Goal: Register for event/course

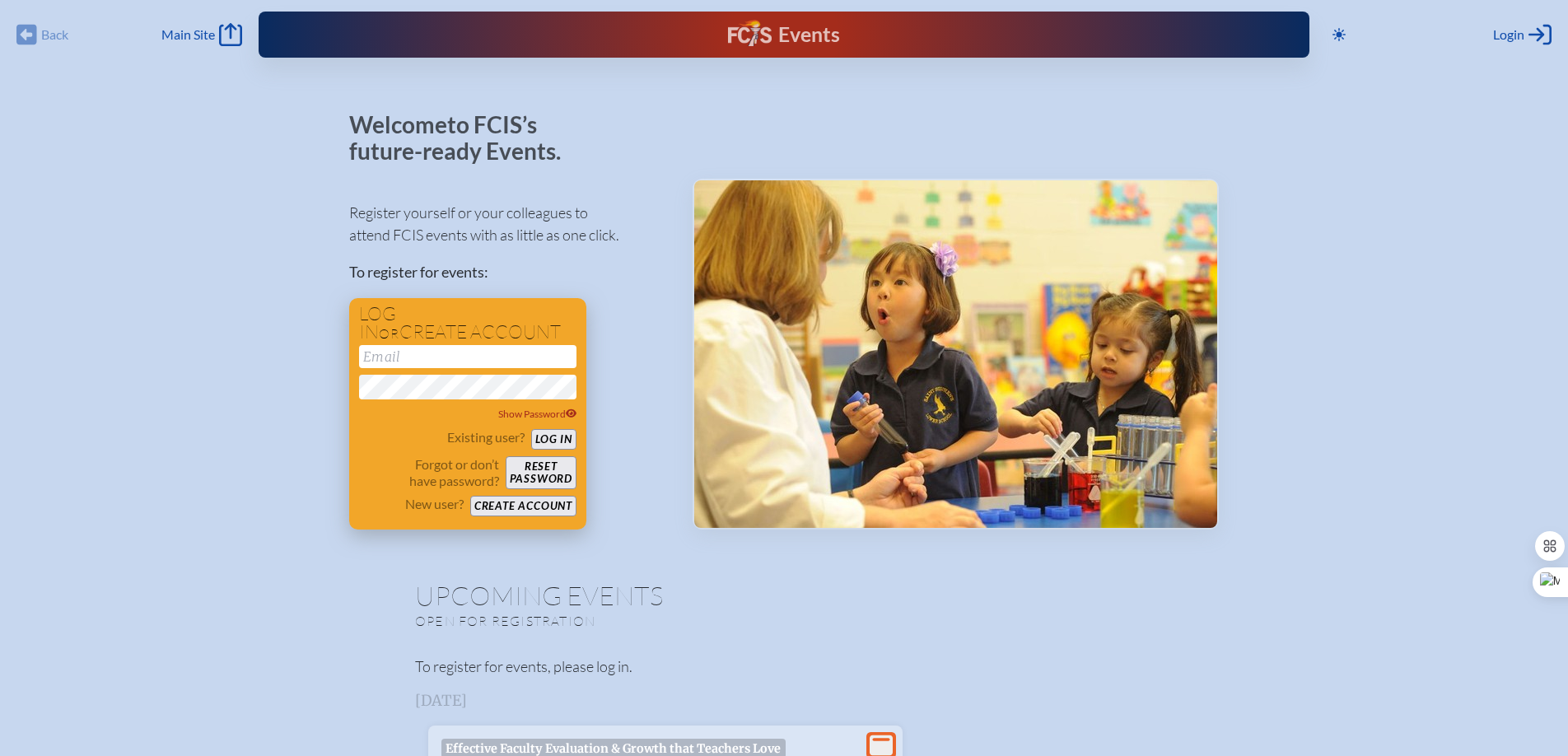
click at [441, 340] on h1 "Log in or create account" at bounding box center [468, 324] width 217 height 37
click at [436, 356] on input "email" at bounding box center [468, 356] width 217 height 23
type input "keisha.mcfadden@saintandrews.net"
click at [549, 444] on button "Log in" at bounding box center [554, 439] width 45 height 20
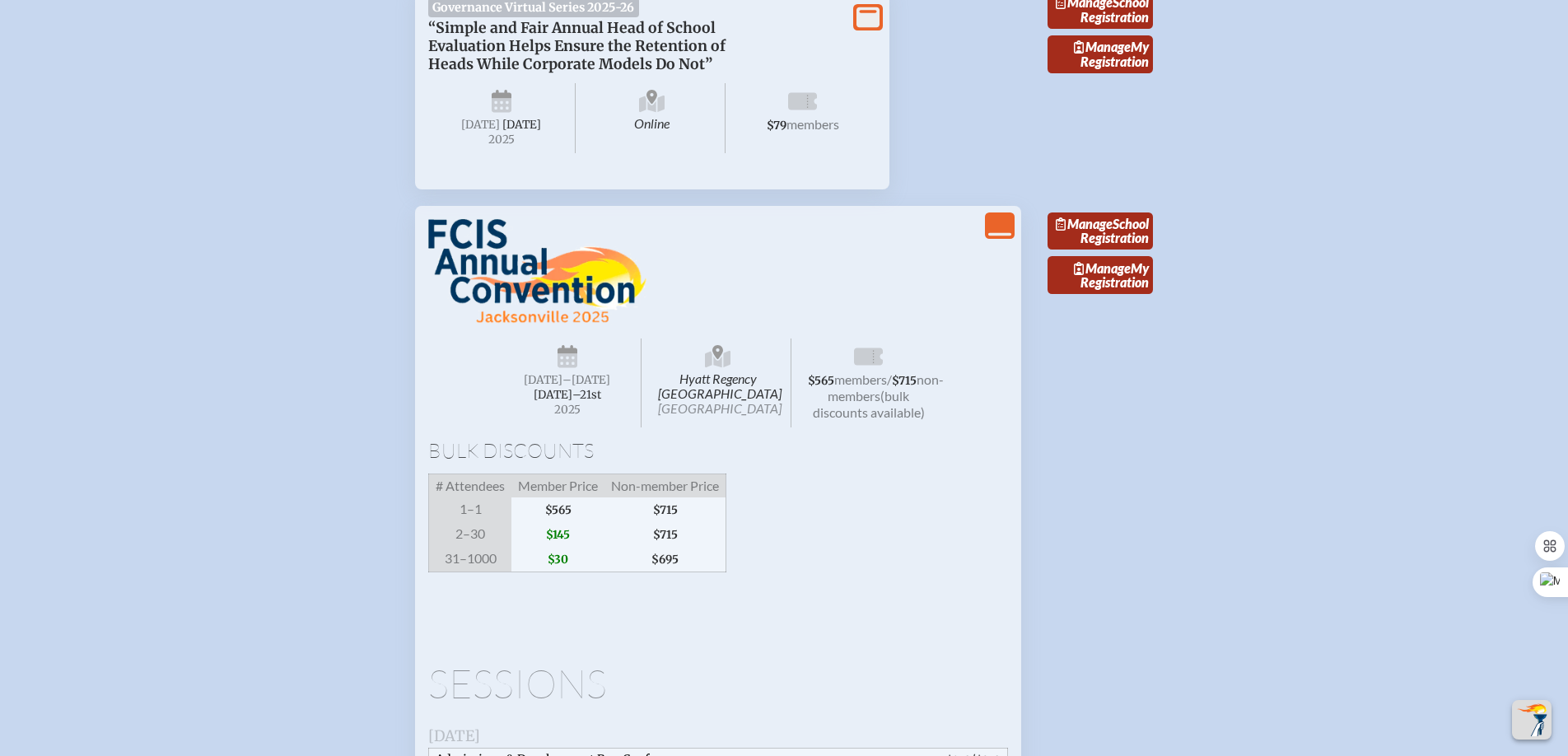
scroll to position [1697, 0]
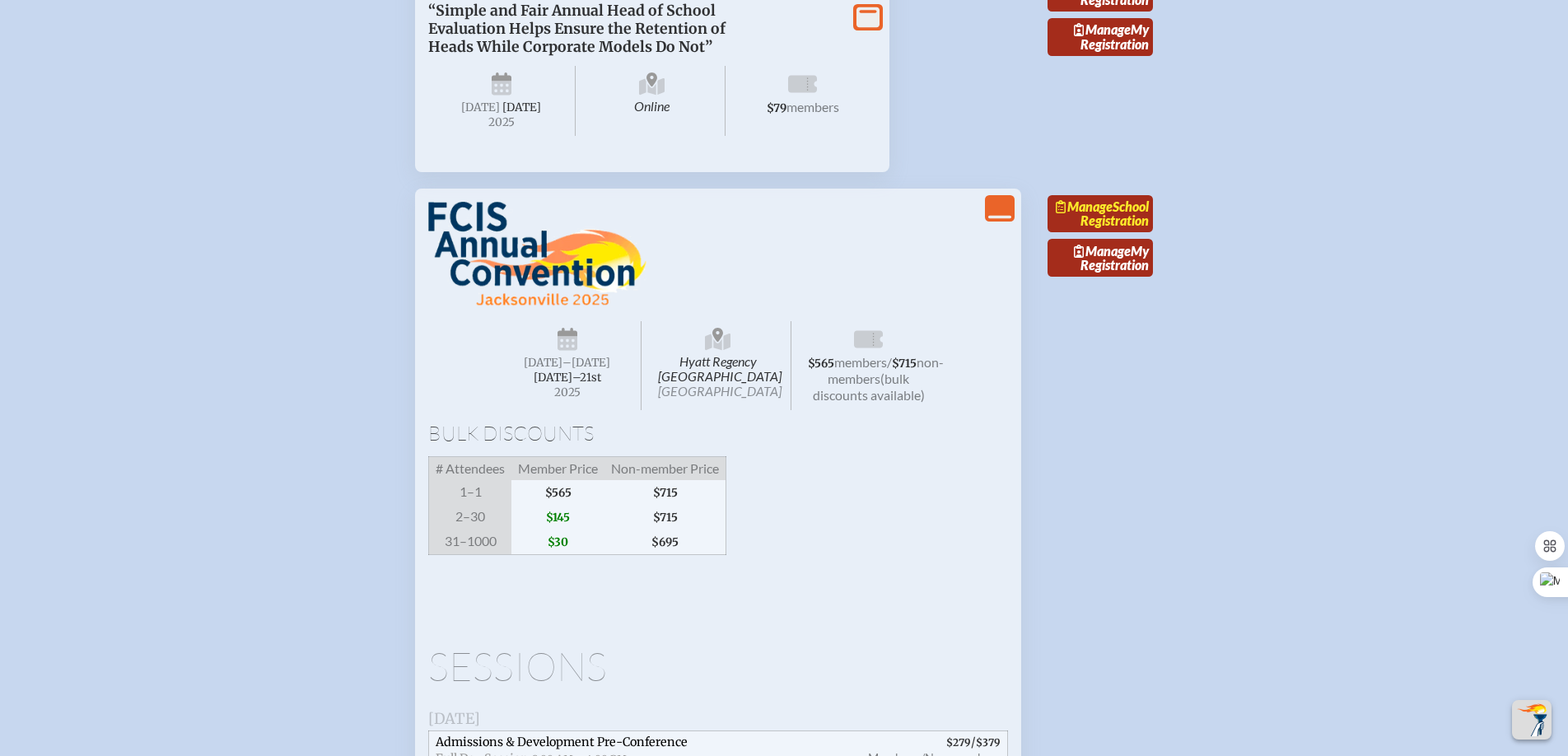
click at [1107, 214] on span "Manage" at bounding box center [1084, 206] width 56 height 16
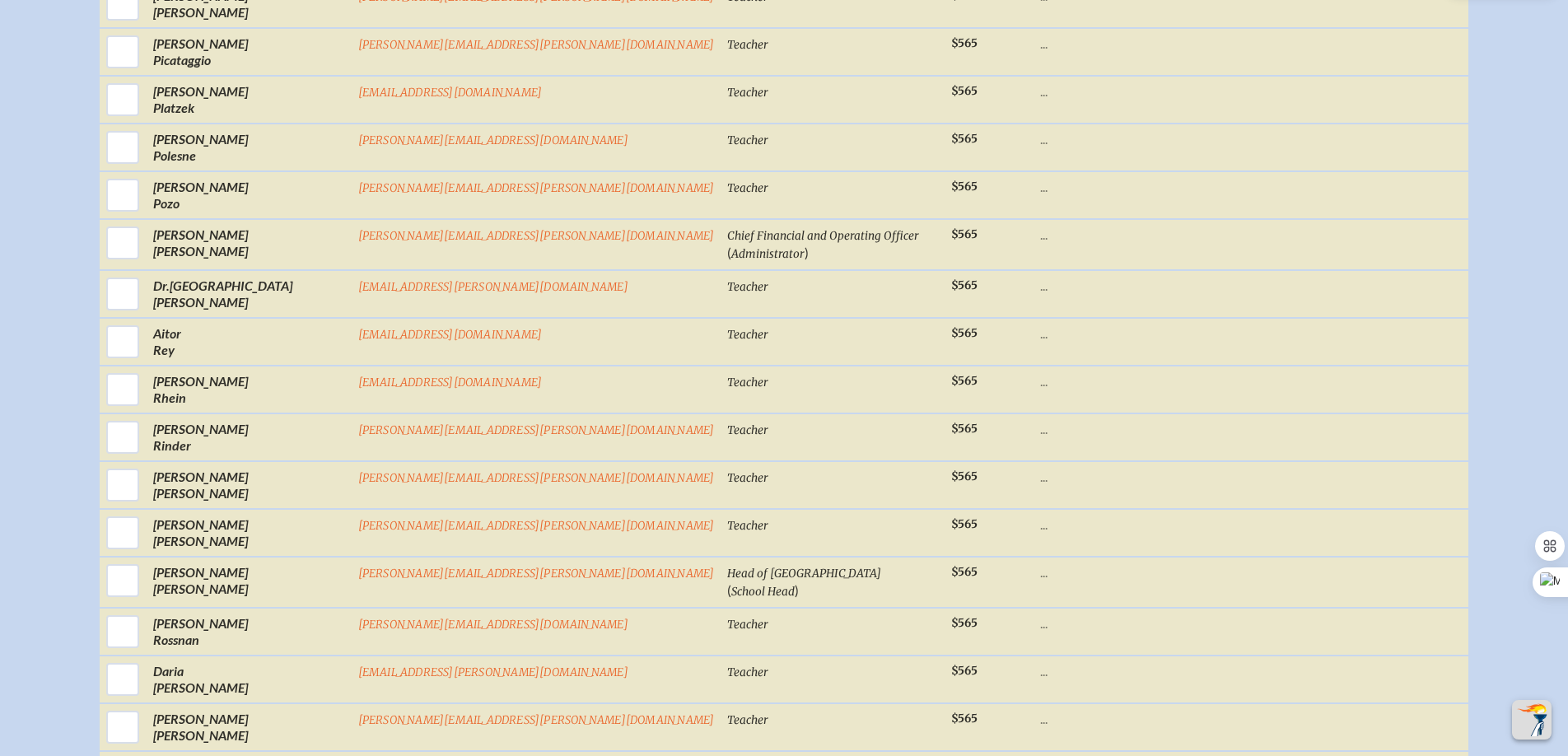
scroll to position [4286, 0]
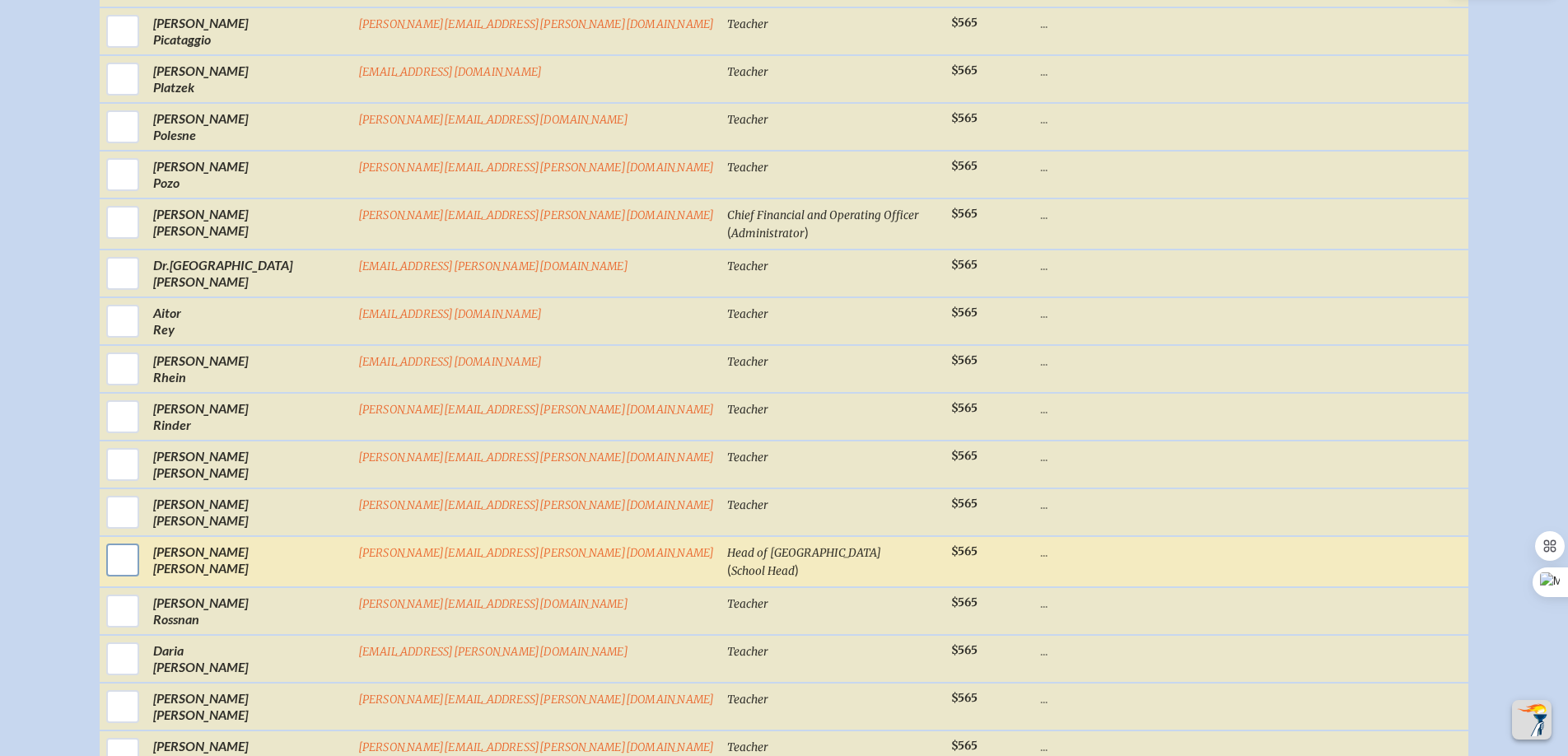
click at [143, 577] on input "checkbox" at bounding box center [122, 560] width 41 height 41
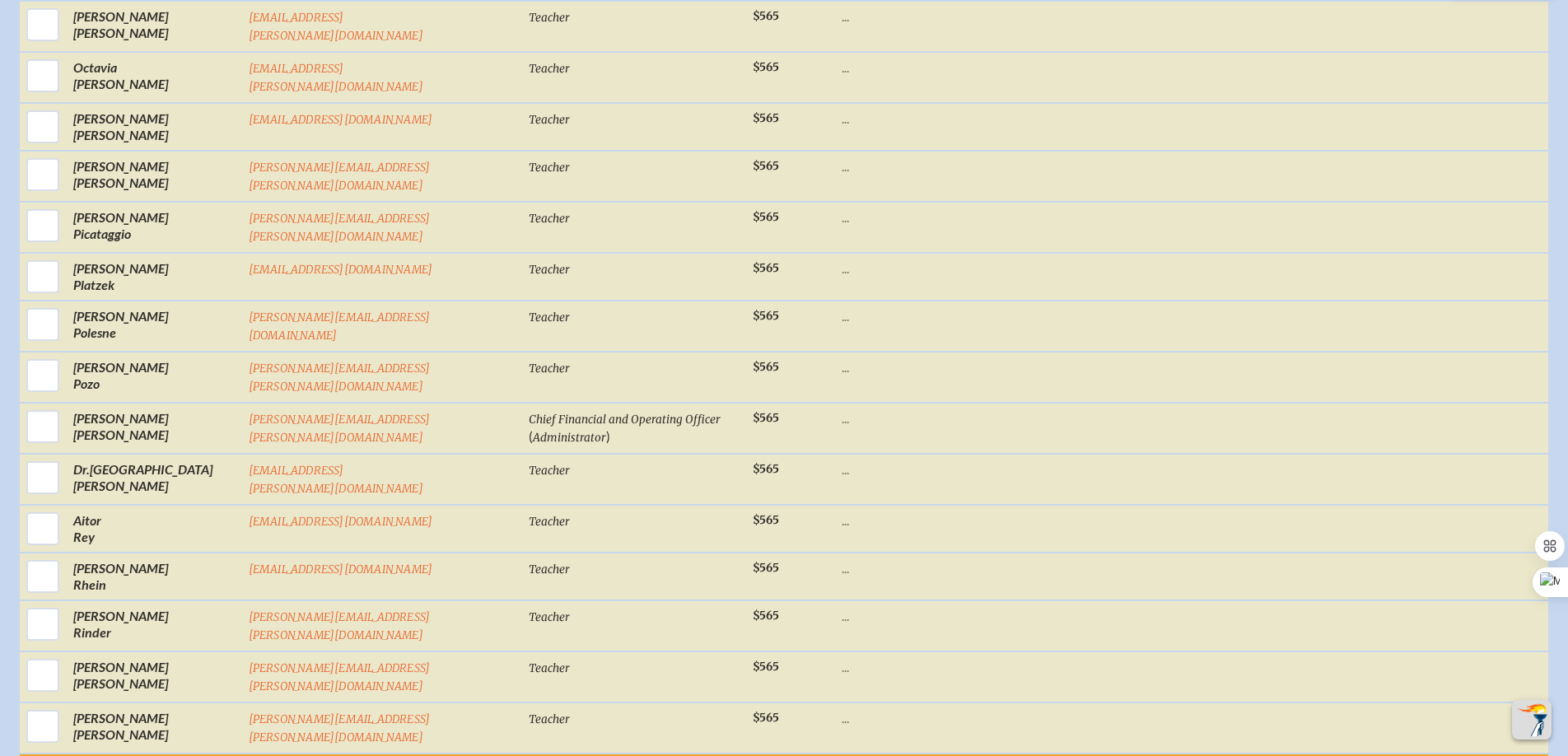
scroll to position [4306, 0]
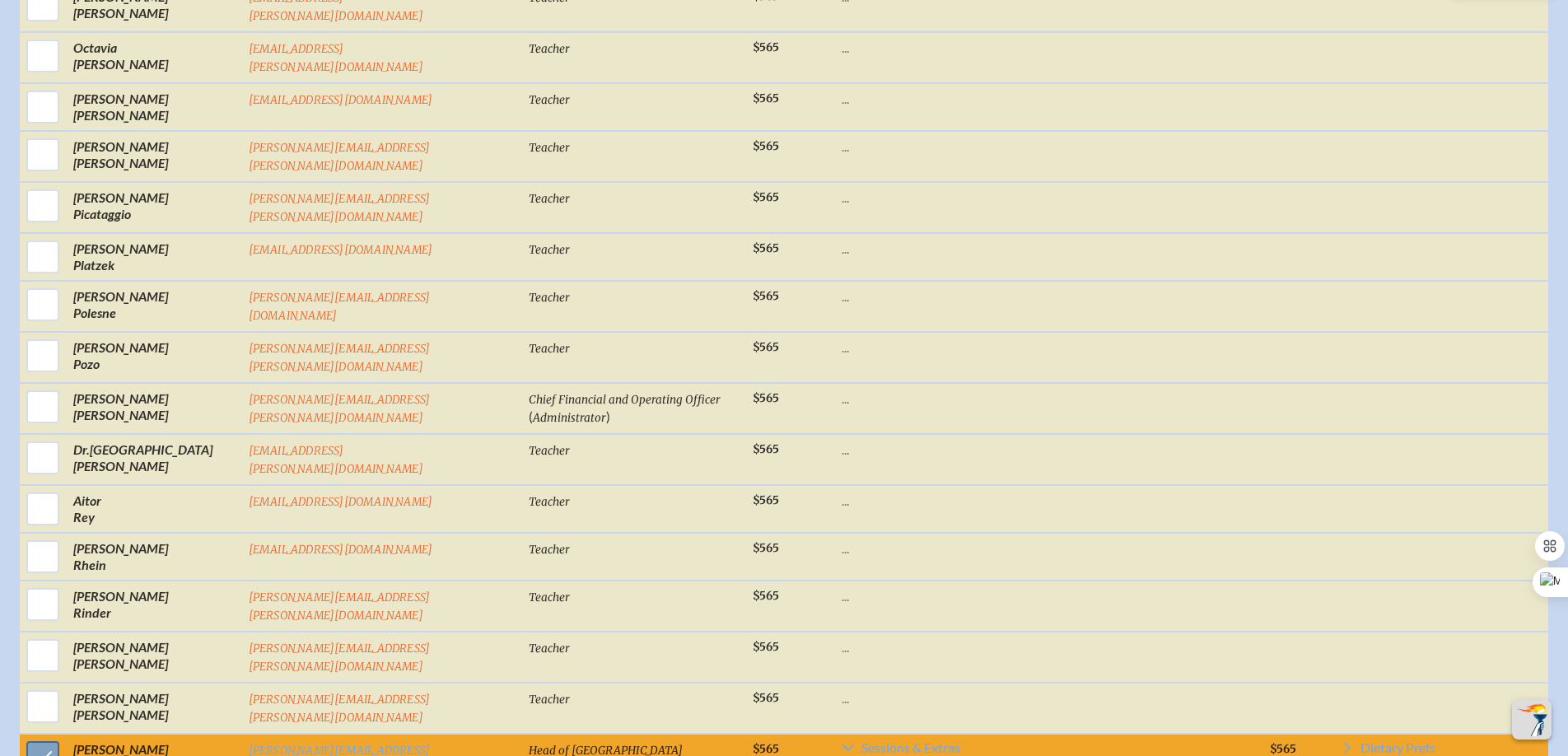
click at [45, 737] on input "checkbox" at bounding box center [42, 758] width 41 height 41
checkbox input "false"
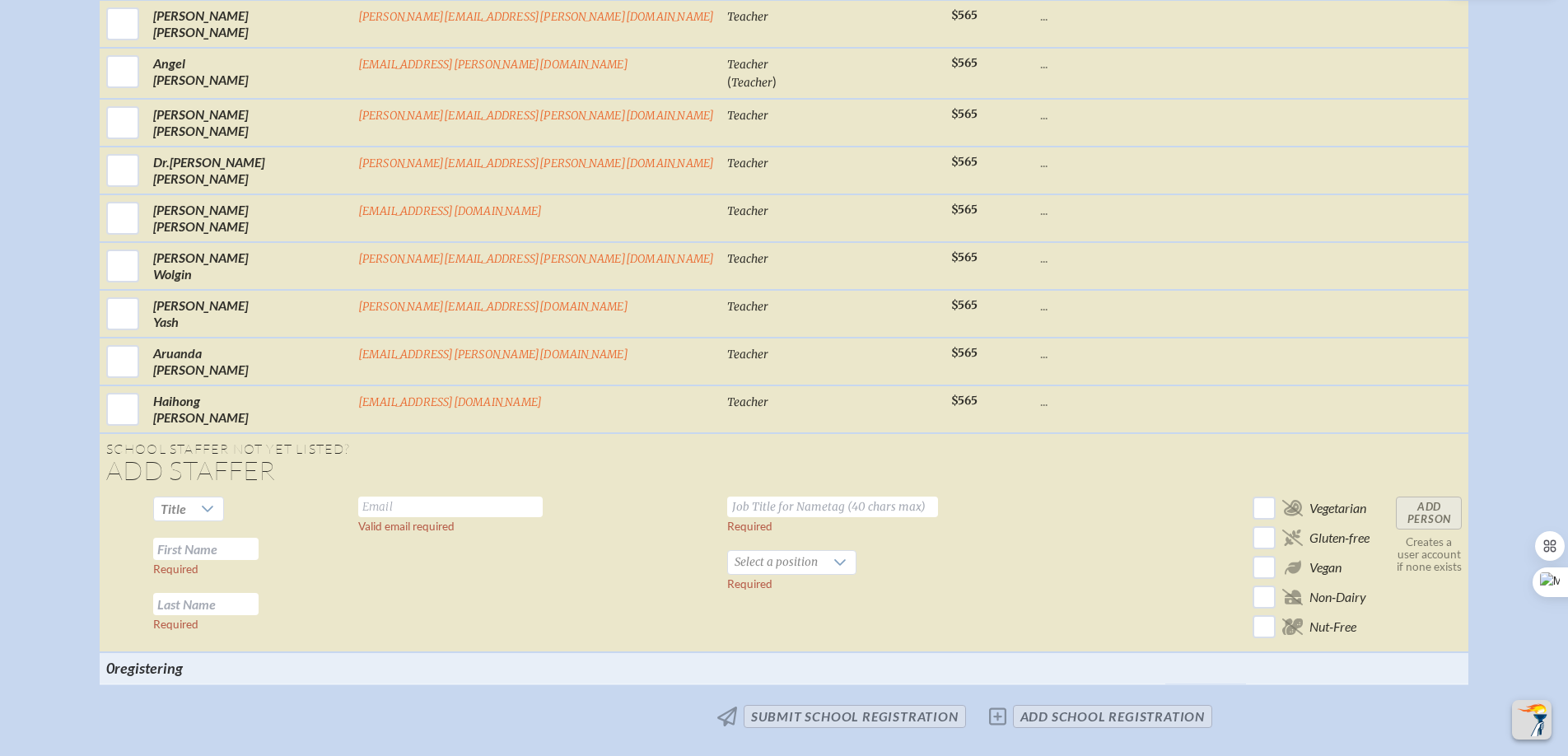
scroll to position [5990, 0]
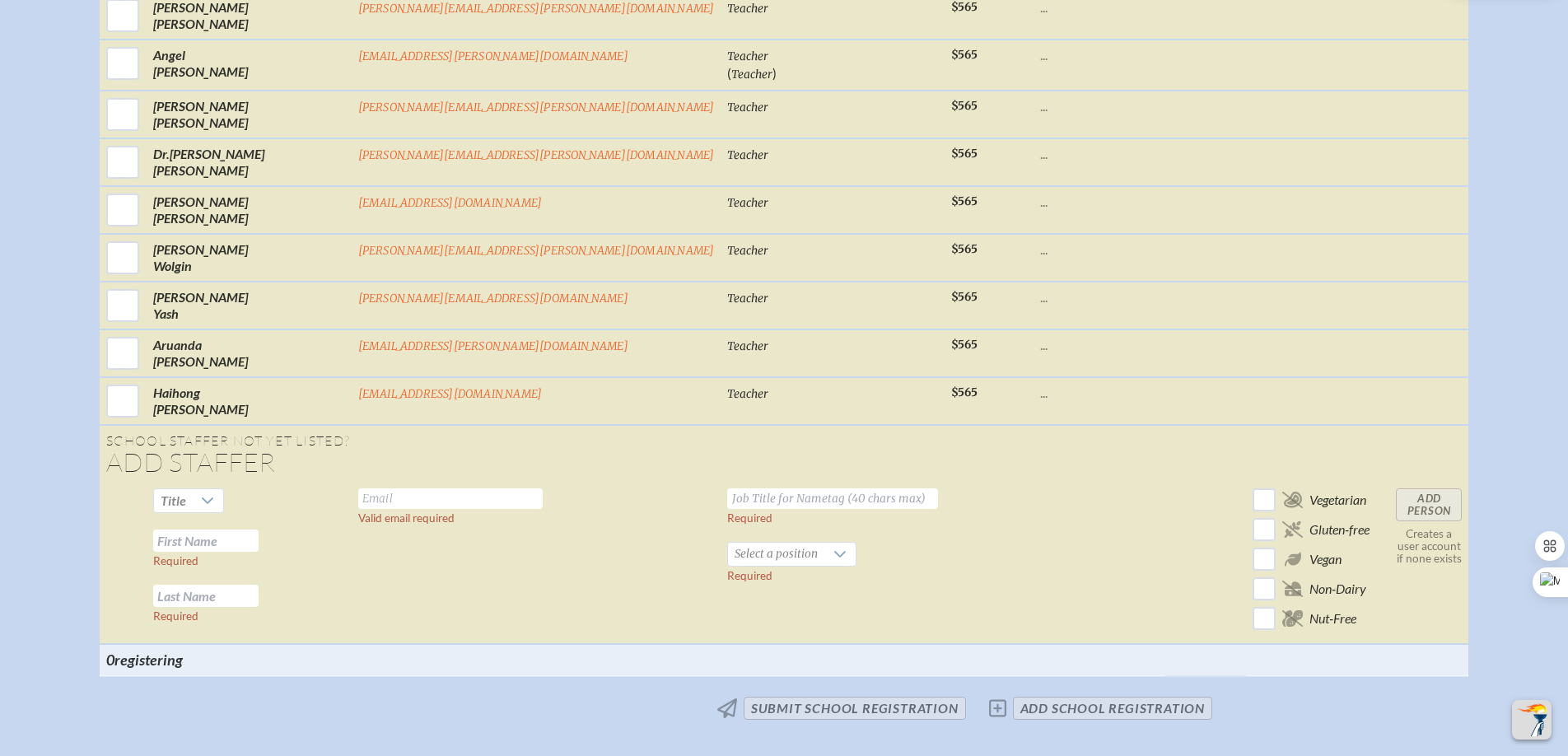
click at [453, 509] on input "text" at bounding box center [450, 498] width 185 height 20
click at [1033, 506] on td at bounding box center [1099, 563] width 131 height 163
click at [214, 502] on icon at bounding box center [208, 499] width 12 height 7
drag, startPoint x: 306, startPoint y: 539, endPoint x: 334, endPoint y: 531, distance: 29.1
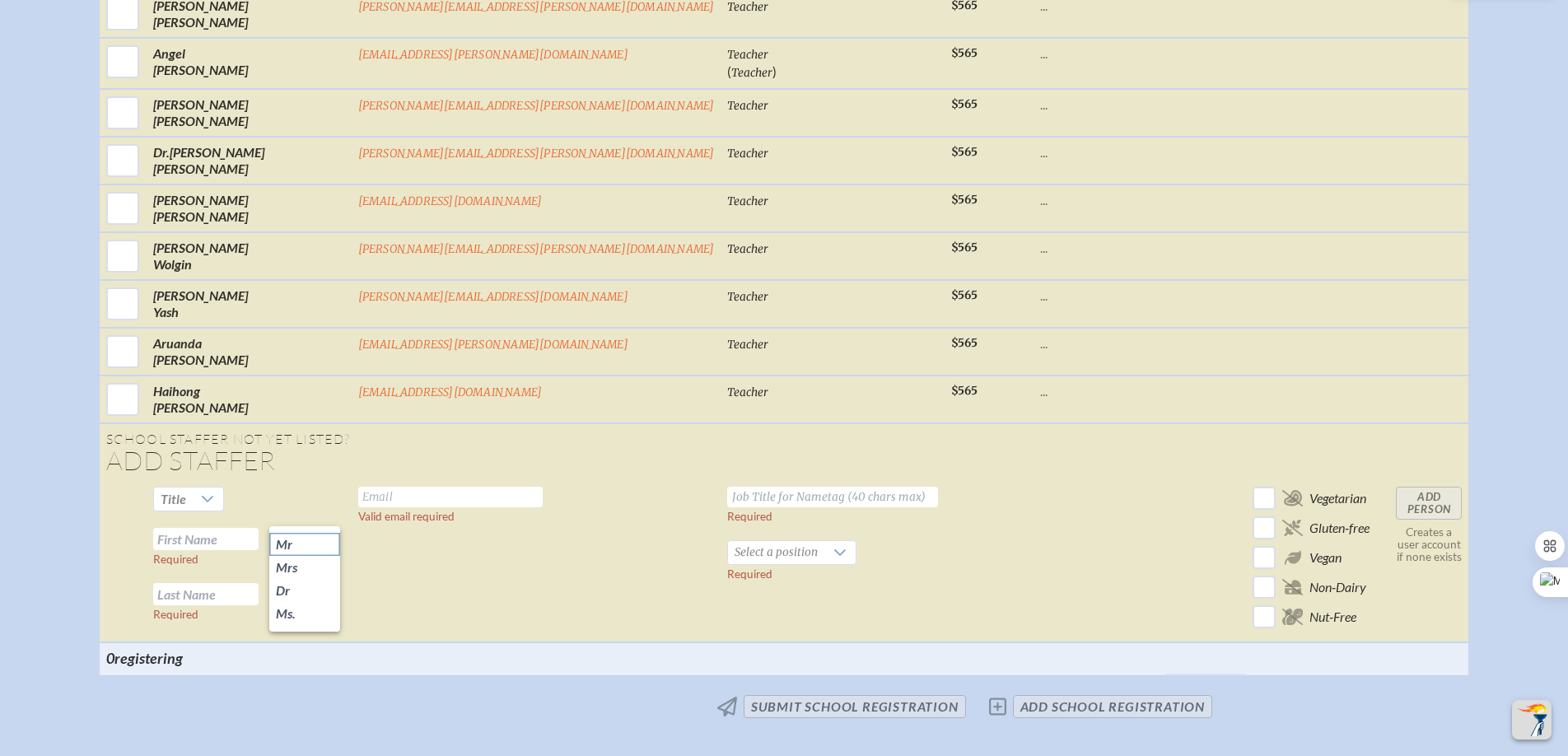
click at [307, 538] on li "Mr" at bounding box center [305, 544] width 71 height 23
click at [259, 550] on input "text" at bounding box center [206, 539] width 105 height 22
type input "Elias"
click at [259, 605] on input "text" at bounding box center [206, 594] width 105 height 22
click at [428, 507] on input "text" at bounding box center [450, 497] width 185 height 20
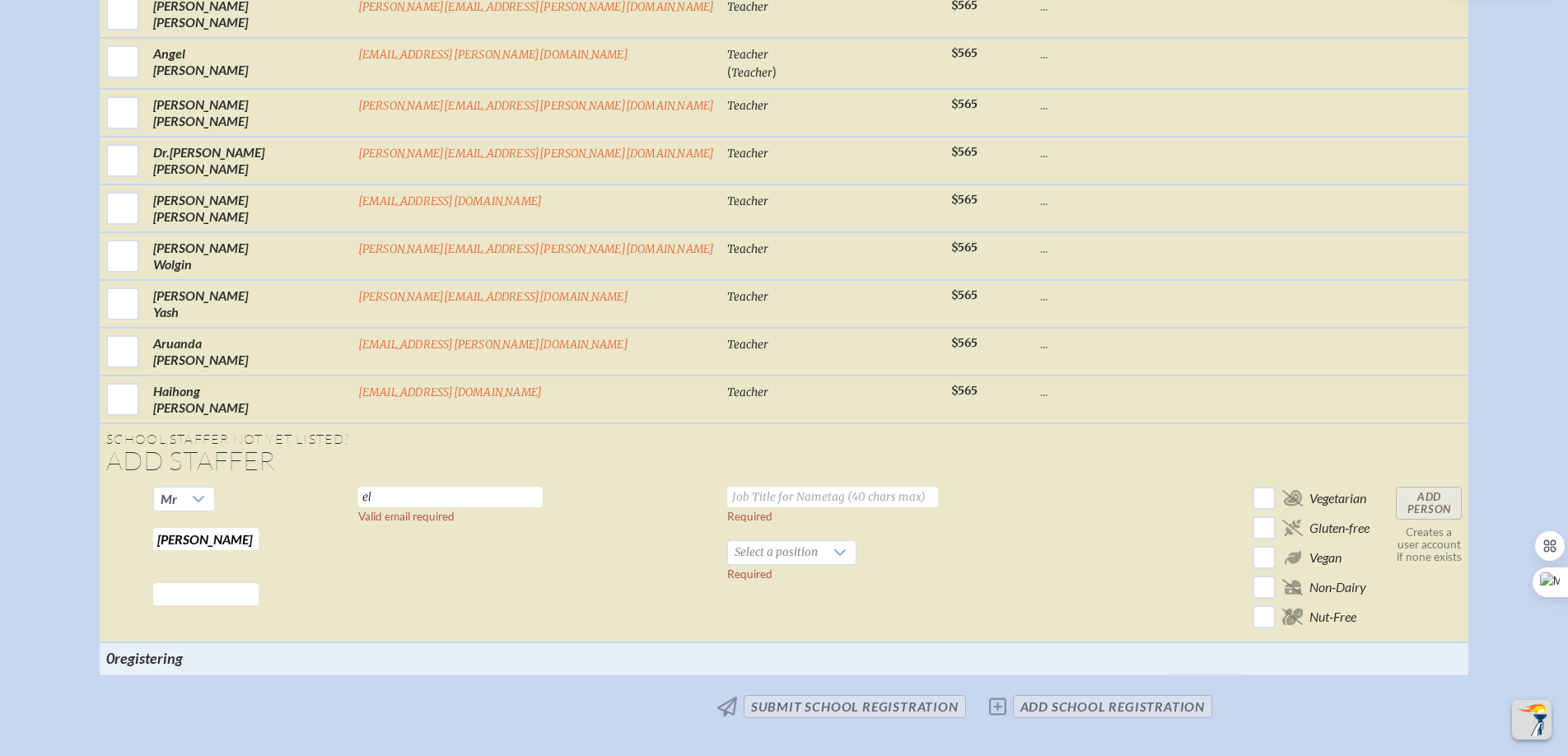
type input "e"
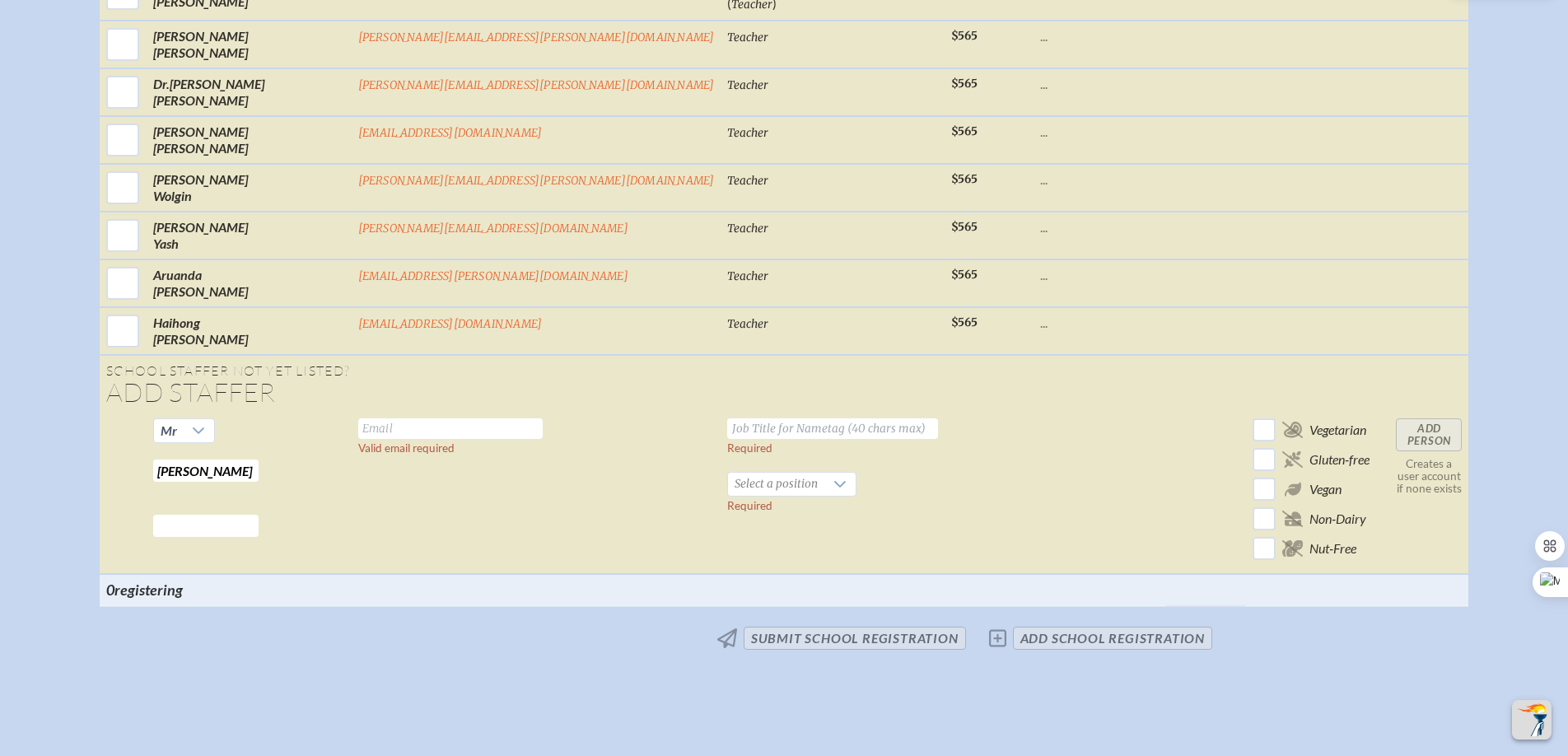
scroll to position [6071, 0]
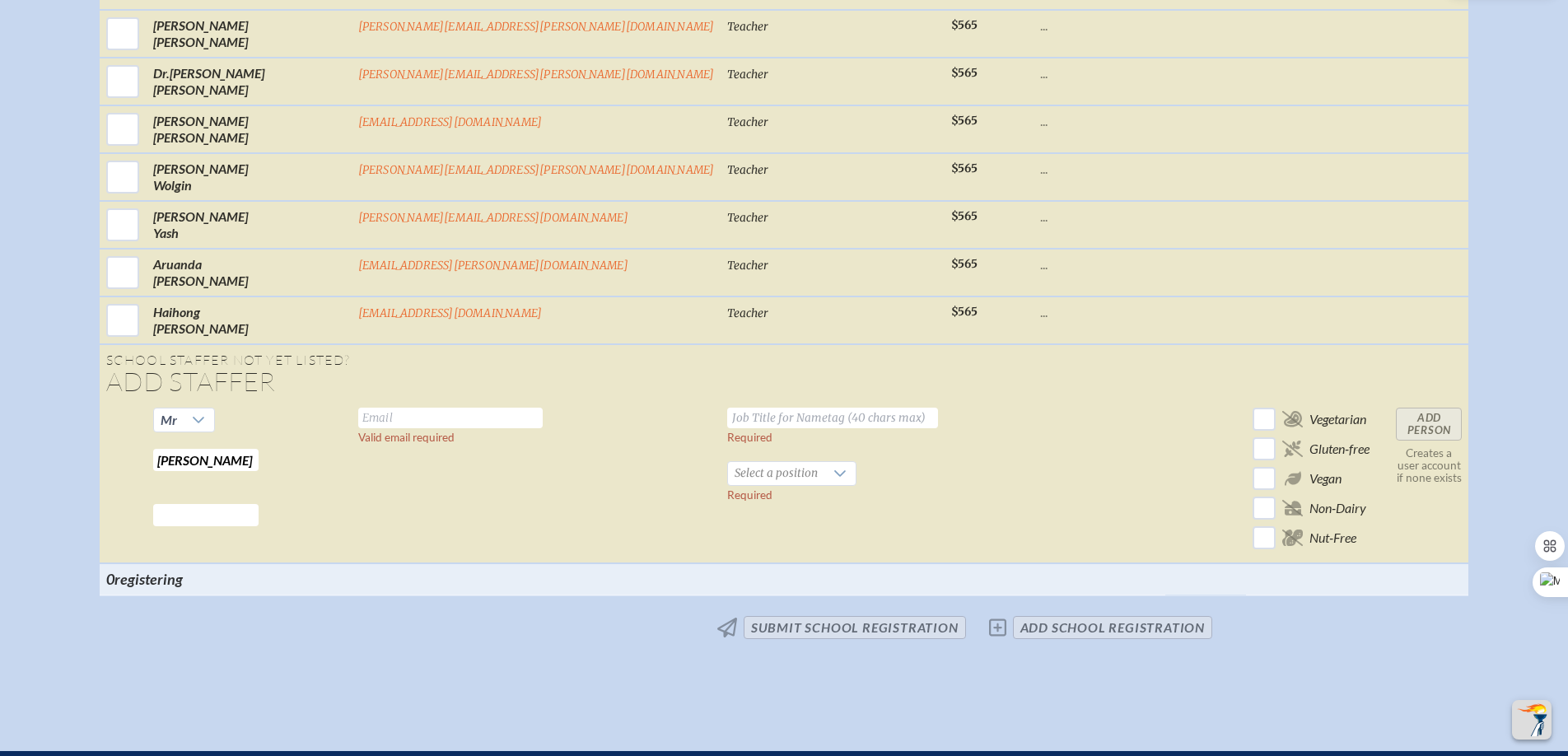
click at [259, 526] on input "text" at bounding box center [206, 515] width 105 height 22
type input "N"
type input "Basil"
drag, startPoint x: 524, startPoint y: 538, endPoint x: 514, endPoint y: 542, distance: 10.8
click at [524, 538] on td "Valid email required" at bounding box center [536, 482] width 370 height 163
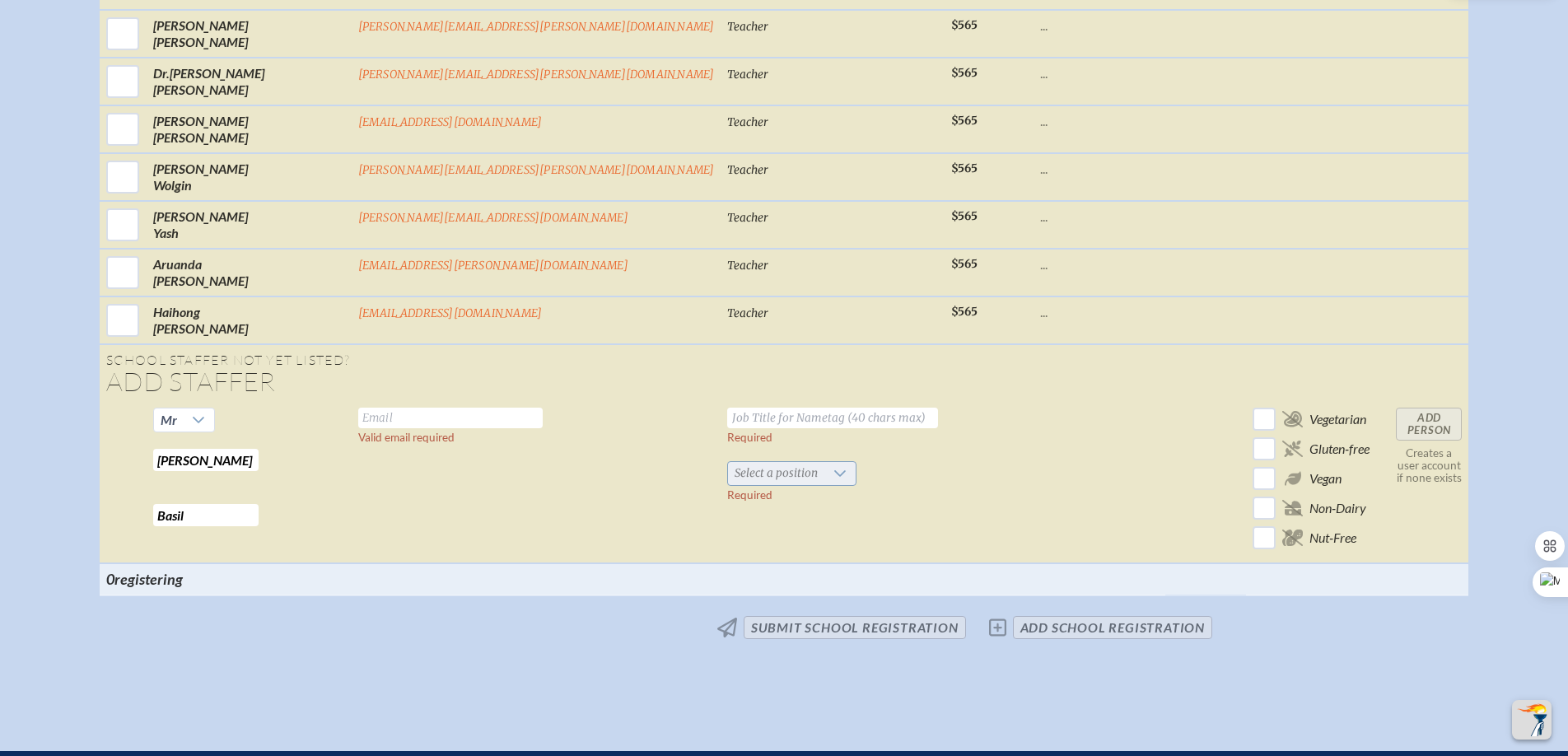
click at [728, 482] on span "Select a position" at bounding box center [776, 473] width 96 height 23
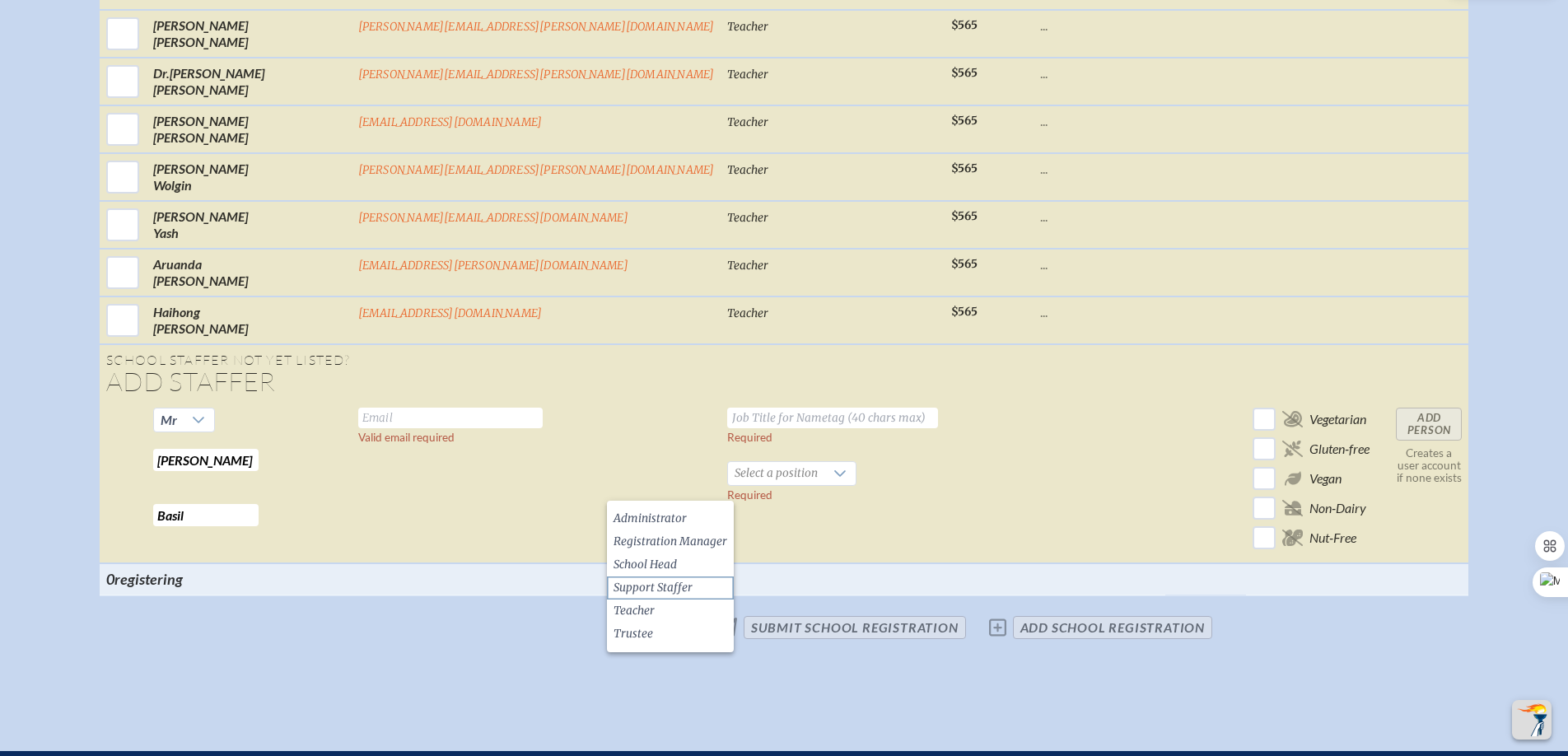
click at [697, 591] on li "Support Staffer" at bounding box center [670, 587] width 126 height 23
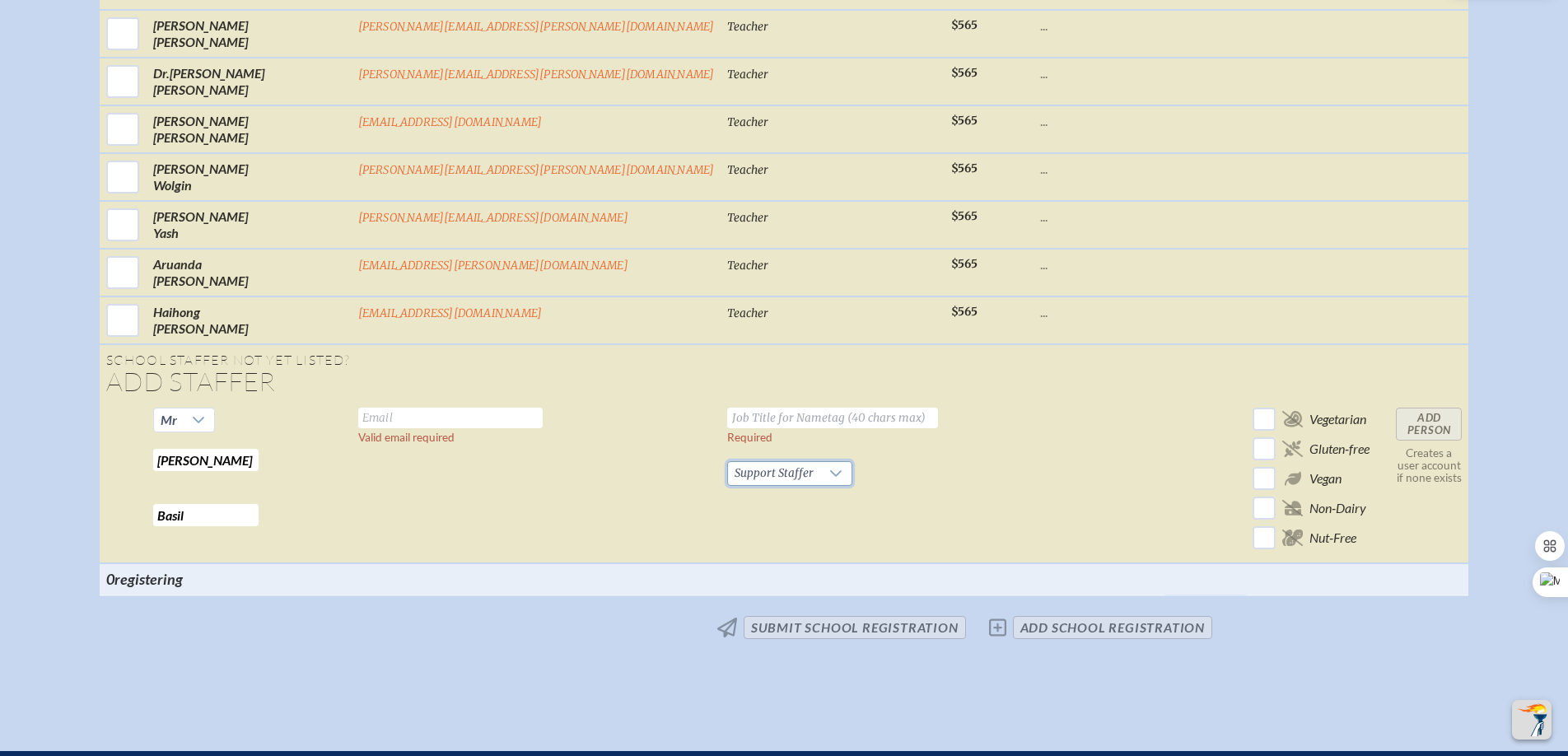
click at [430, 428] on input "text" at bounding box center [450, 418] width 185 height 20
paste input "elias.bassil@saintandrews.net"
type input "elias.bassil@saintandrews.net"
click at [727, 428] on input "text" at bounding box center [832, 418] width 211 height 20
type input "Chief Information Officer"
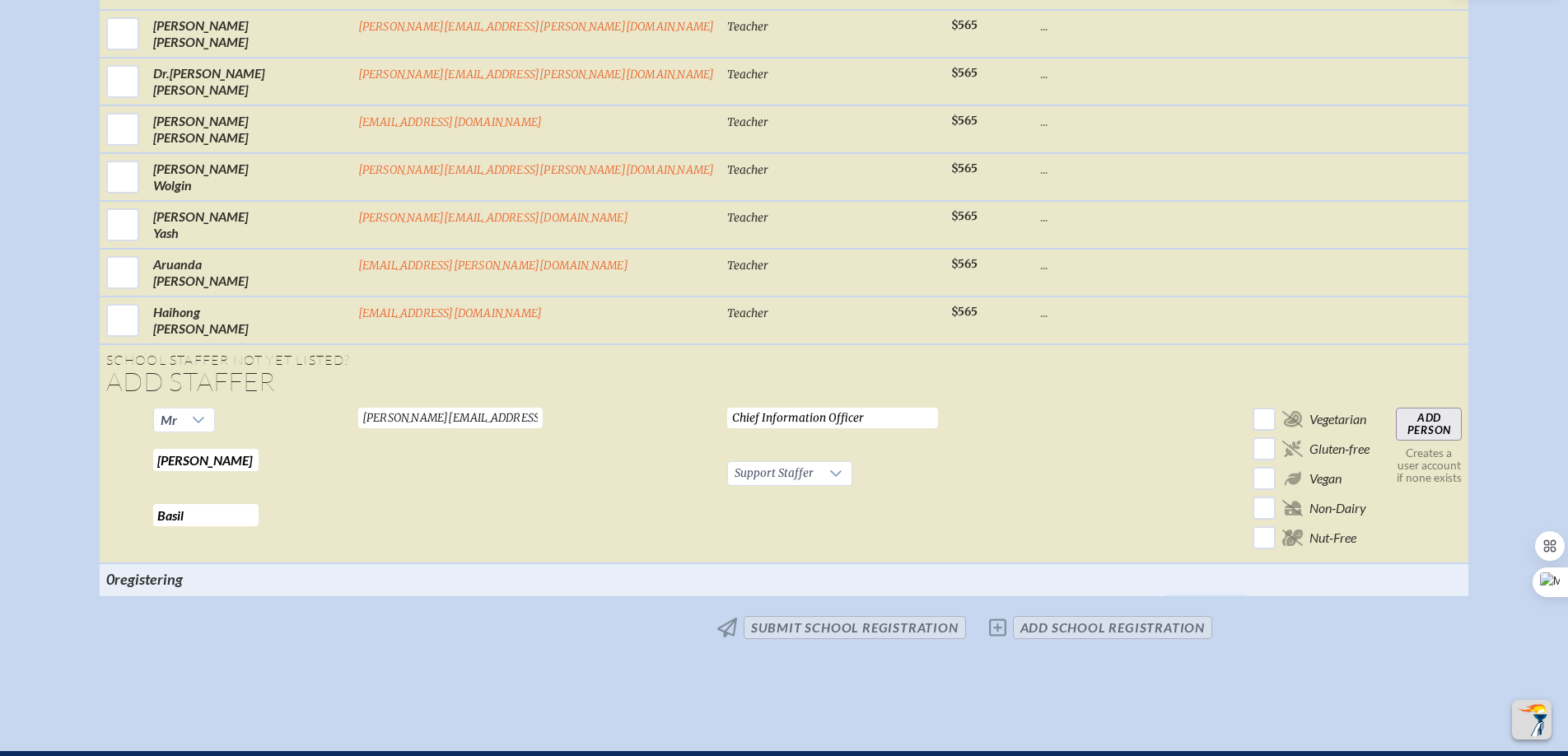
click at [945, 495] on td at bounding box center [989, 482] width 89 height 163
click at [1395, 440] on input "Add Person" at bounding box center [1428, 424] width 66 height 33
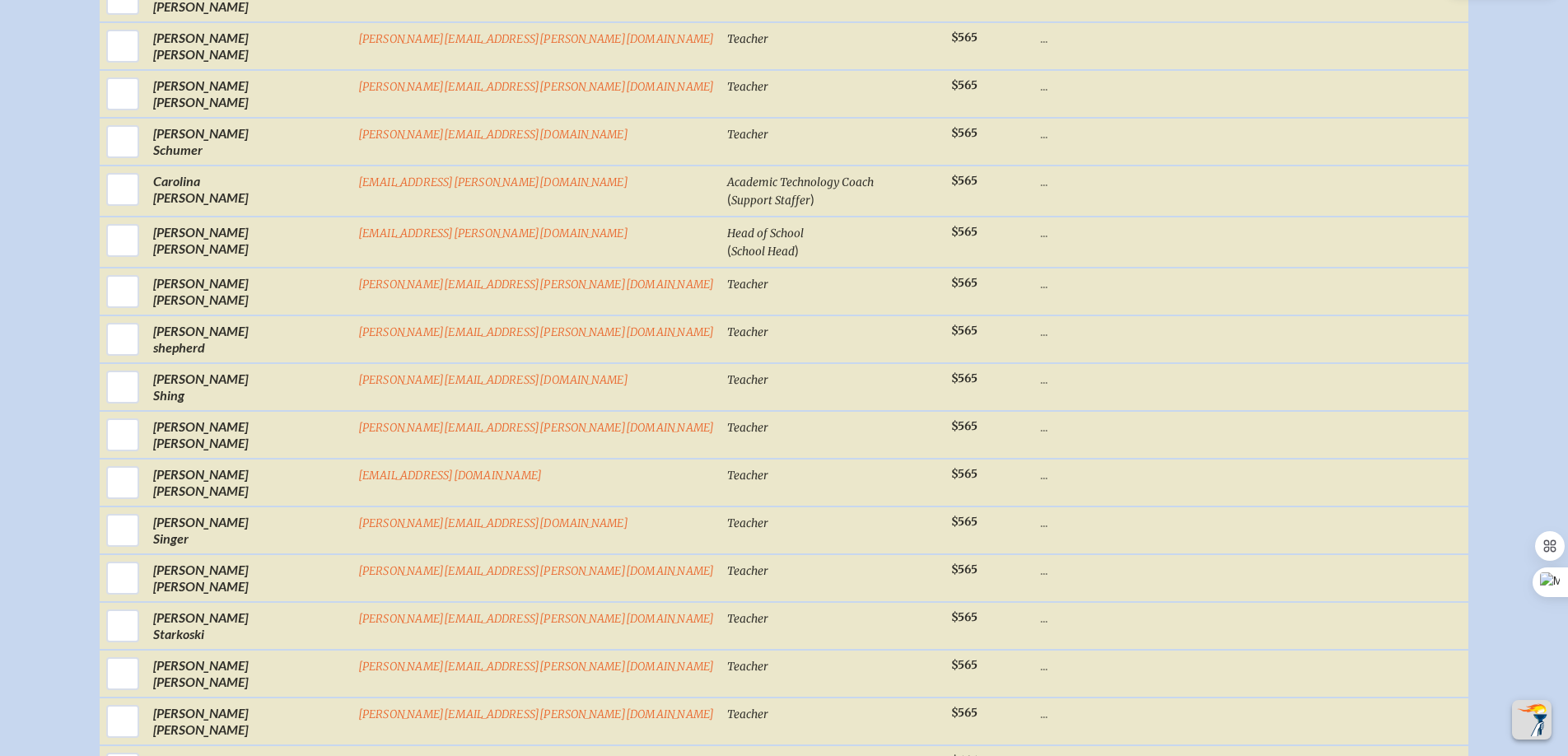
scroll to position [5193, 0]
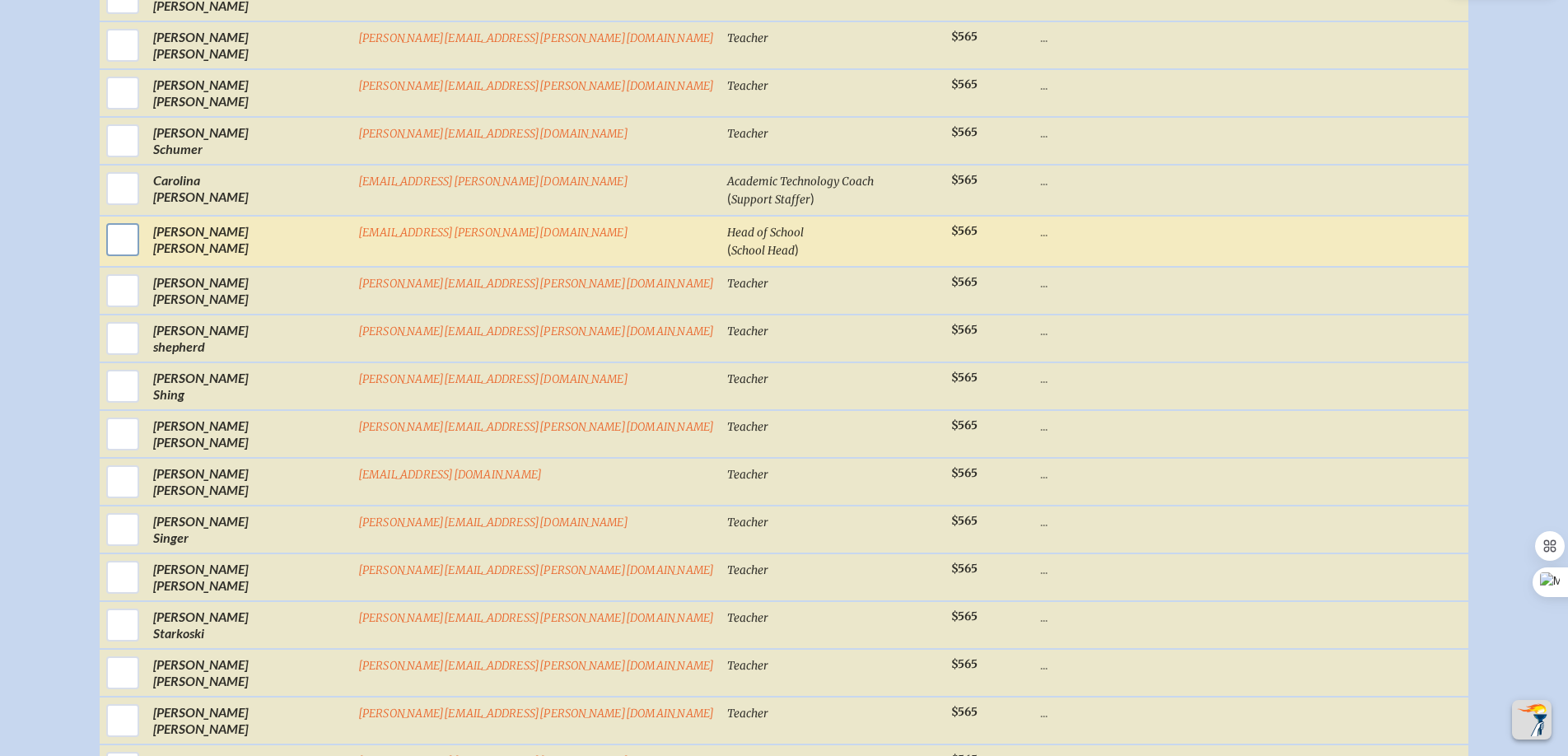
click at [143, 256] on input "checkbox" at bounding box center [122, 239] width 41 height 41
checkbox input "true"
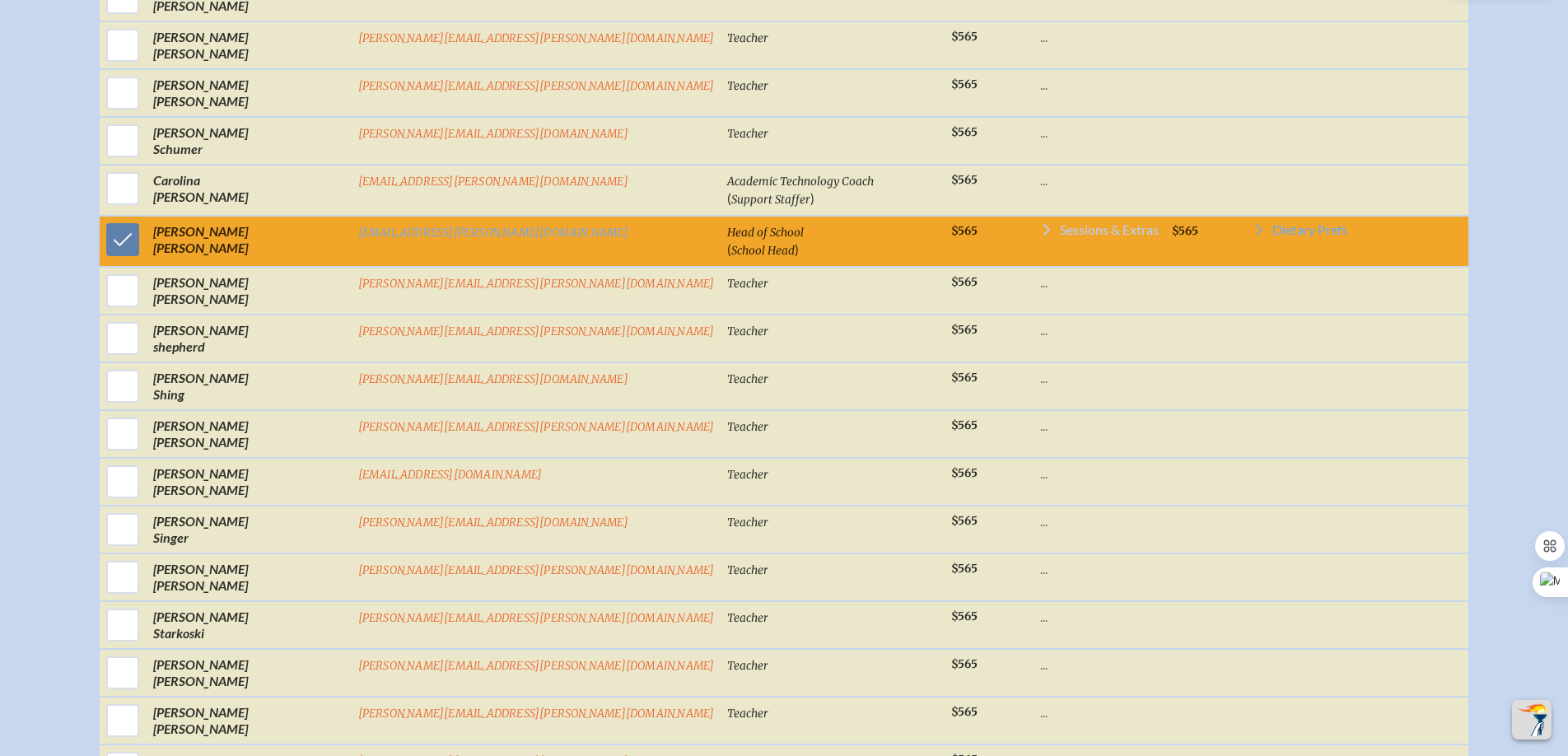
click at [1060, 236] on span "Sessions & Extras" at bounding box center [1109, 230] width 99 height 13
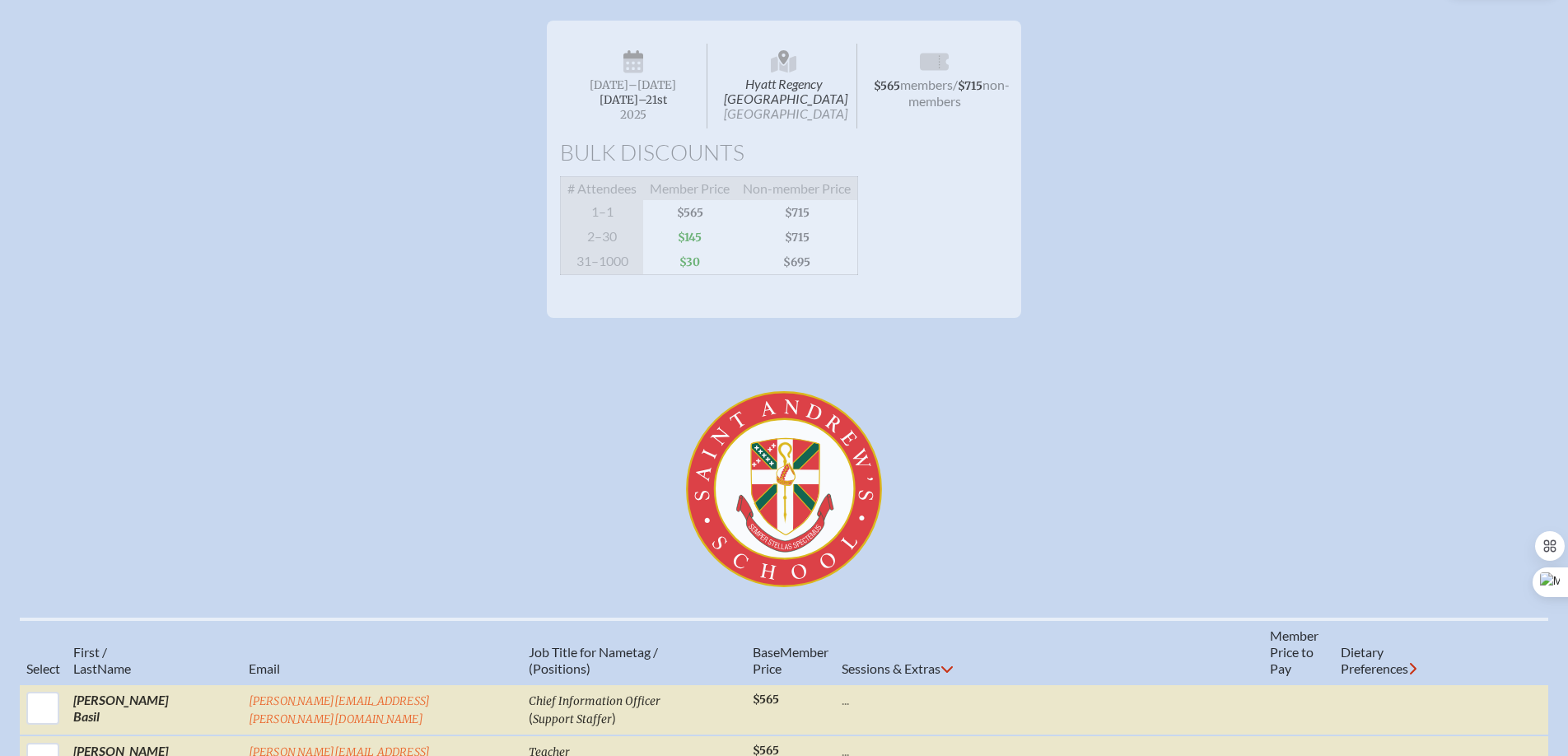
scroll to position [267, 0]
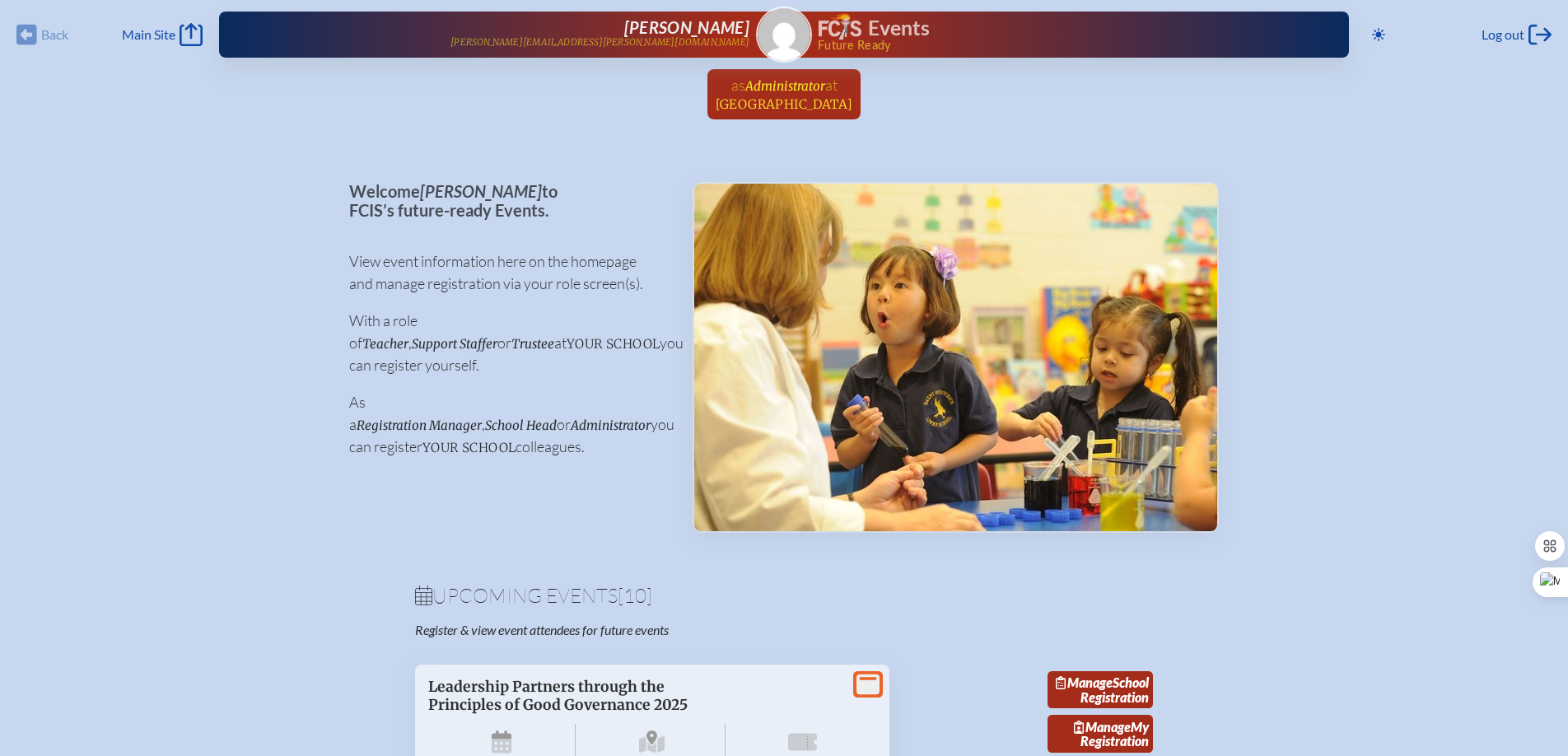
click at [777, 99] on span "Saint Andrew’s School" at bounding box center [784, 104] width 137 height 16
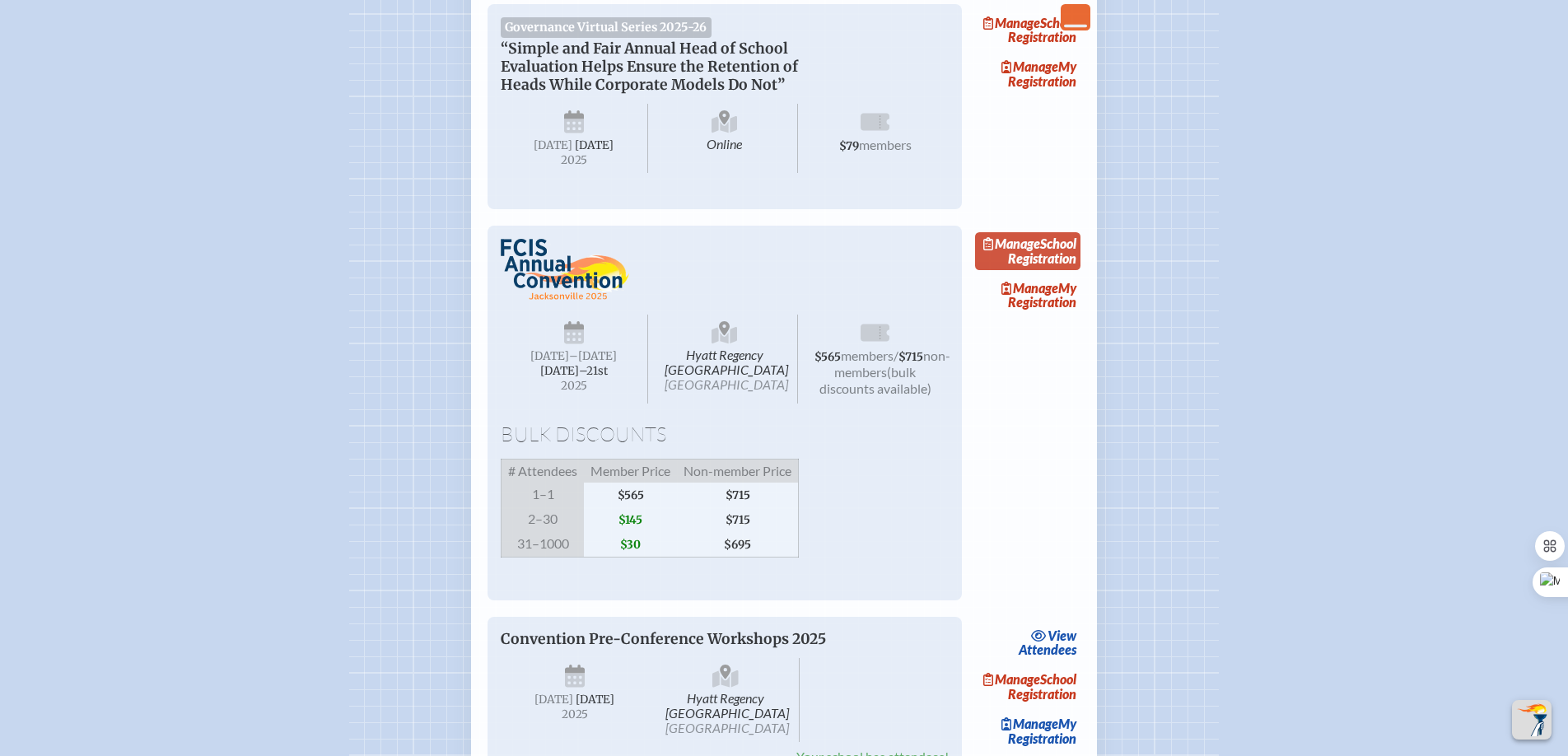
scroll to position [1301, 0]
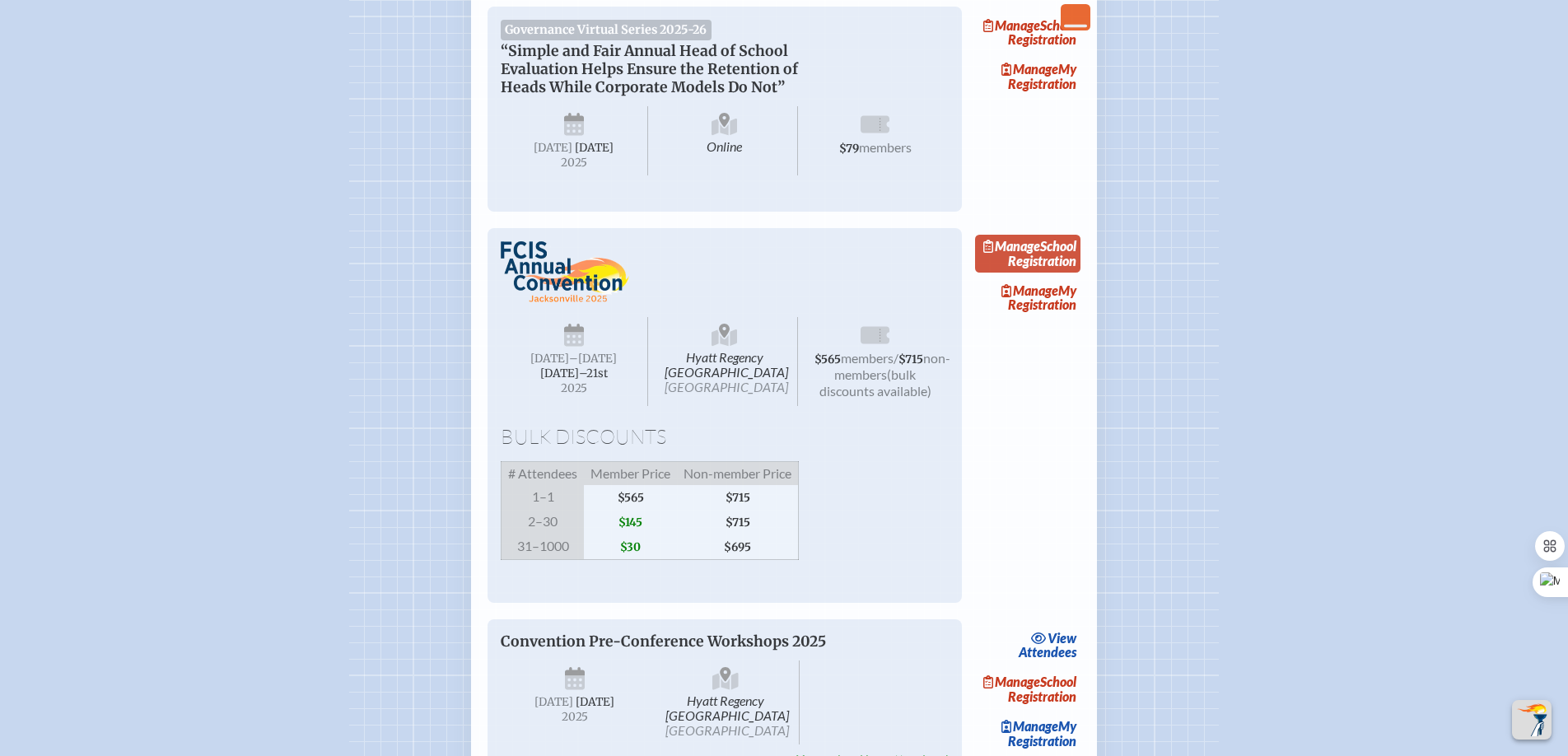
click at [1040, 272] on link "Manage School Registration" at bounding box center [1027, 254] width 105 height 38
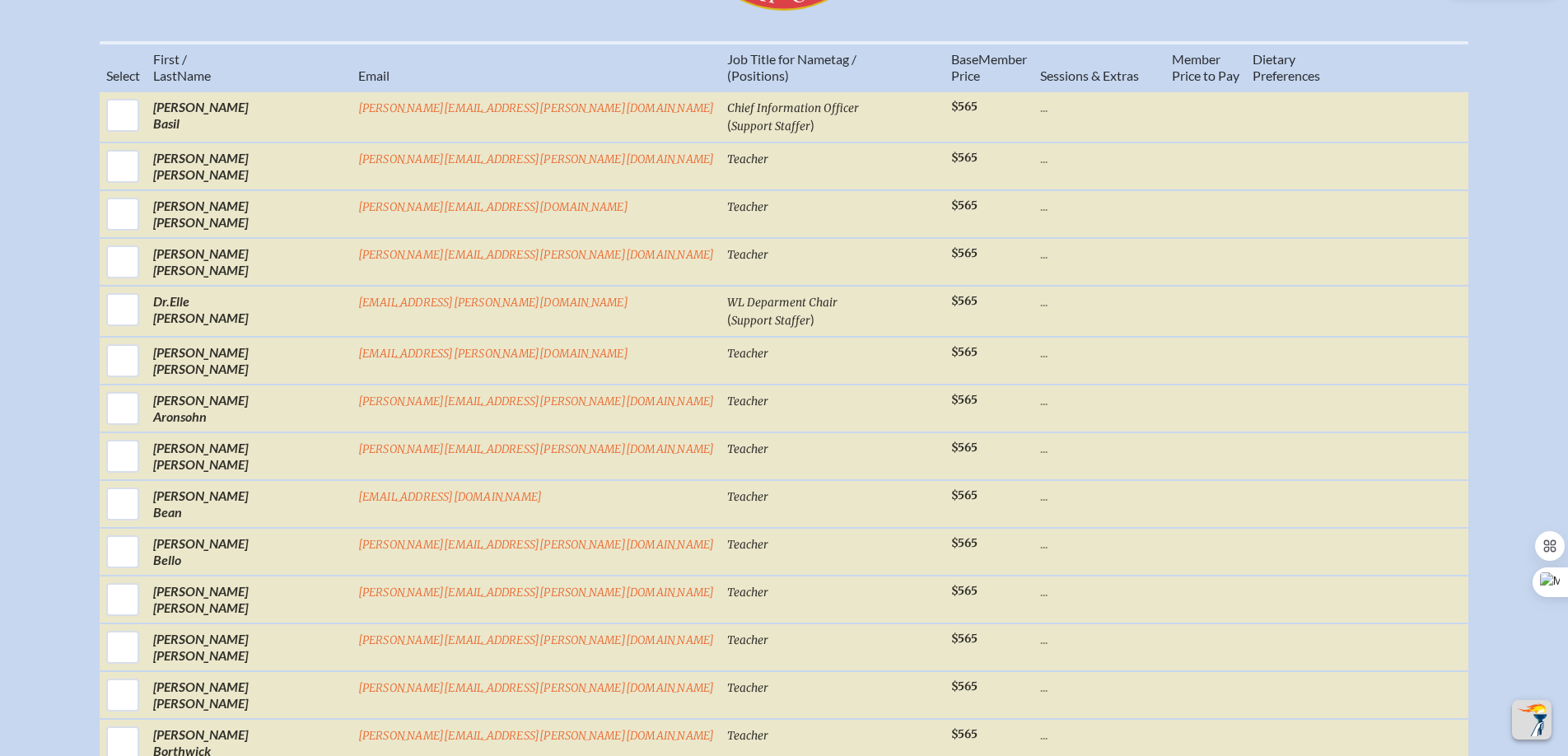
scroll to position [839, 0]
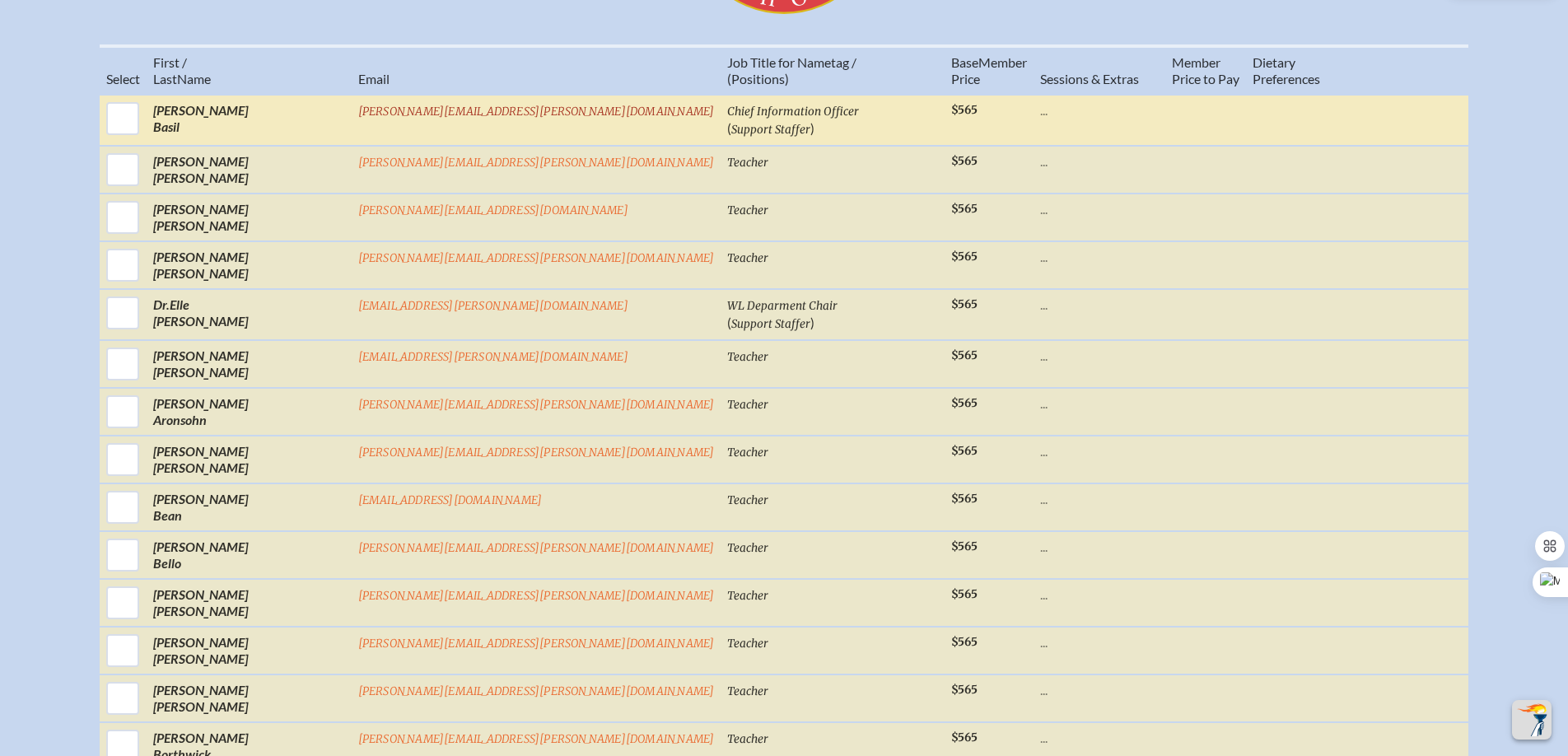
click at [143, 135] on input "checkbox" at bounding box center [122, 118] width 41 height 41
checkbox input "true"
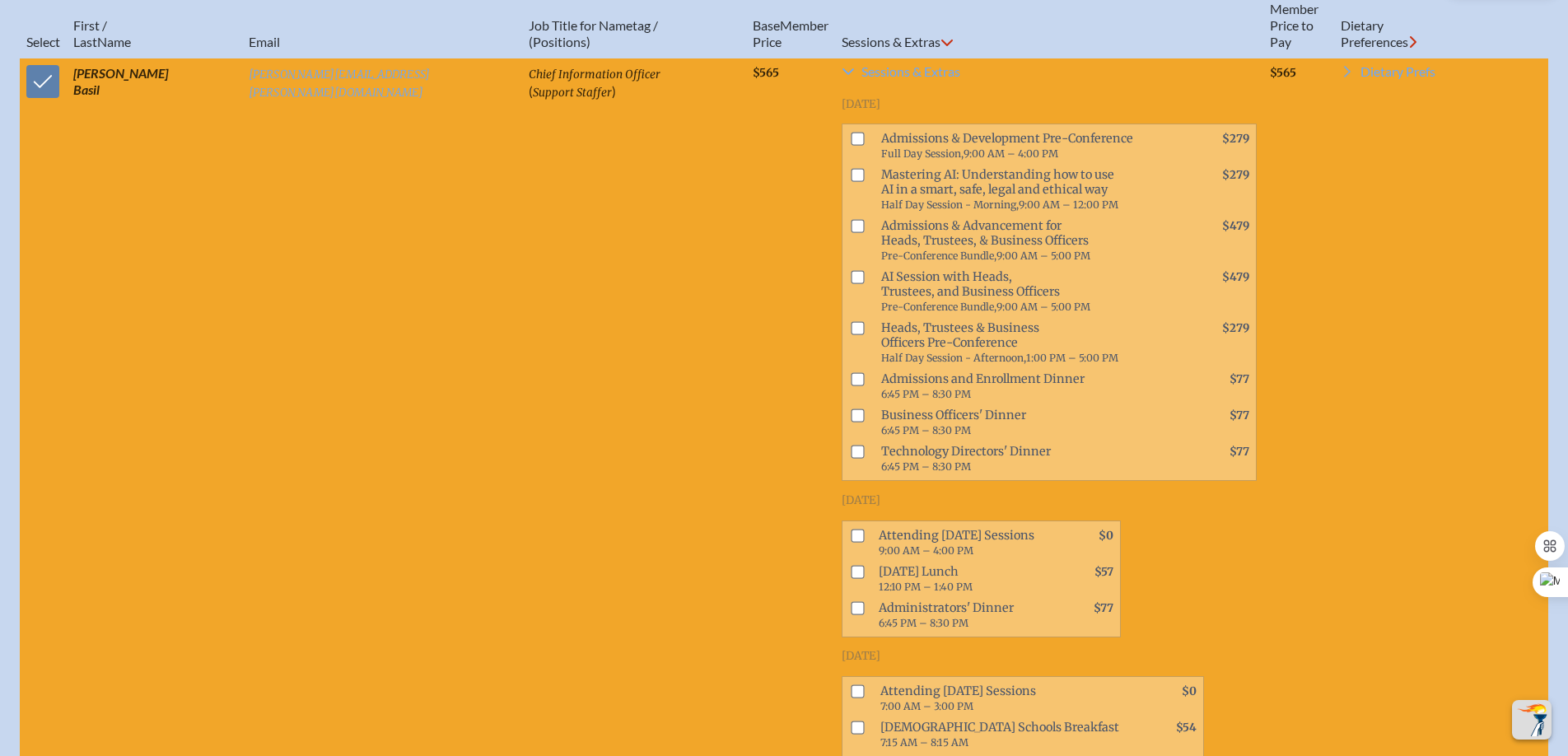
scroll to position [891, 0]
click at [850, 447] on input "checkbox" at bounding box center [857, 453] width 13 height 13
checkbox input "true"
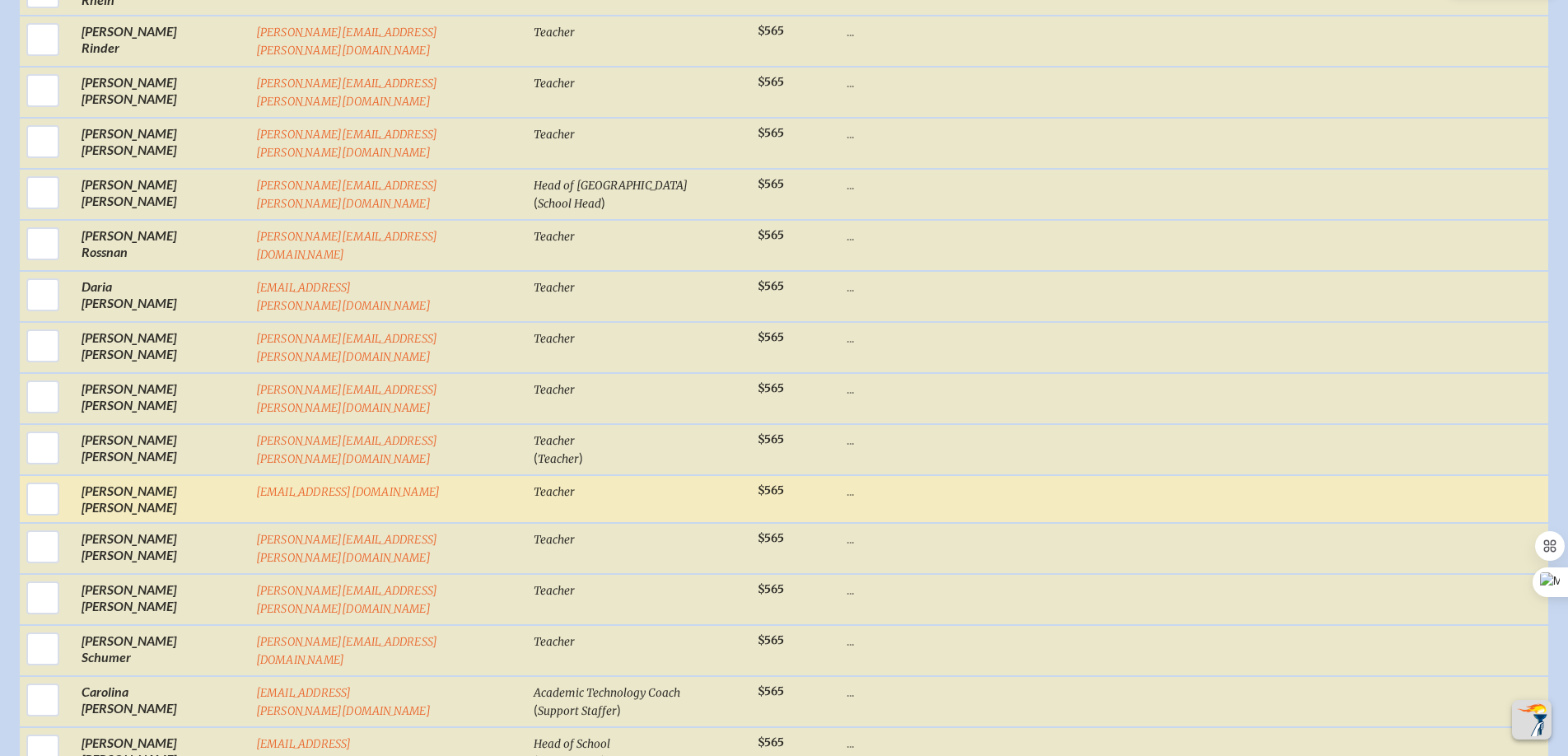
scroll to position [5627, 0]
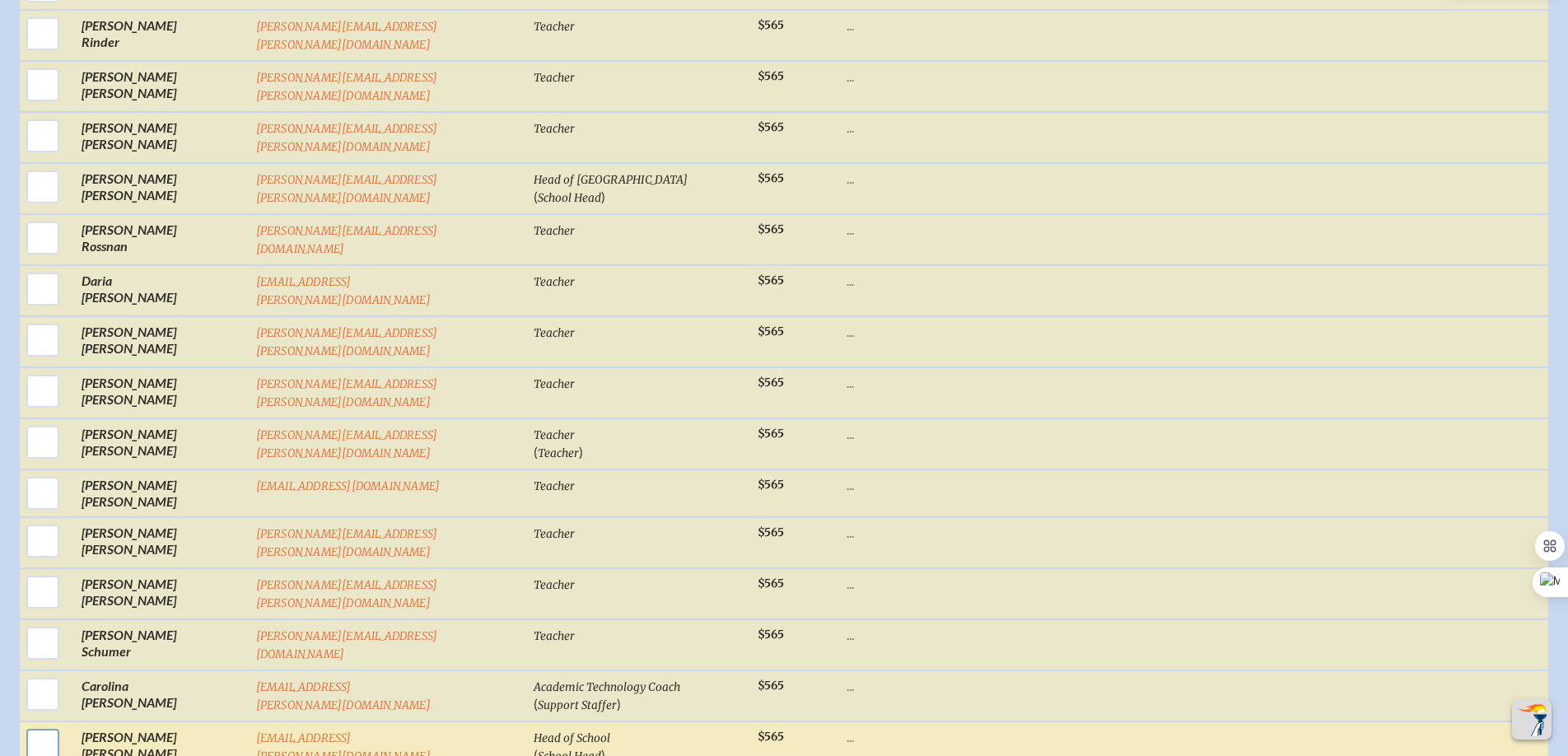
click at [33, 725] on input "checkbox" at bounding box center [42, 745] width 41 height 41
checkbox input "true"
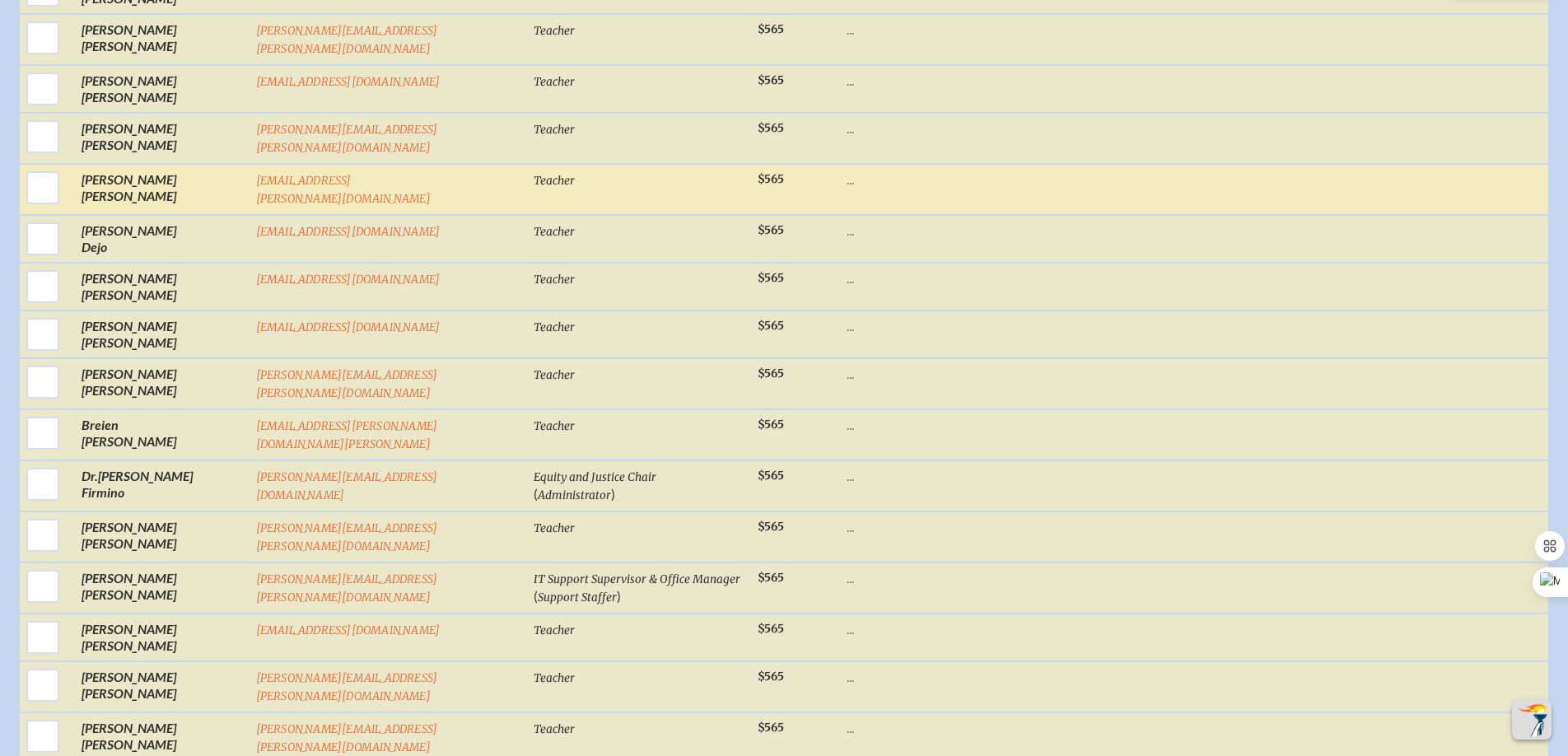
scroll to position [2710, 0]
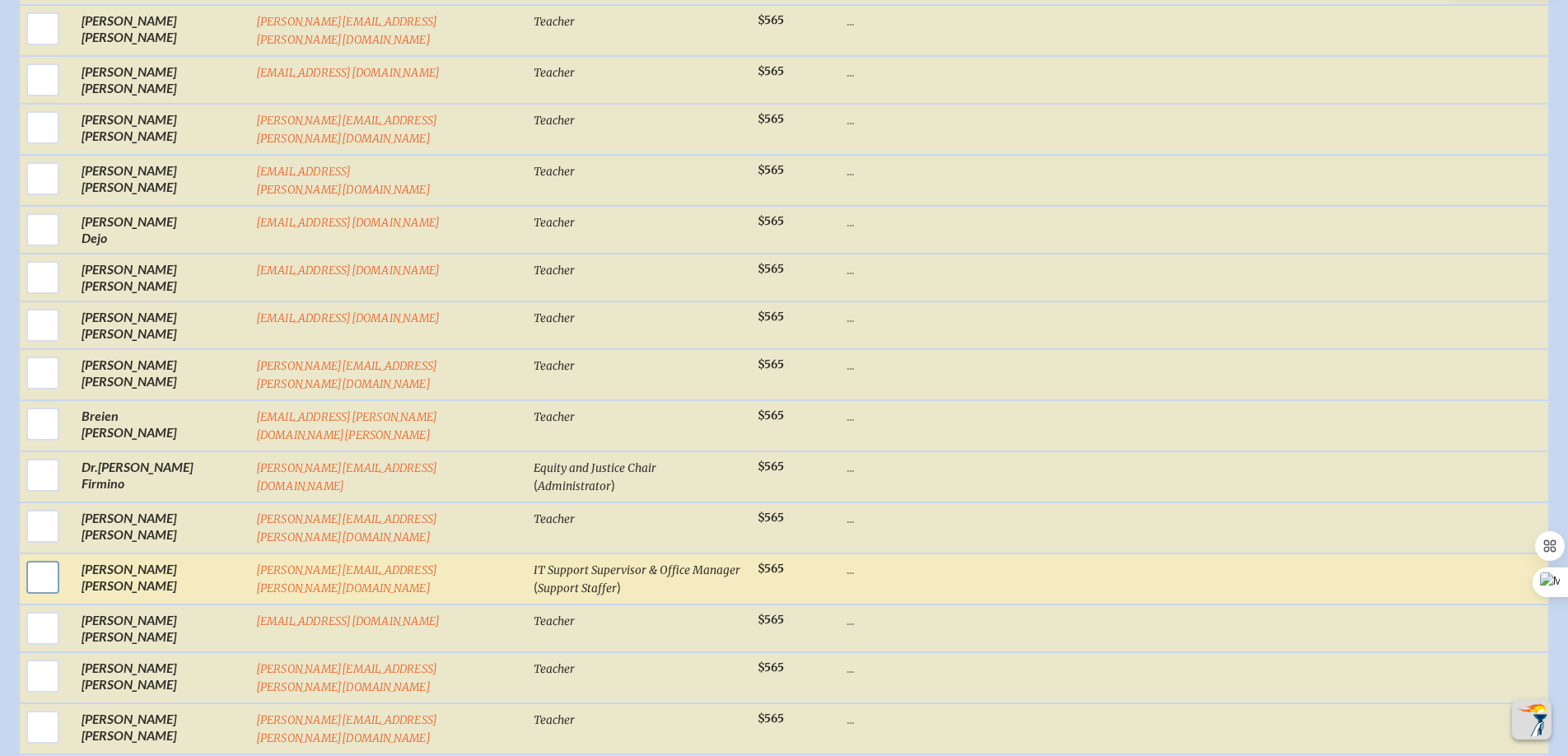
click at [38, 557] on input "checkbox" at bounding box center [42, 577] width 41 height 41
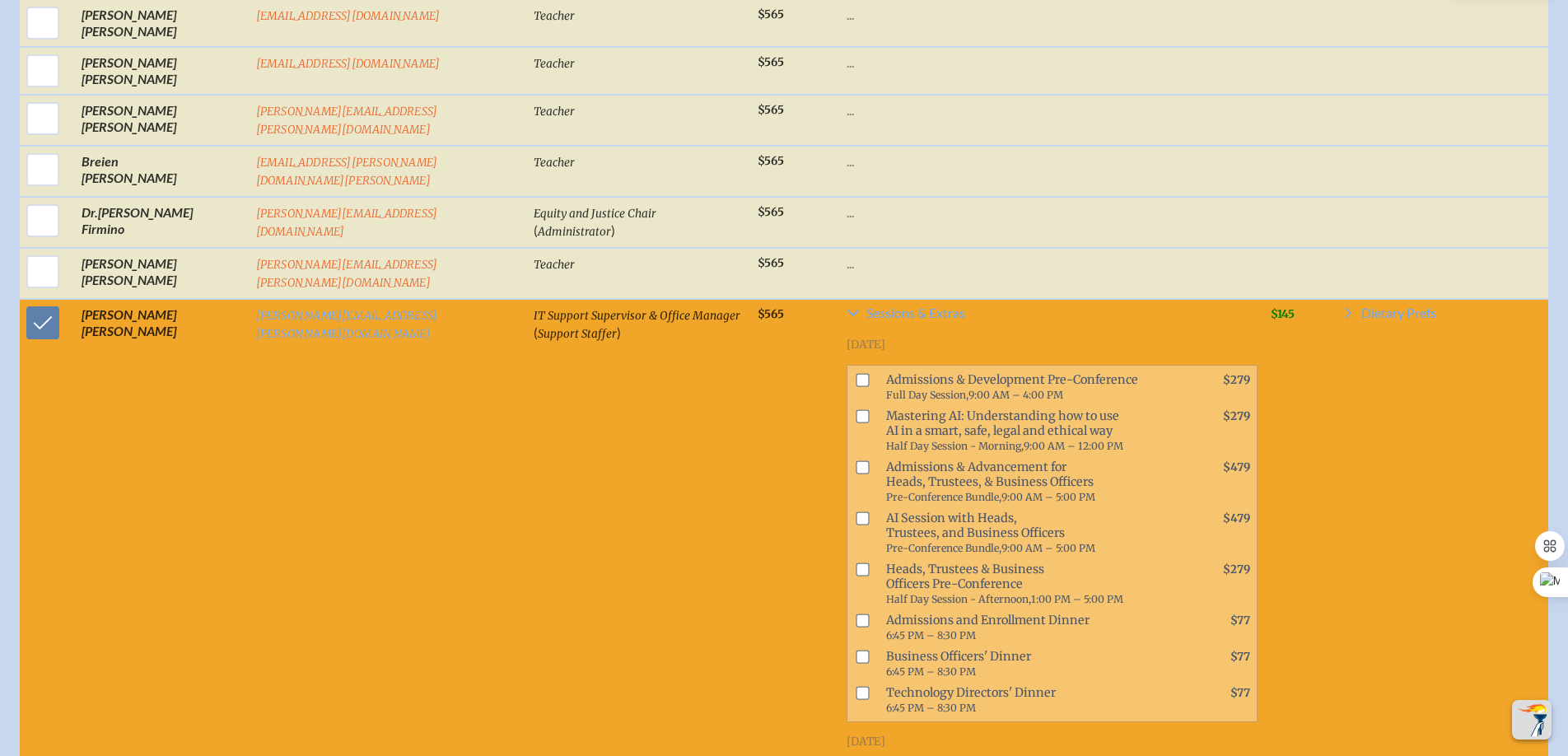
scroll to position [2968, 0]
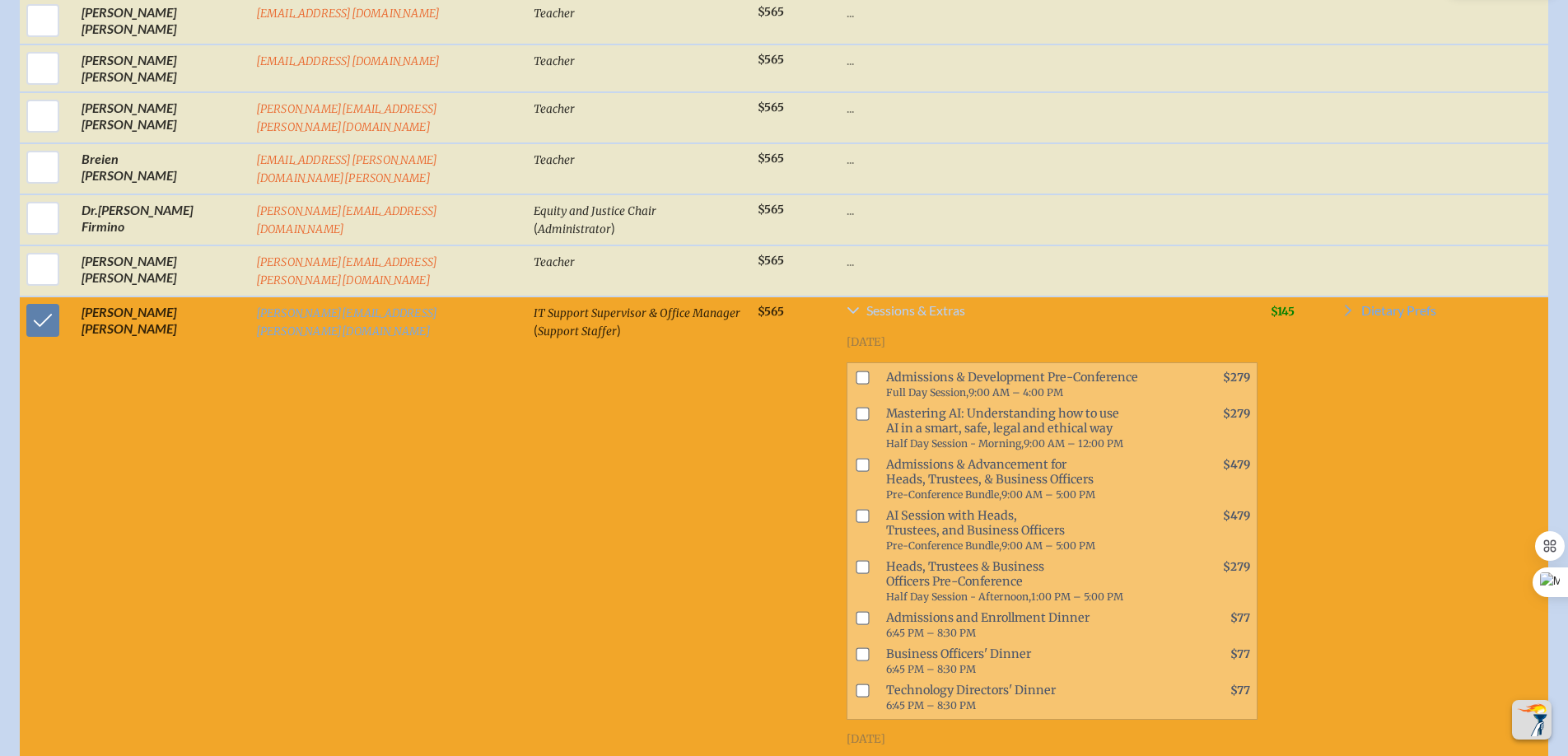
click at [847, 304] on link "Sessions & Extras" at bounding box center [1052, 314] width 411 height 19
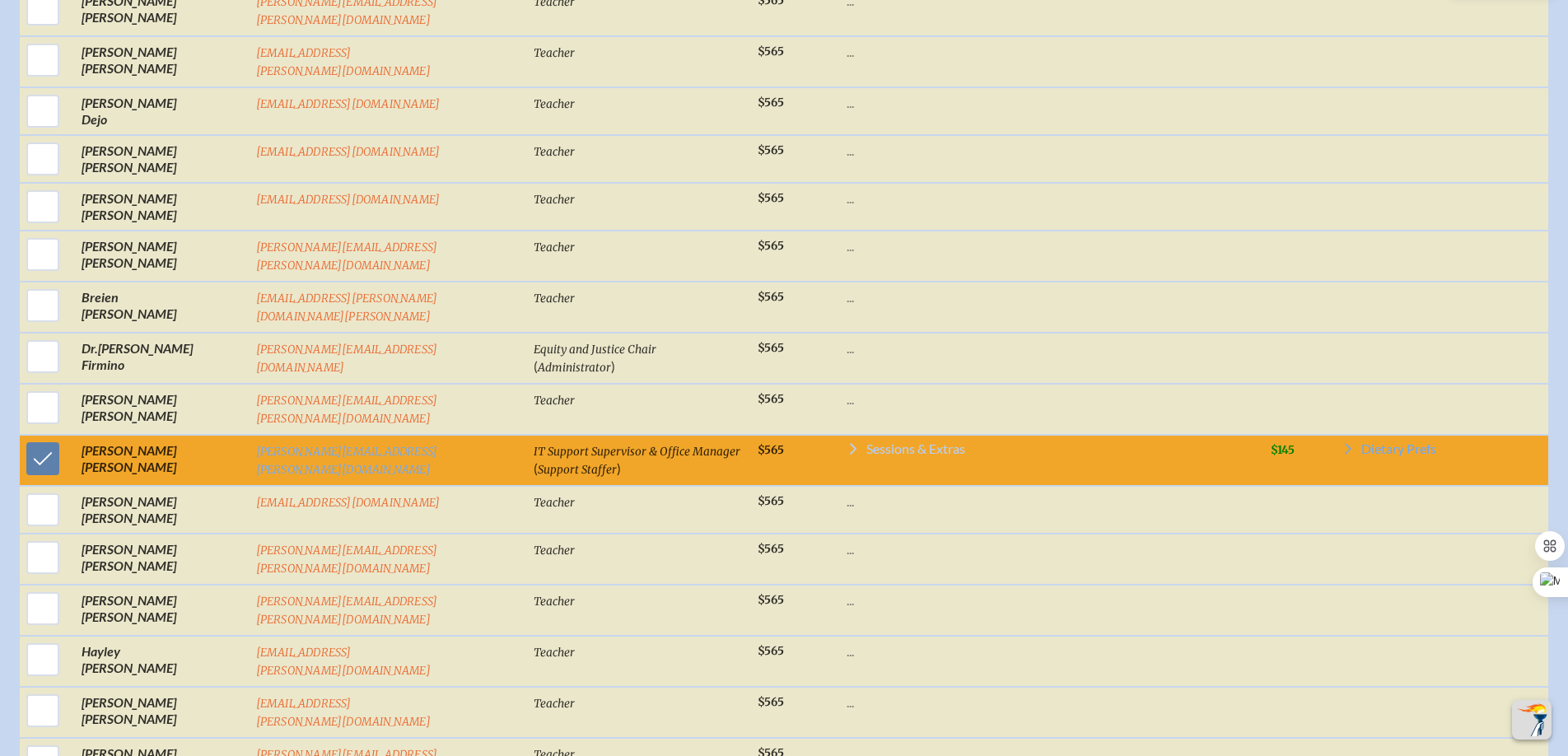
scroll to position [2834, 0]
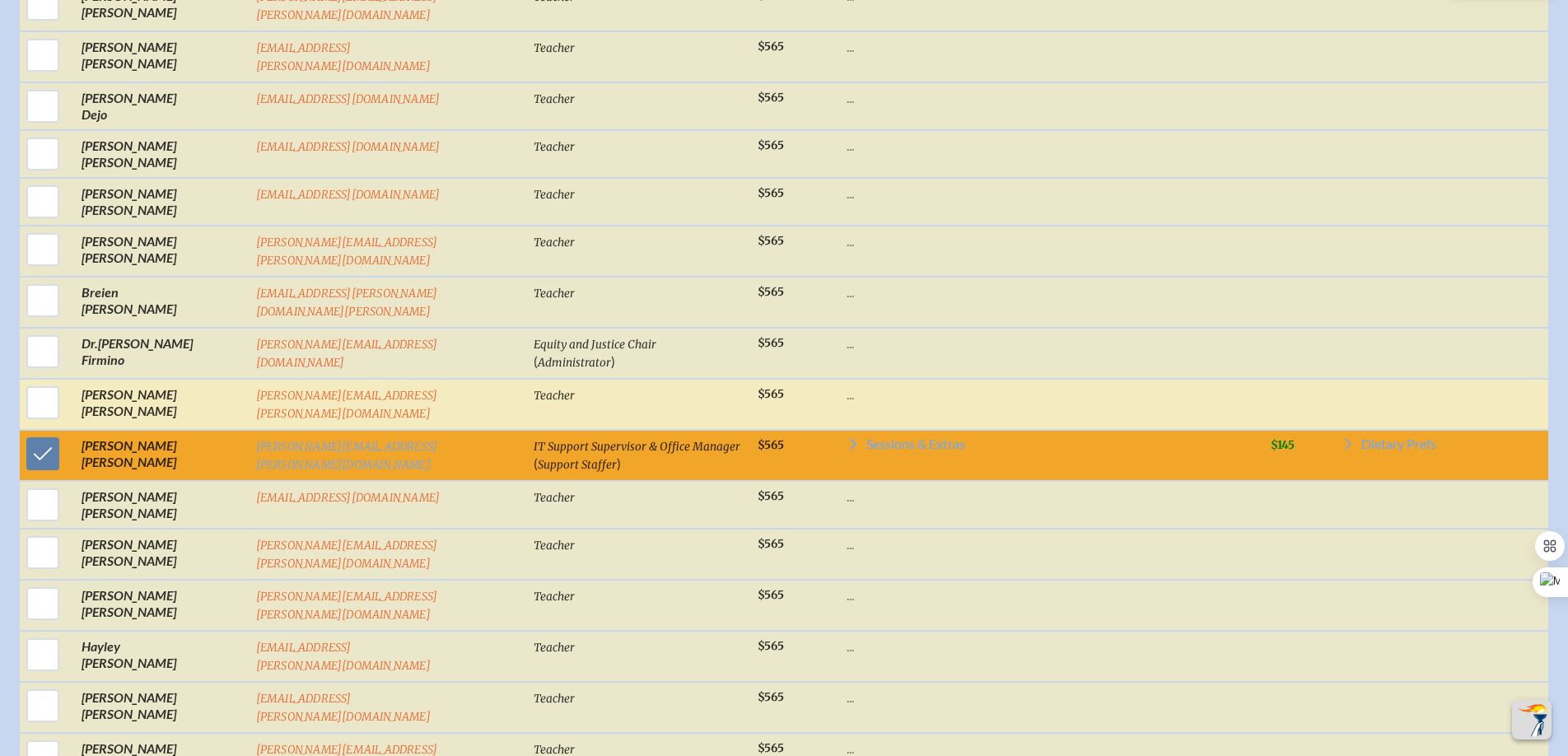
click at [998, 379] on td "..." at bounding box center [1052, 405] width 424 height 51
click at [849, 386] on p "..." at bounding box center [1052, 394] width 411 height 17
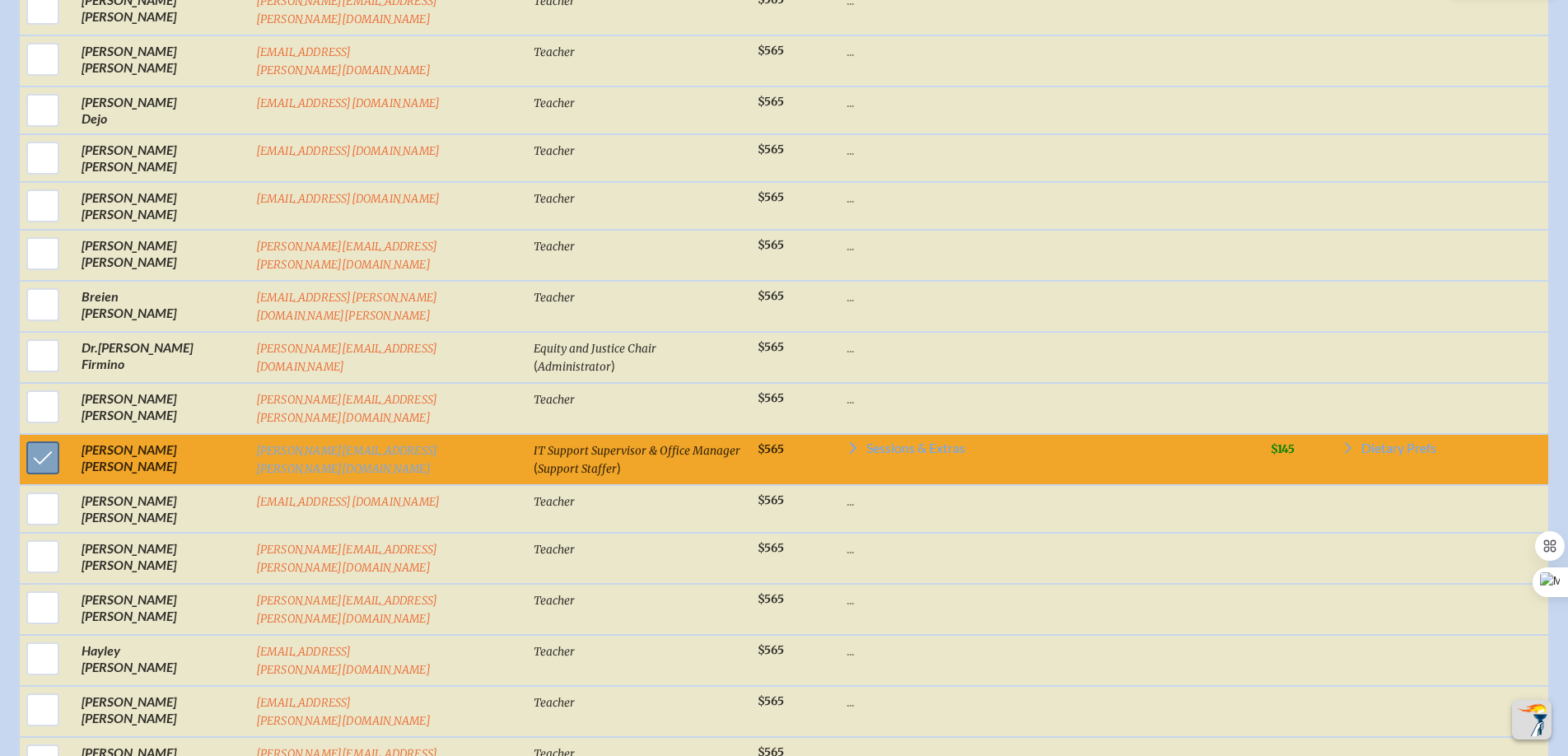
click at [38, 437] on input "checkbox" at bounding box center [42, 458] width 41 height 41
checkbox input "false"
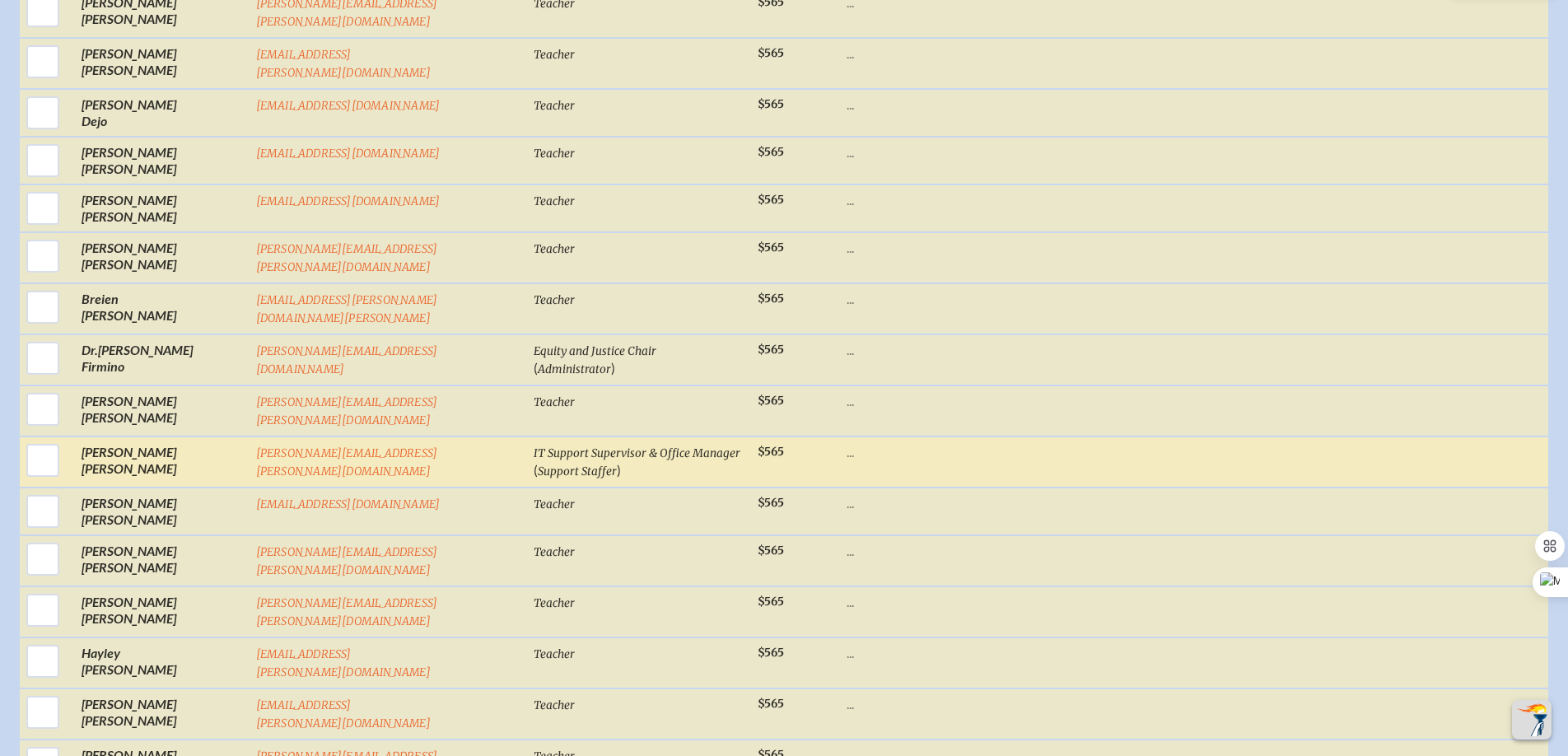
click at [847, 444] on p "..." at bounding box center [1052, 453] width 411 height 17
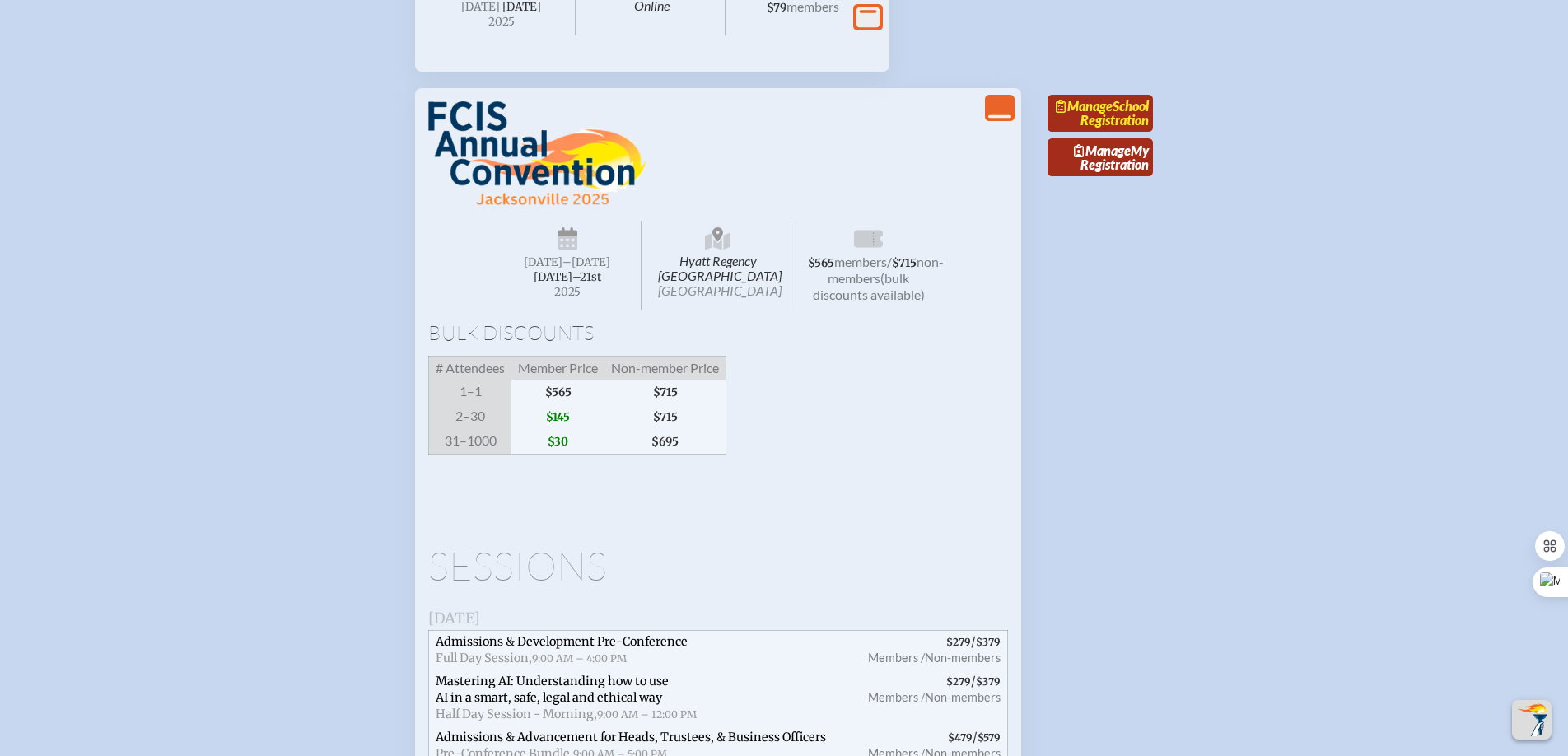
scroll to position [1796, 0]
click at [1102, 115] on span "Manage" at bounding box center [1084, 106] width 56 height 16
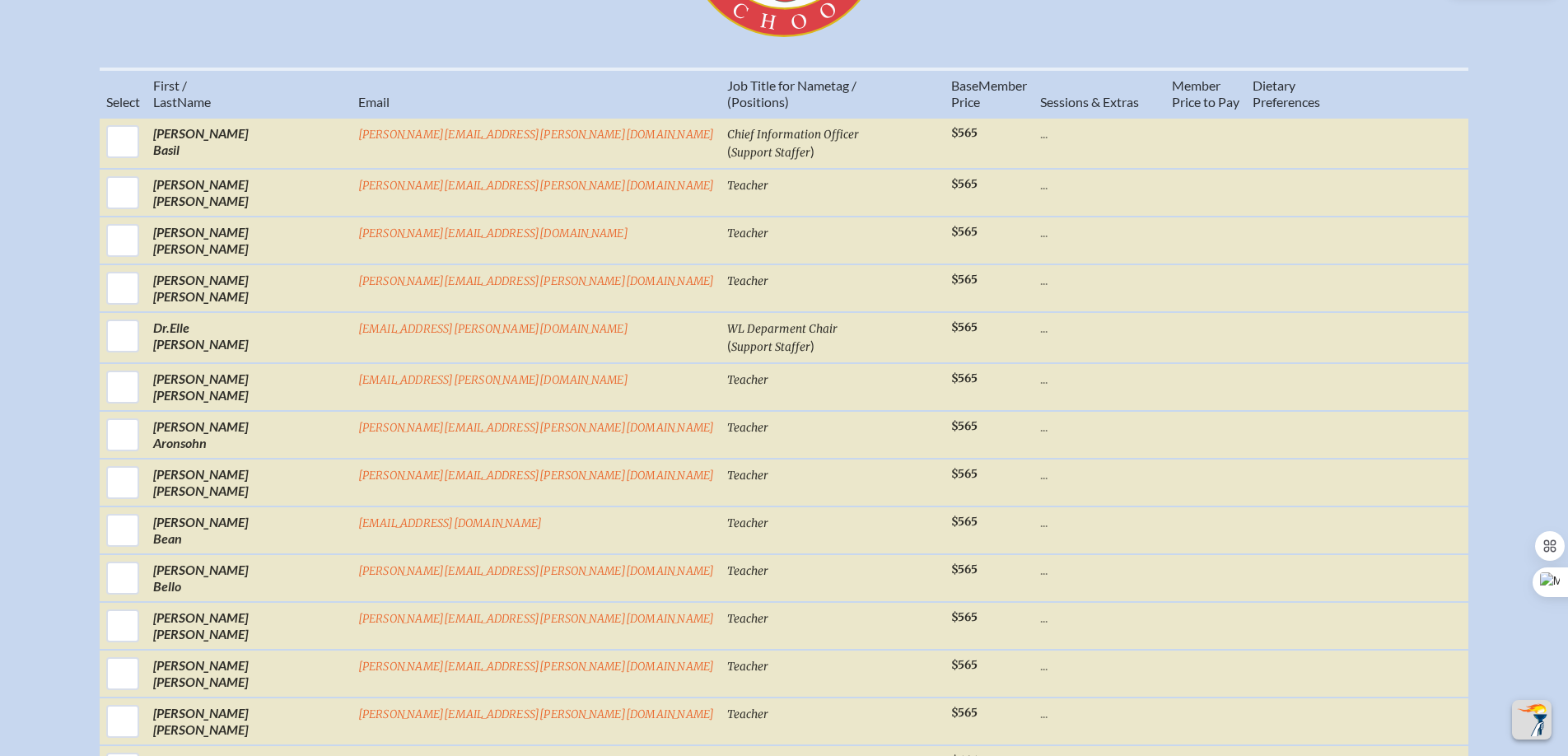
scroll to position [927, 0]
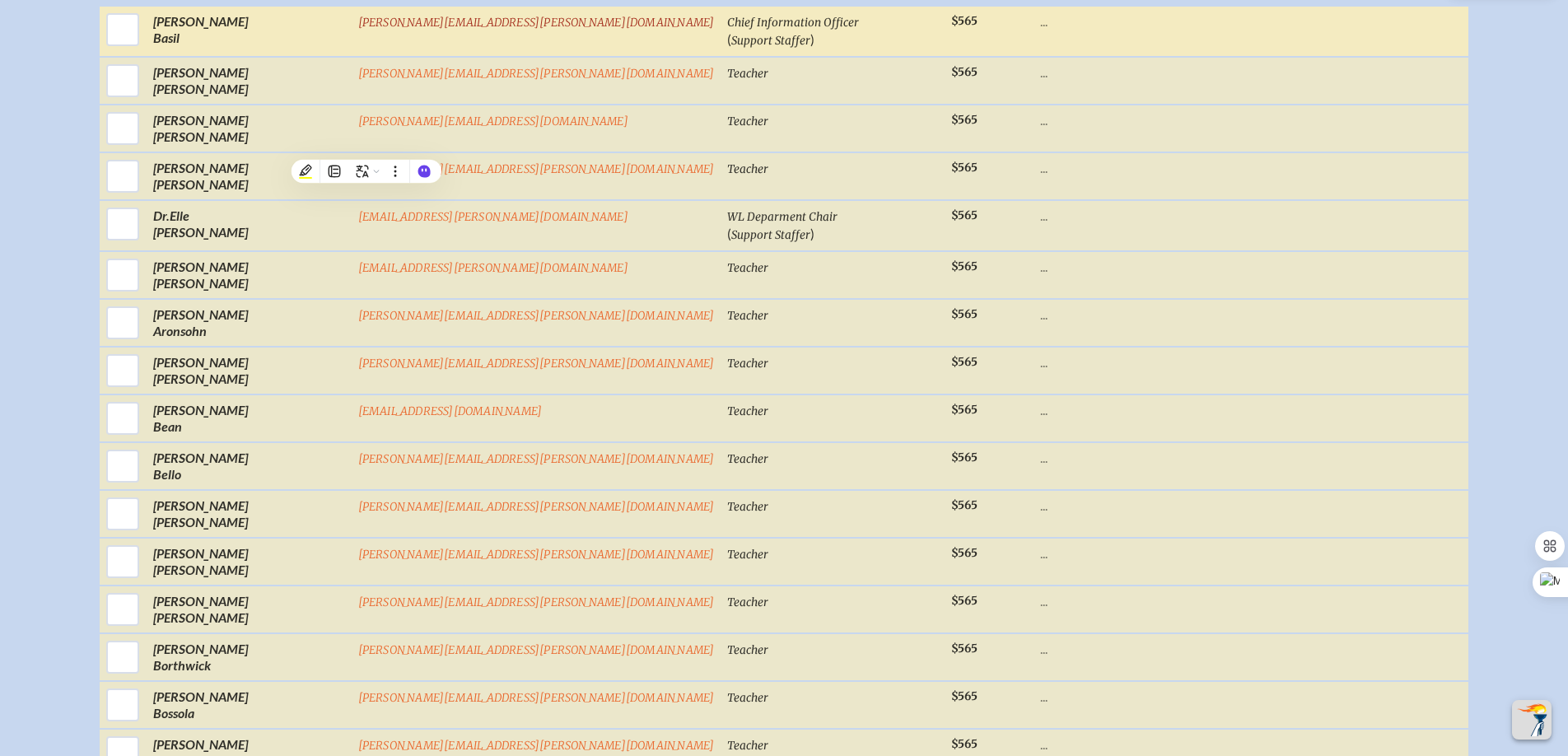
click at [143, 38] on input "checkbox" at bounding box center [122, 29] width 41 height 41
checkbox input "true"
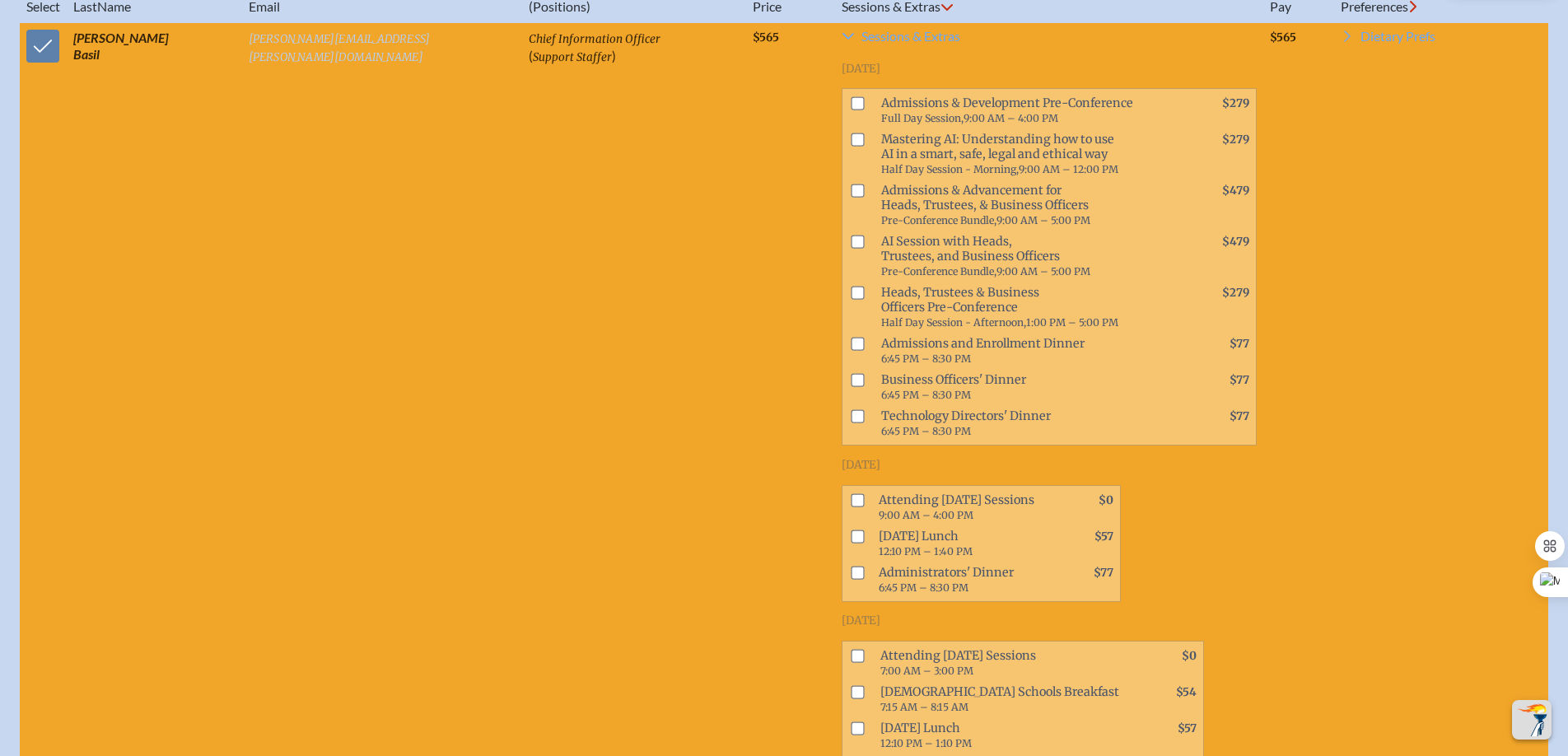
scroll to position [944, 0]
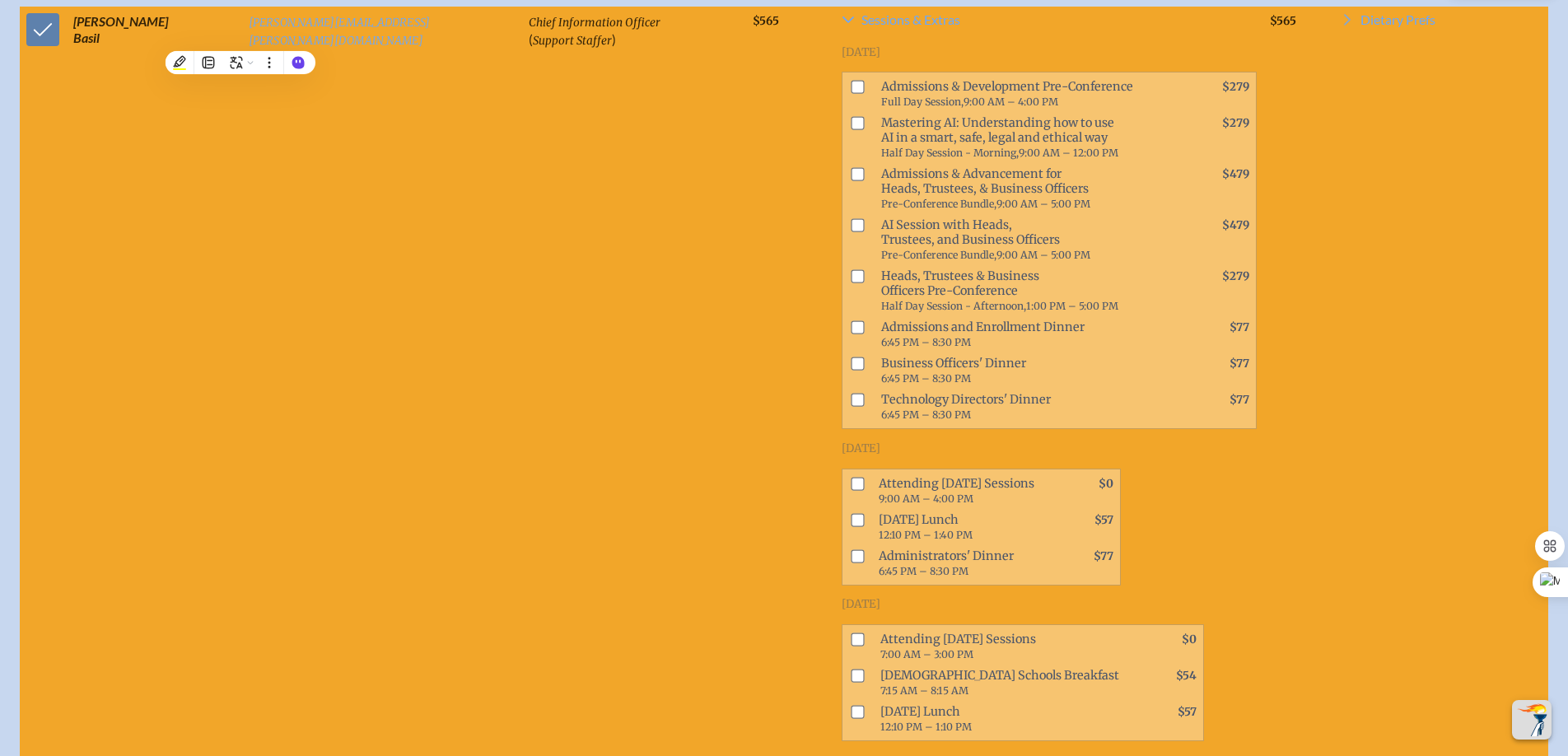
click at [843, 389] on span at bounding box center [855, 406] width 25 height 36
click at [850, 394] on input "checkbox" at bounding box center [857, 400] width 13 height 13
checkbox input "true"
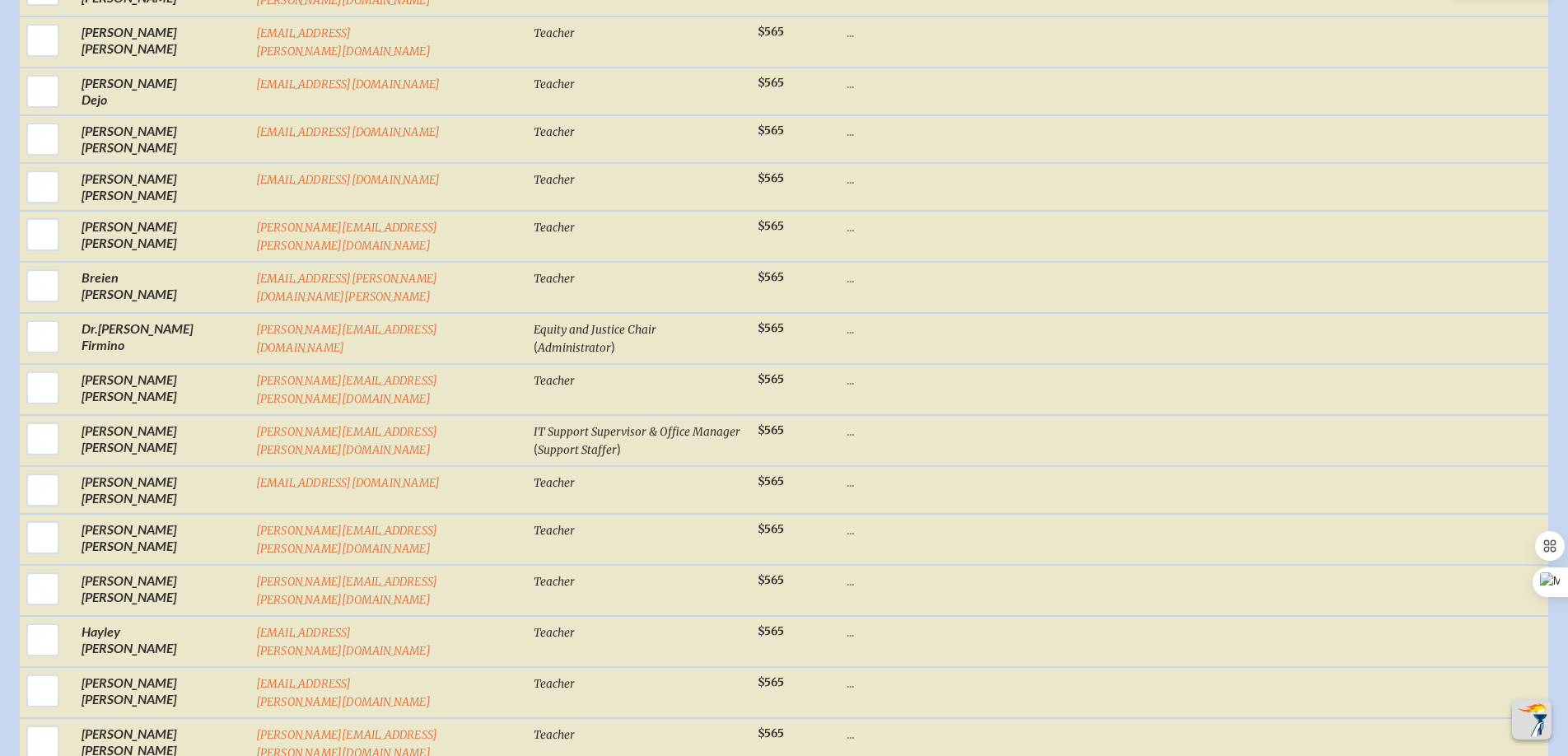
scroll to position [2856, 0]
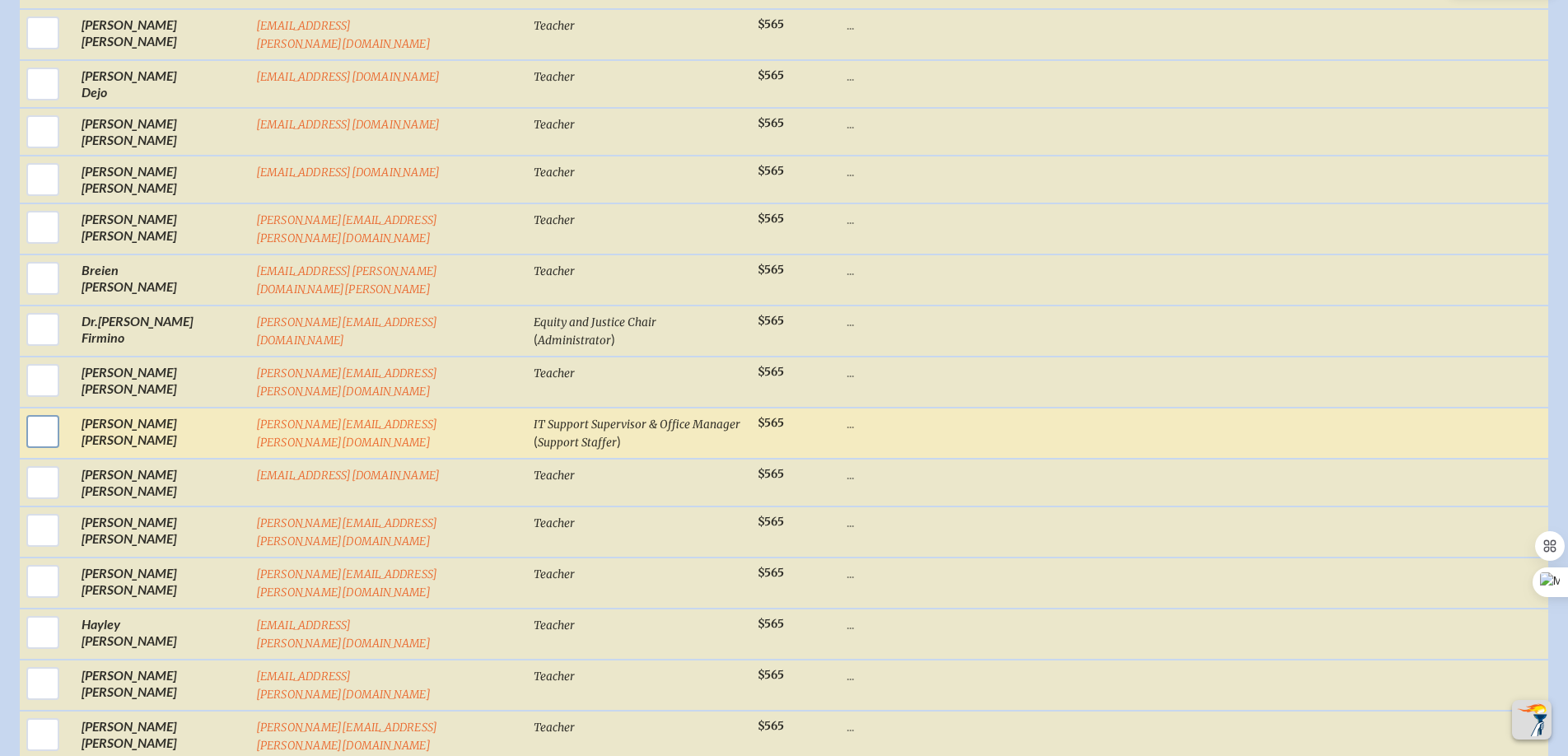
click at [40, 411] on input "checkbox" at bounding box center [42, 432] width 41 height 41
checkbox input "true"
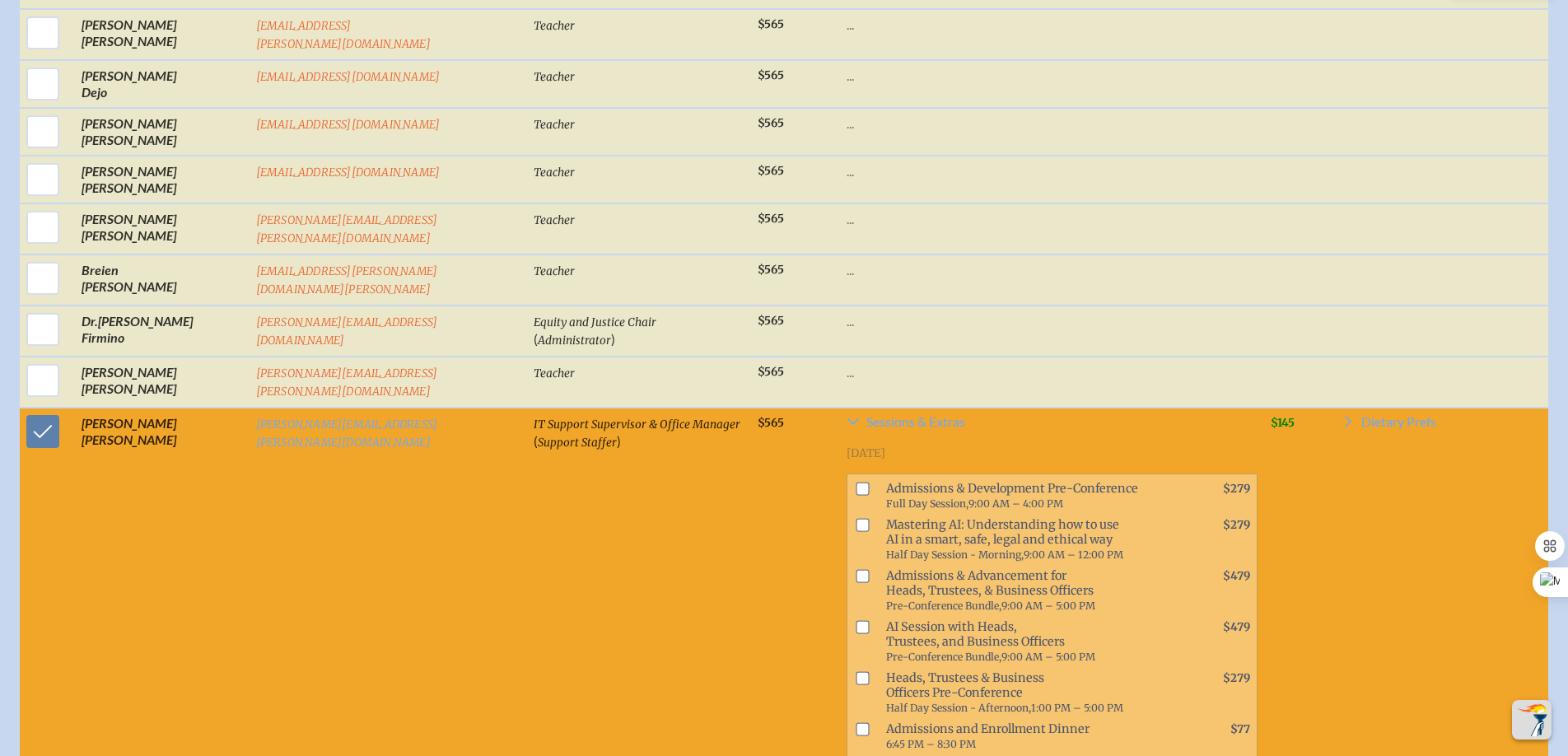
checkbox input "true"
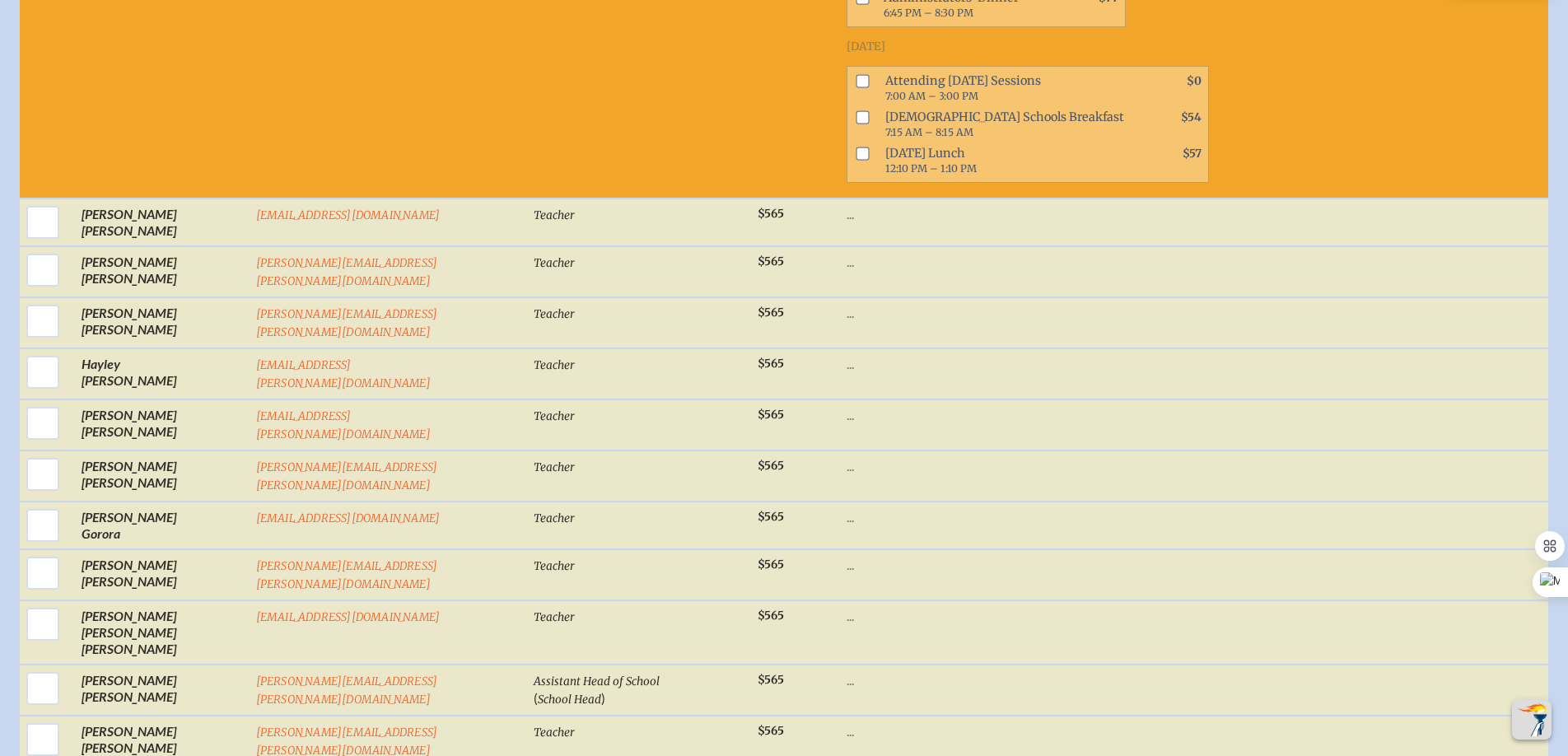
scroll to position [3817, 0]
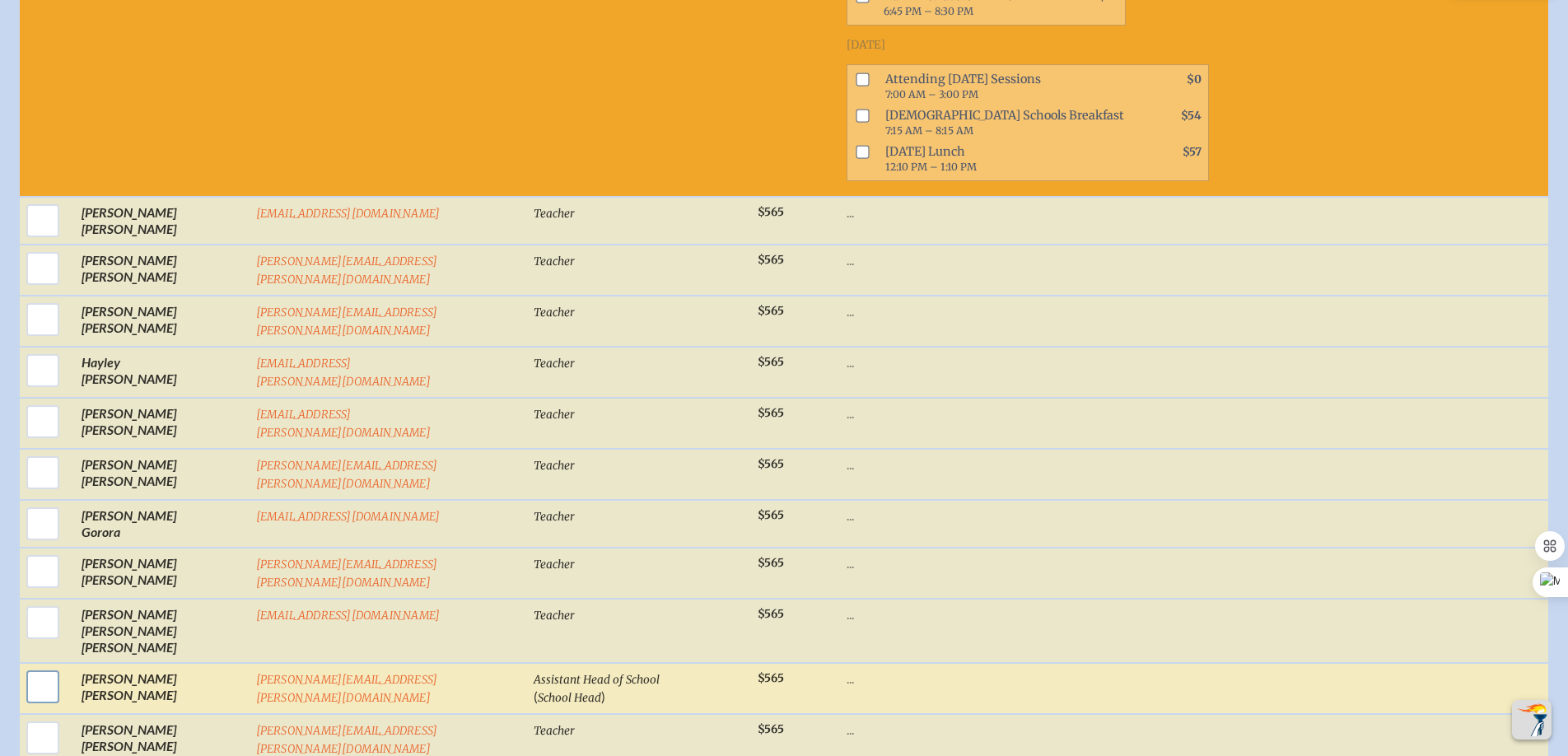
click at [40, 667] on input "checkbox" at bounding box center [42, 687] width 41 height 41
checkbox input "true"
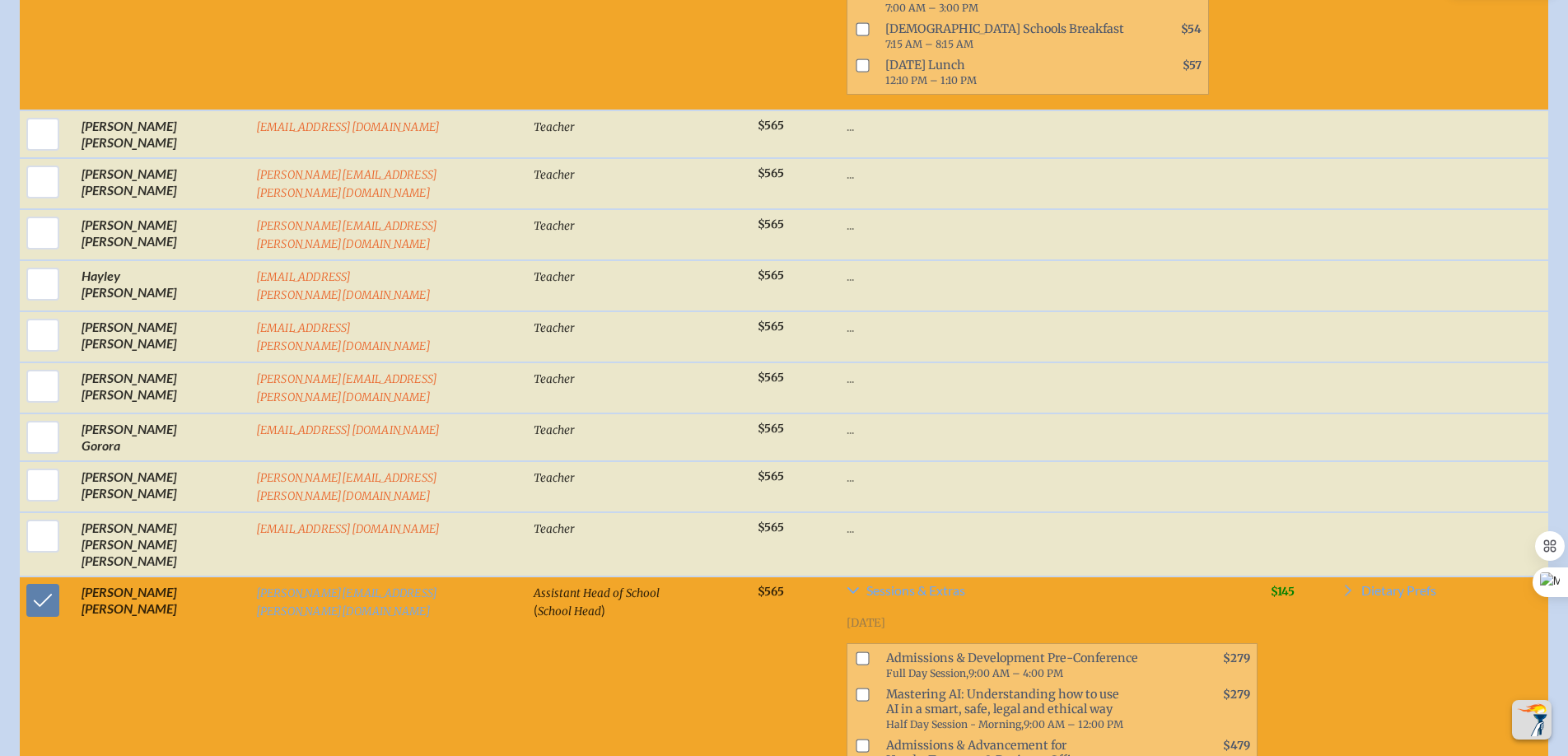
scroll to position [3917, 0]
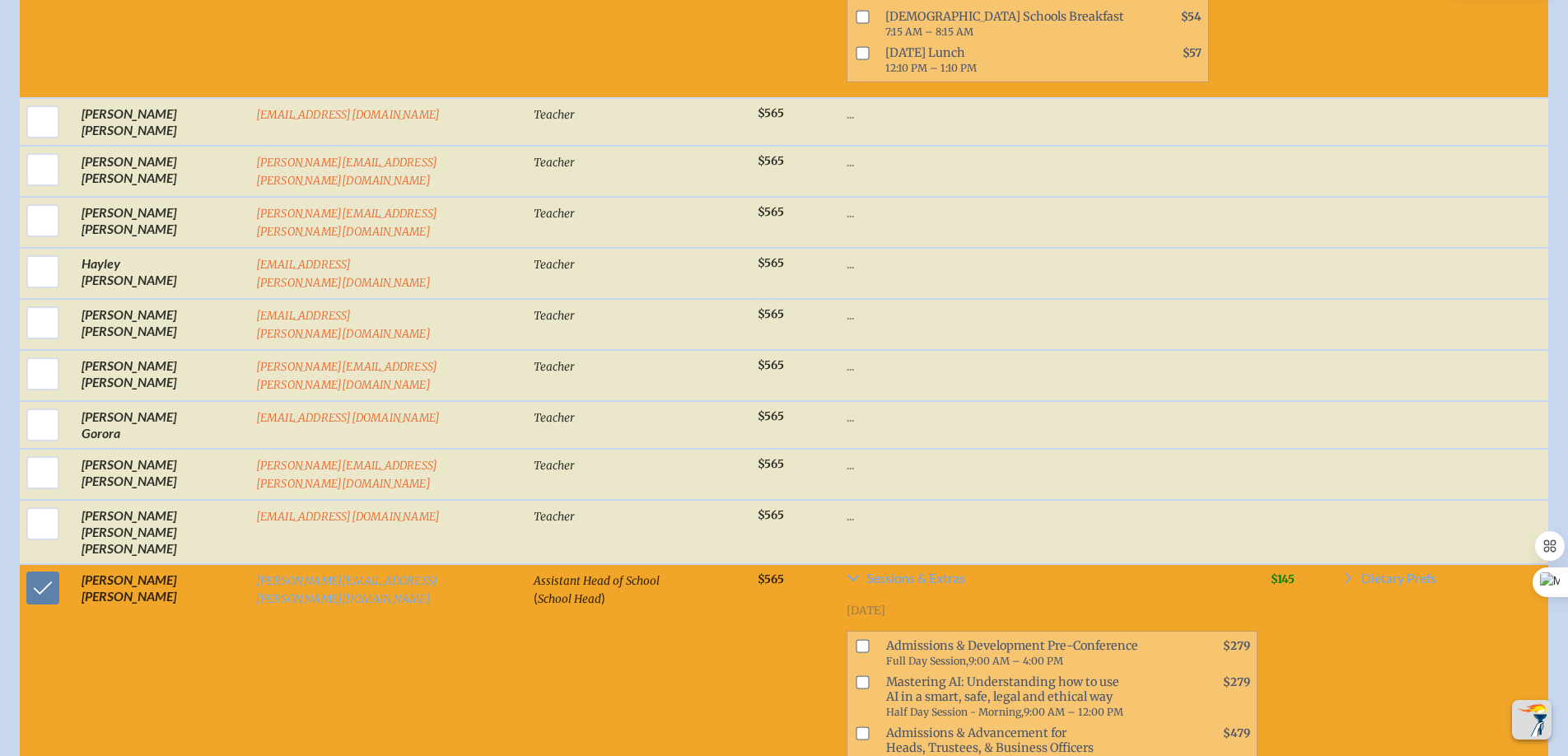
click at [855, 675] on input "checkbox" at bounding box center [862, 682] width 13 height 13
checkbox input "true"
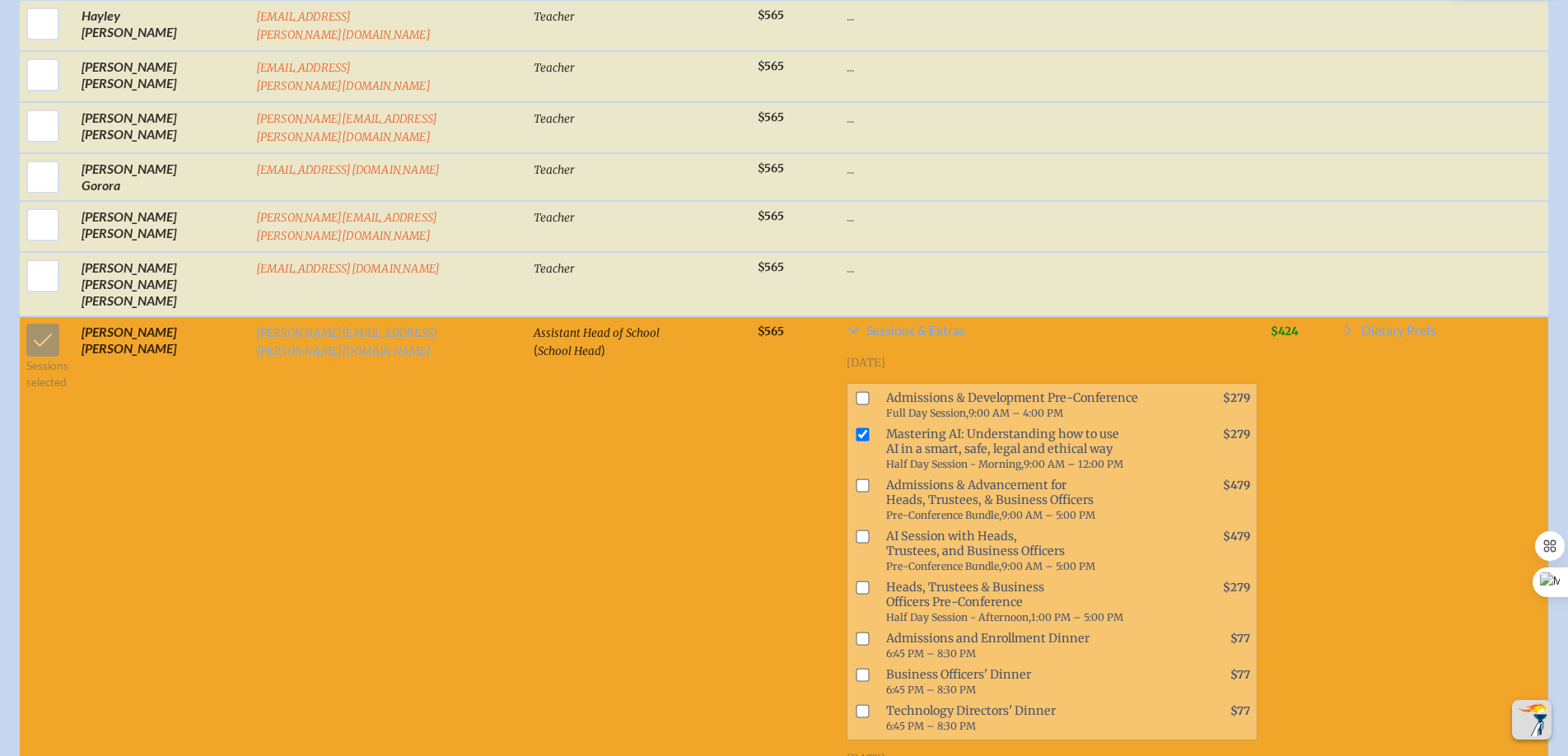
scroll to position [4168, 0]
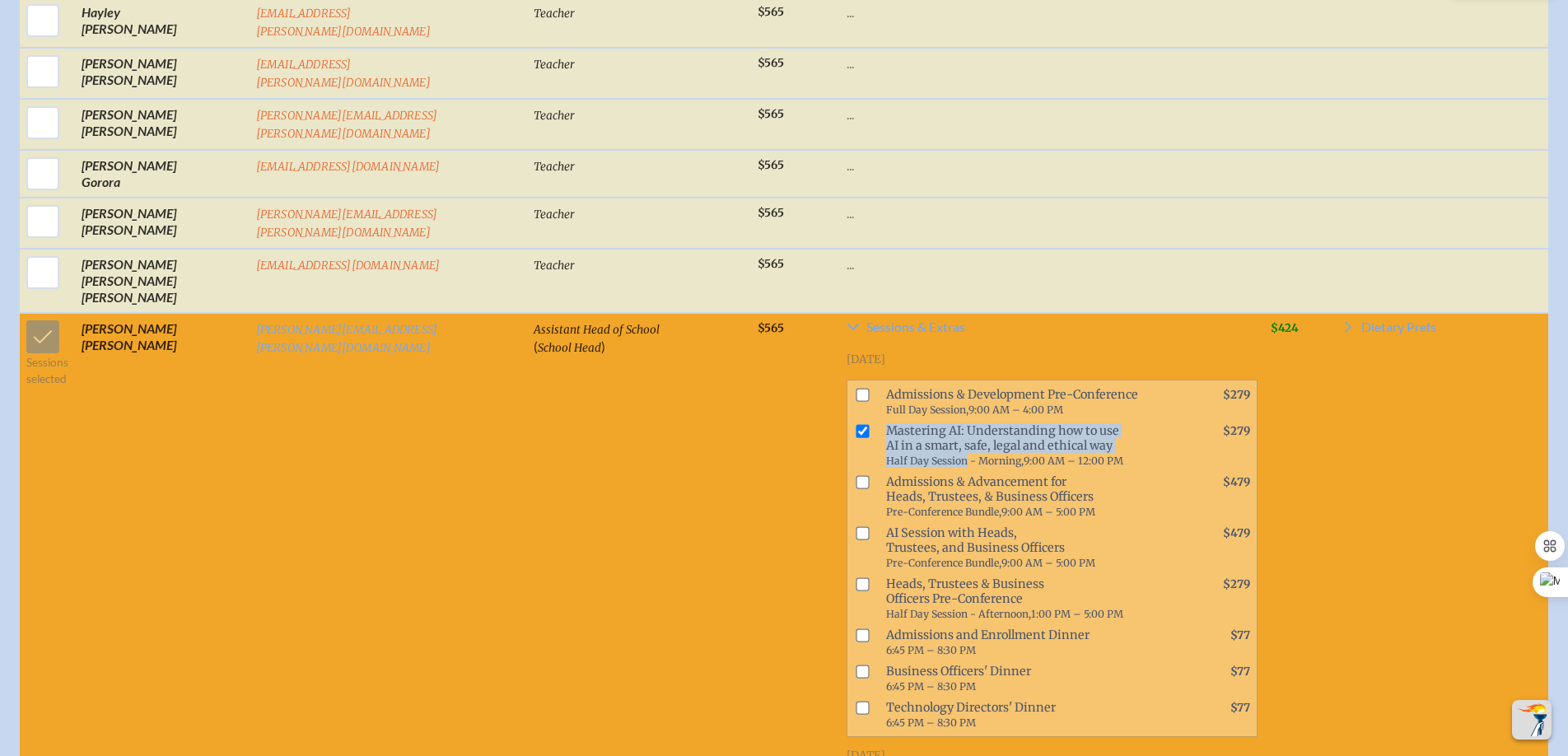
drag, startPoint x: 772, startPoint y: 244, endPoint x: 847, endPoint y: 276, distance: 81.5
click at [880, 420] on span "Mastering AI: Understanding how to use AI in a smart, safe, legal and ethical w…" at bounding box center [1032, 445] width 305 height 51
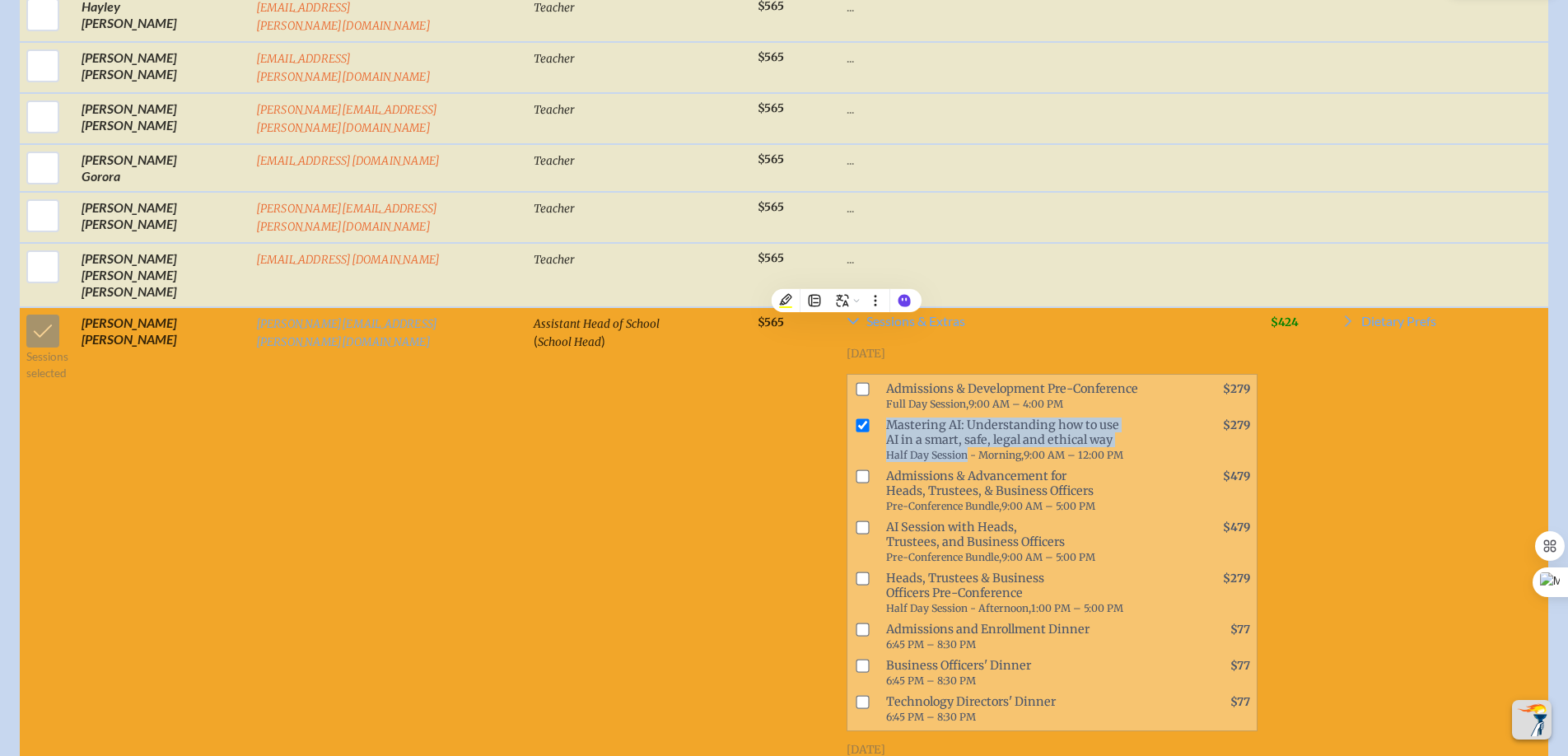
copy span "Mastering AI: Understanding how to use AI in a smart, safe, legal and ethical w…"
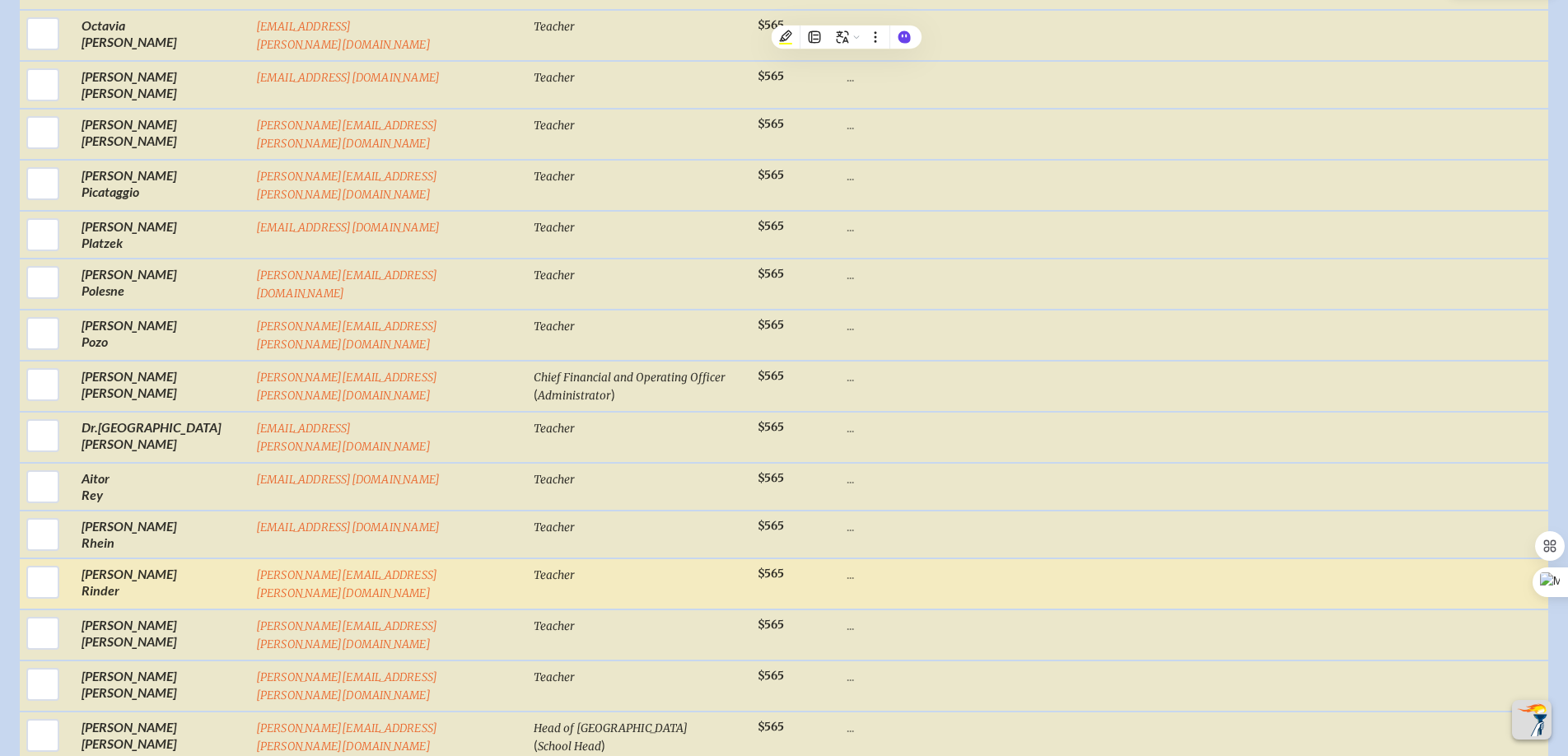
scroll to position [6528, 0]
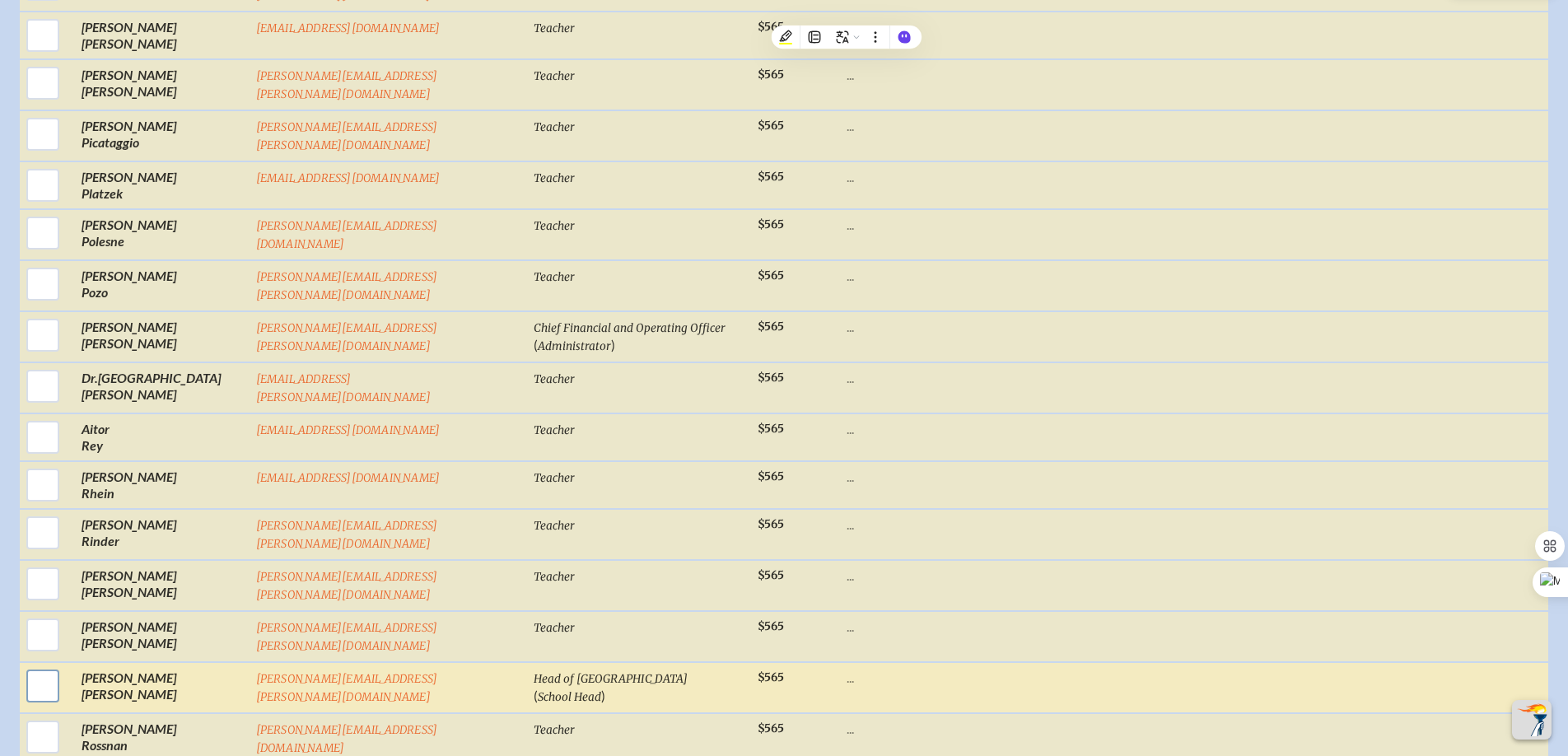
click at [45, 666] on input "checkbox" at bounding box center [42, 686] width 41 height 41
checkbox input "true"
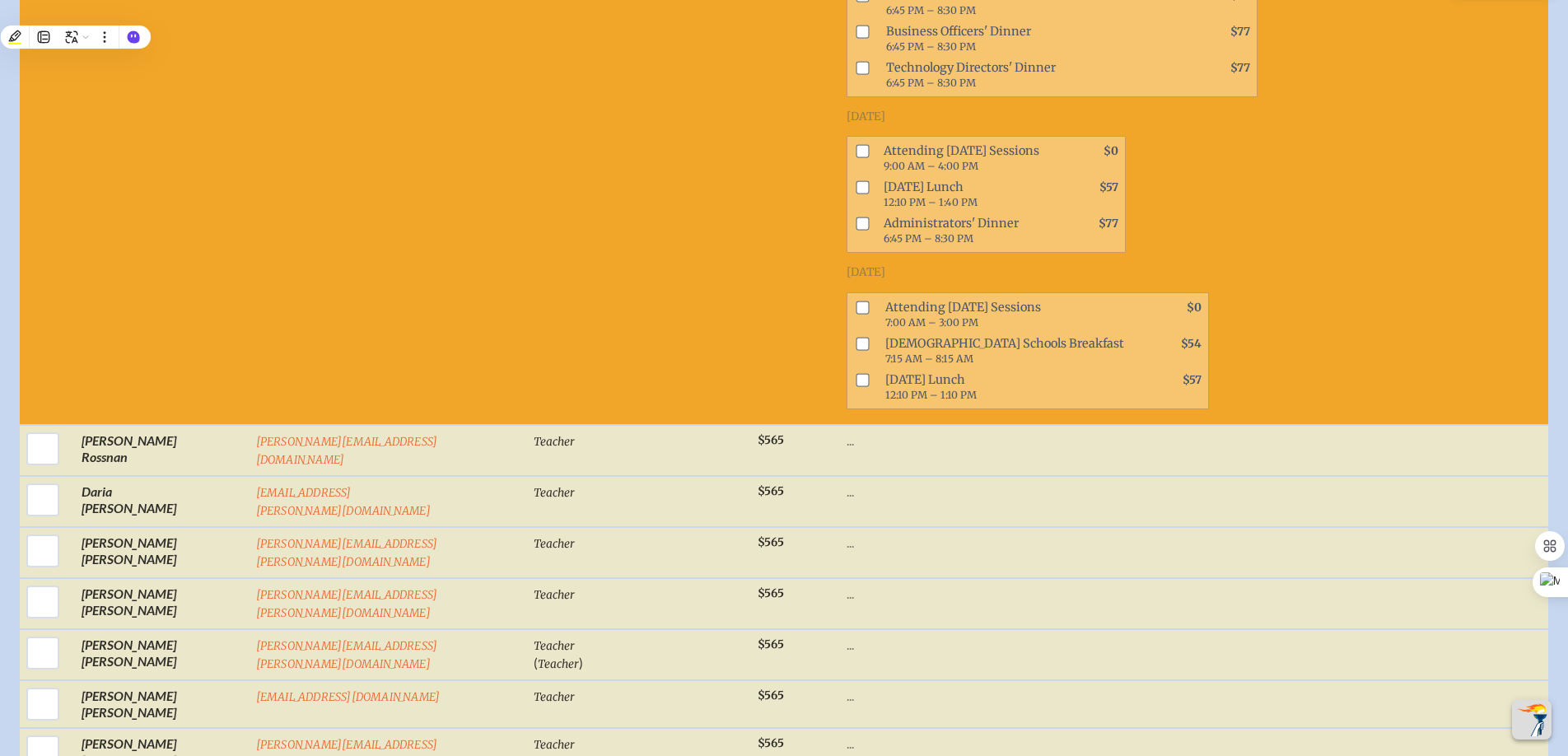
scroll to position [7520, 0]
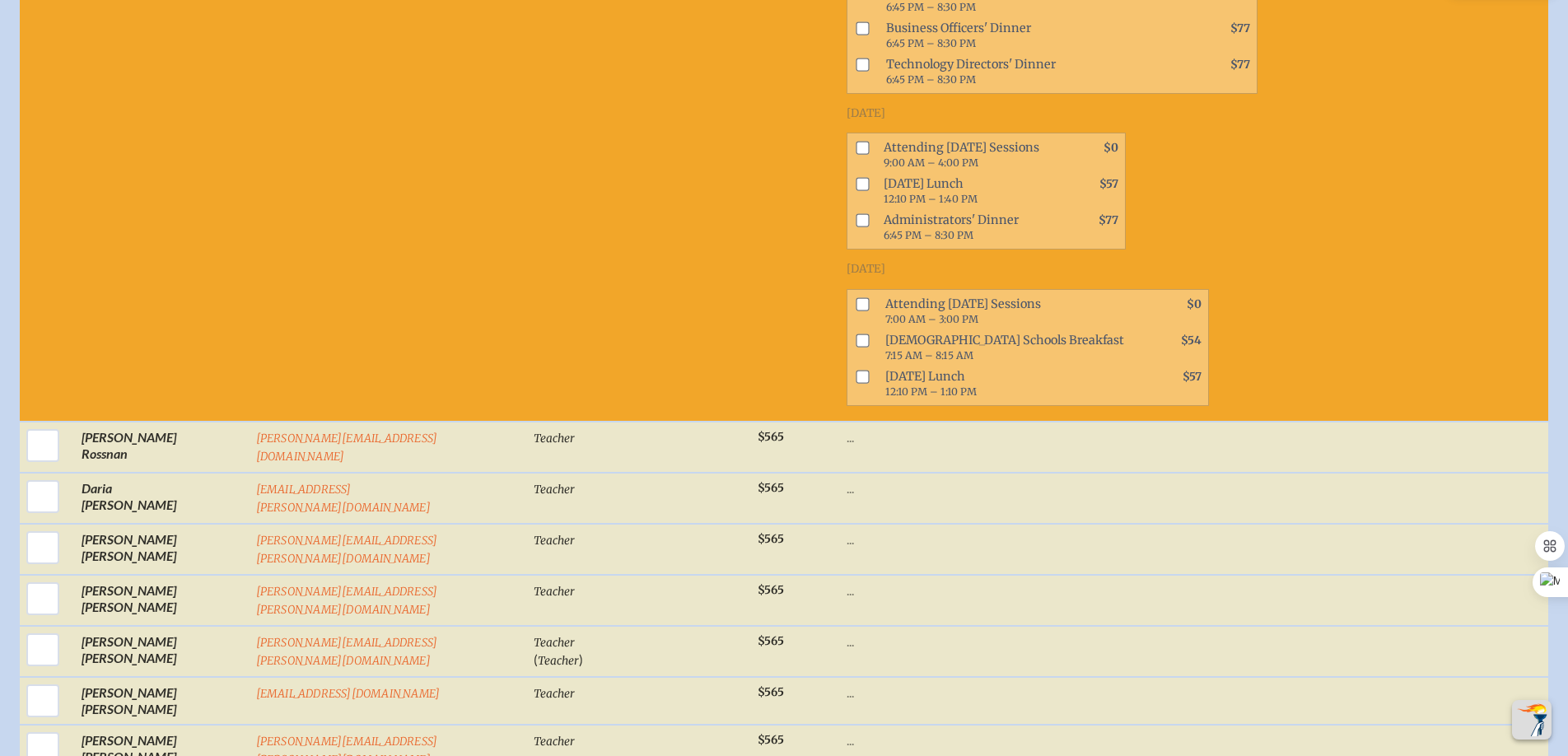
checkbox input "true"
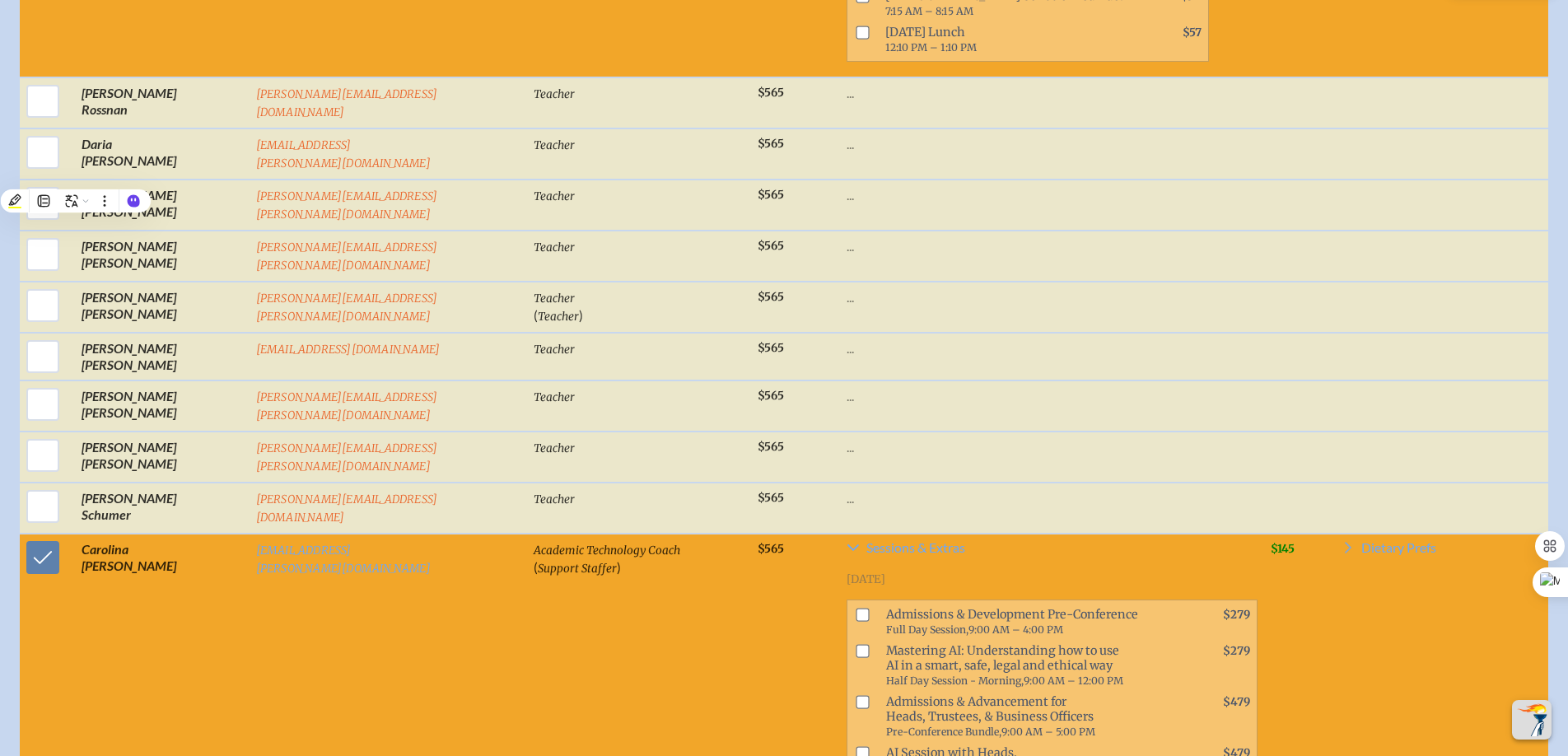
scroll to position [7875, 0]
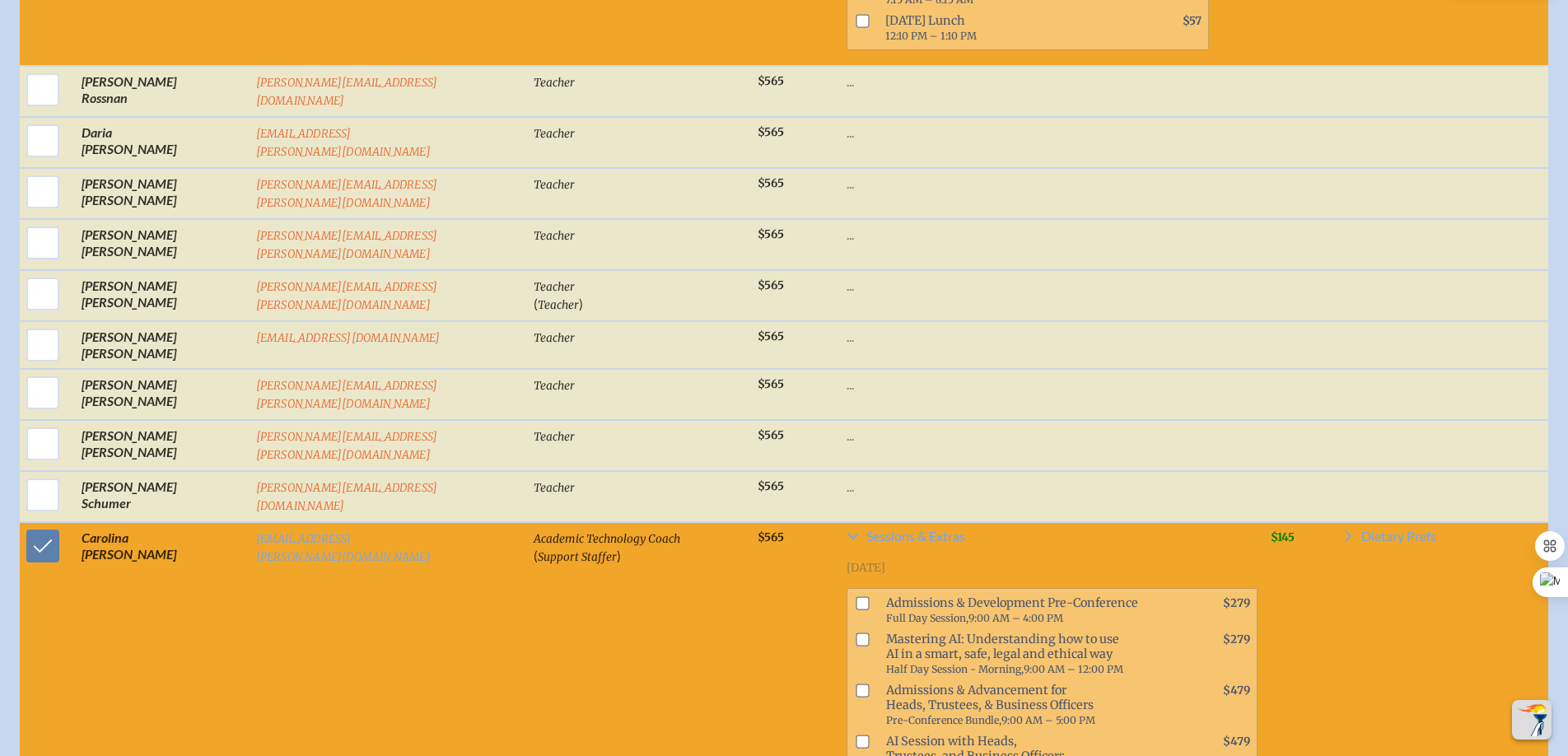
checkbox input "true"
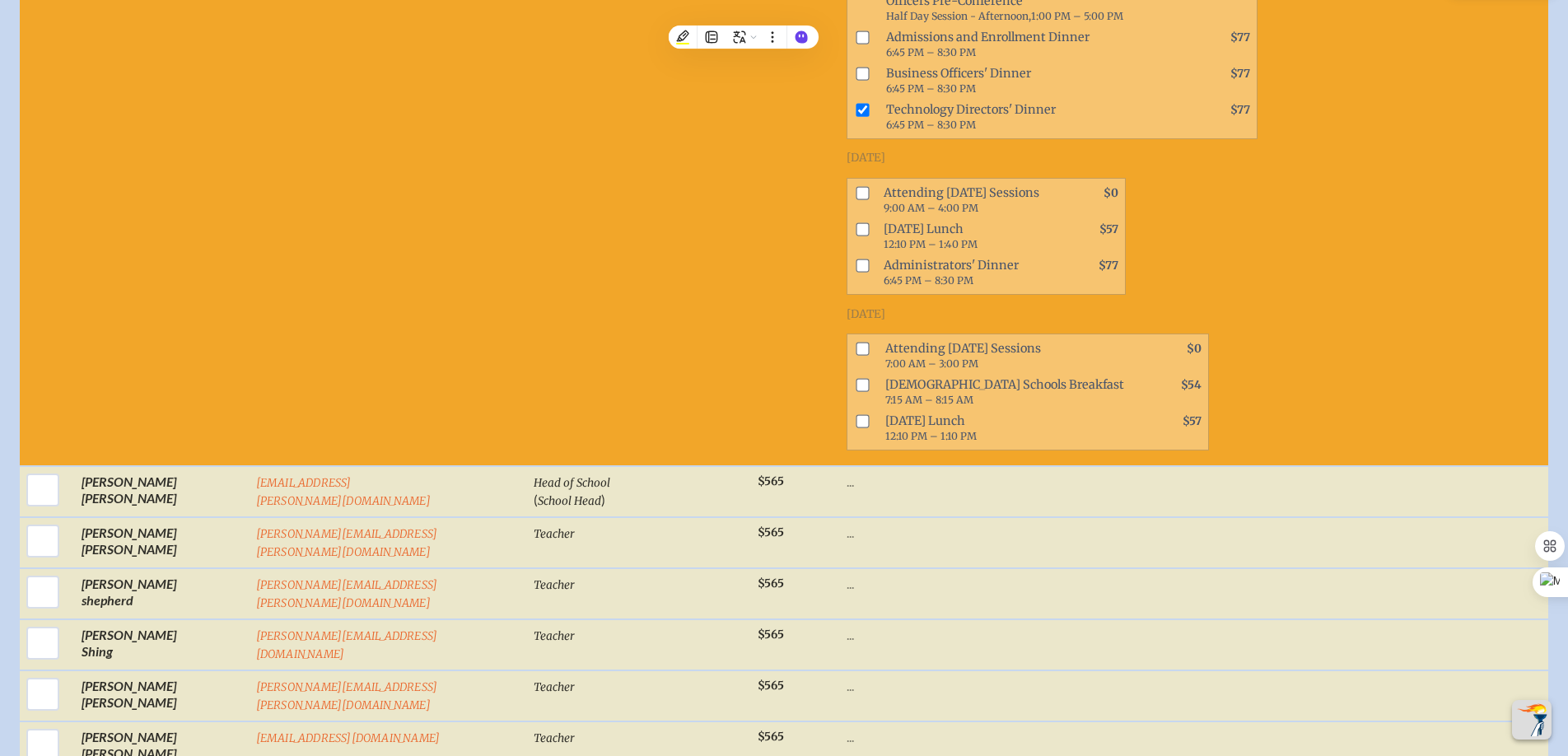
scroll to position [8683, 0]
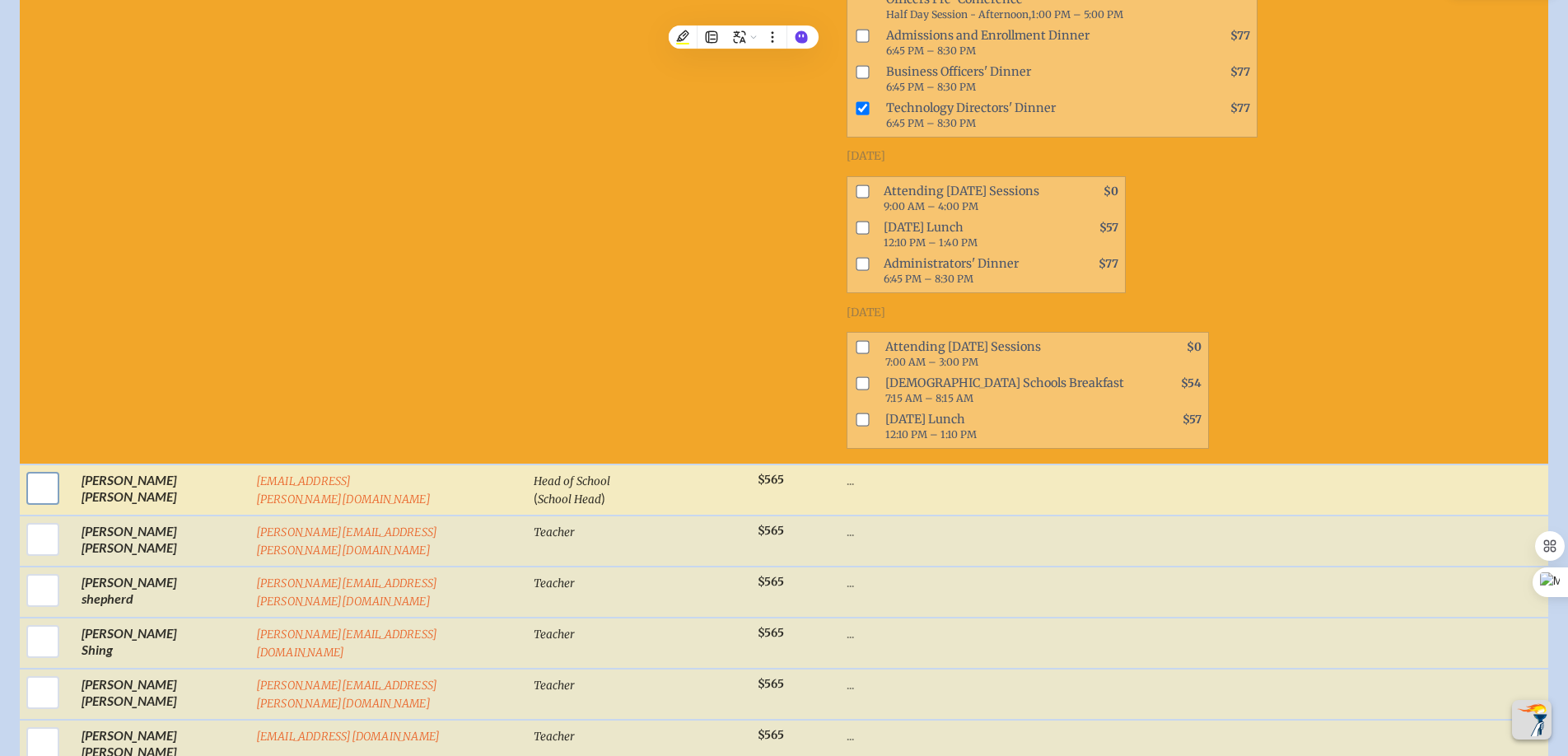
click at [46, 468] on input "checkbox" at bounding box center [42, 488] width 41 height 41
checkbox input "true"
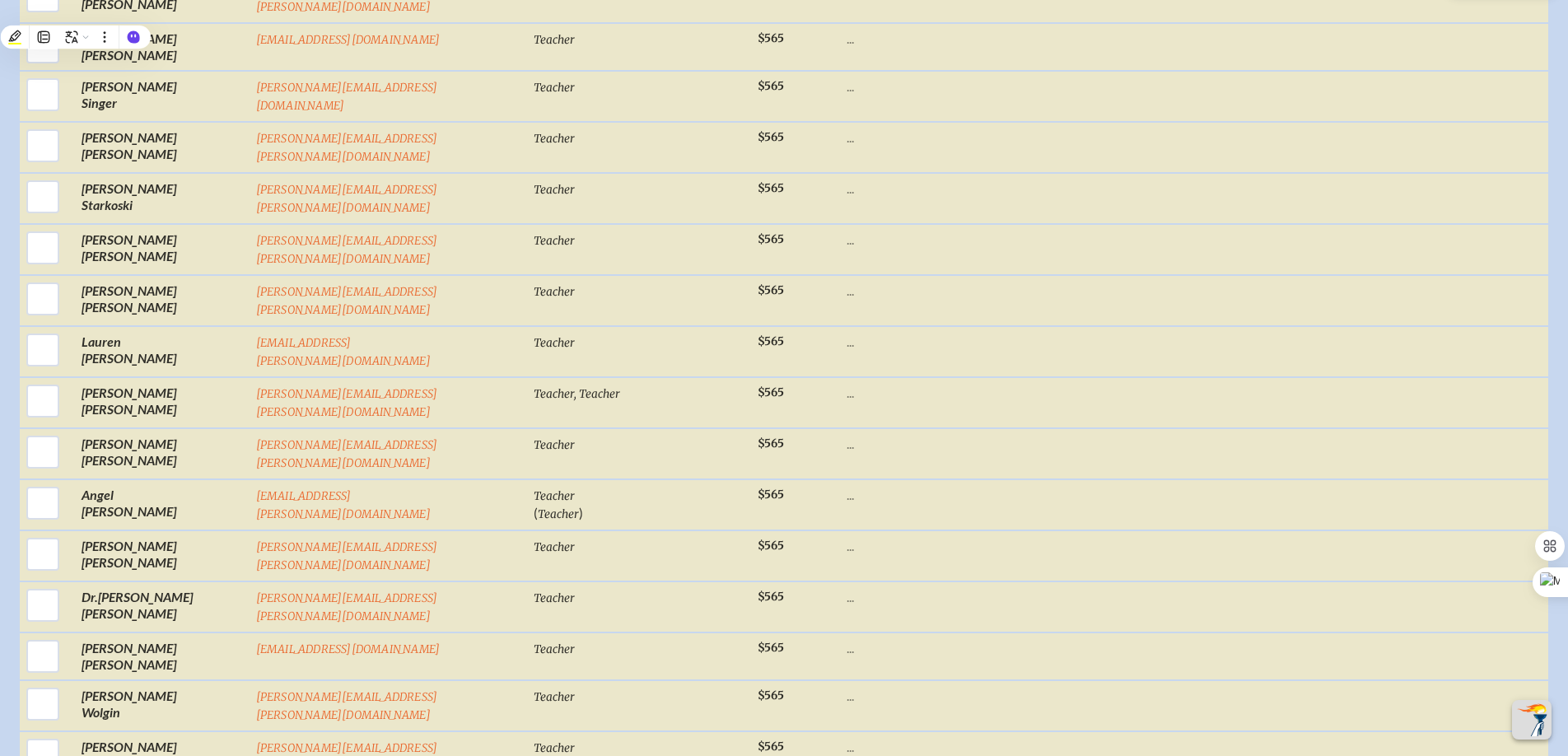
scroll to position [10082, 0]
drag, startPoint x: 115, startPoint y: 497, endPoint x: 238, endPoint y: 464, distance: 127.3
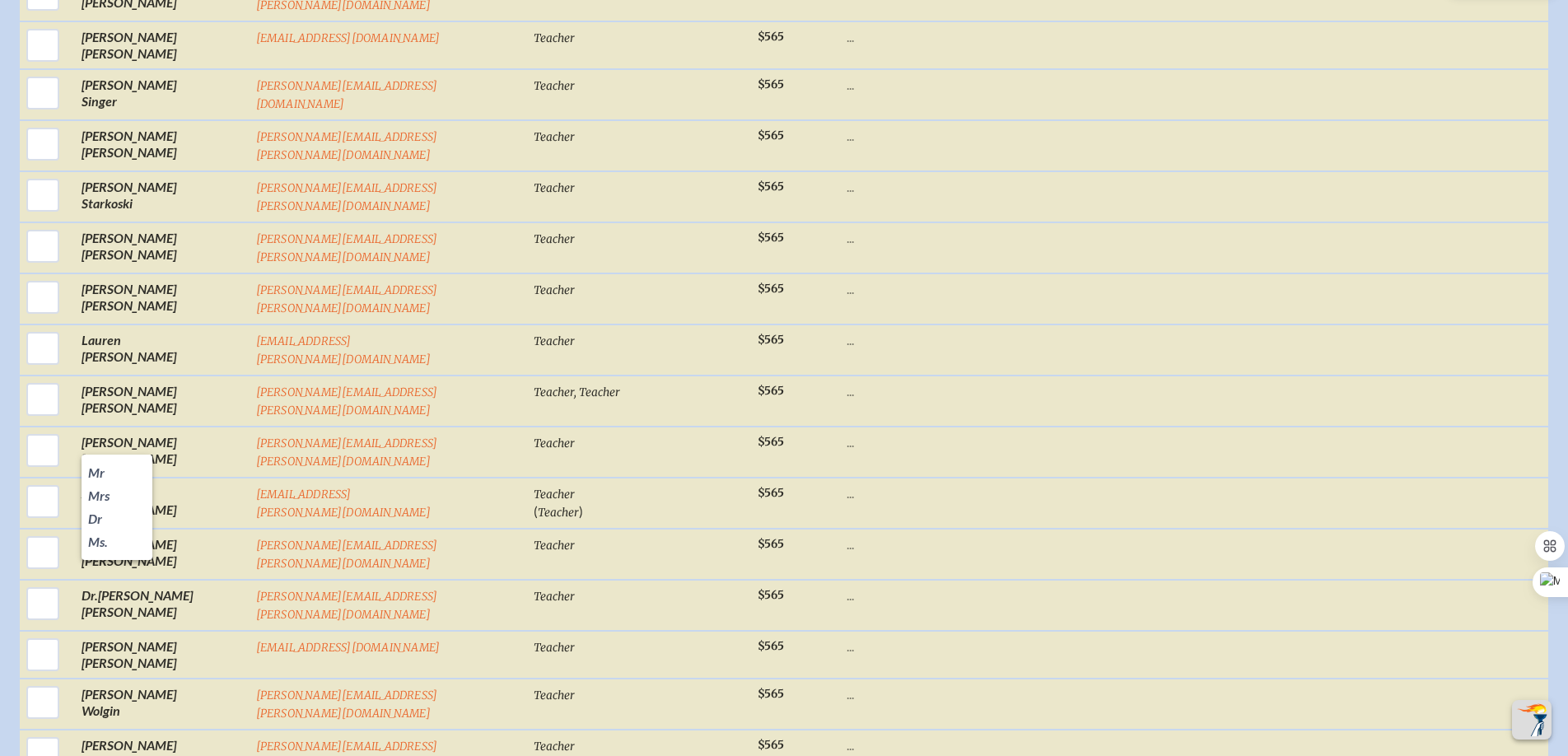
click at [116, 496] on li "Mrs" at bounding box center [117, 496] width 71 height 23
type input "Naomi"
paste input "naomi.pawlik@saintandrews.net"
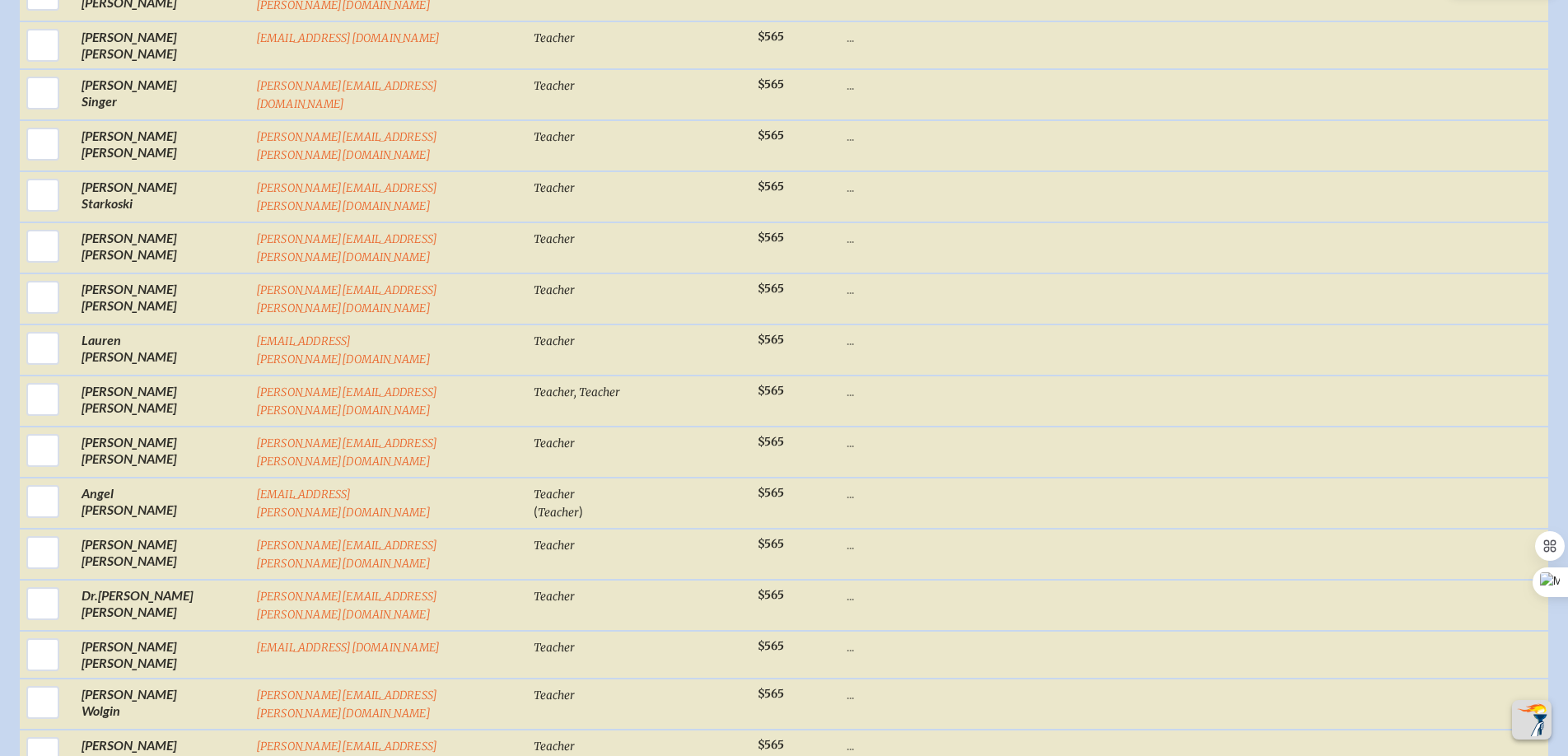
type input "naomi.pawlik@saintandrews.net"
type input "Pawlik"
type input "Head of Middle School"
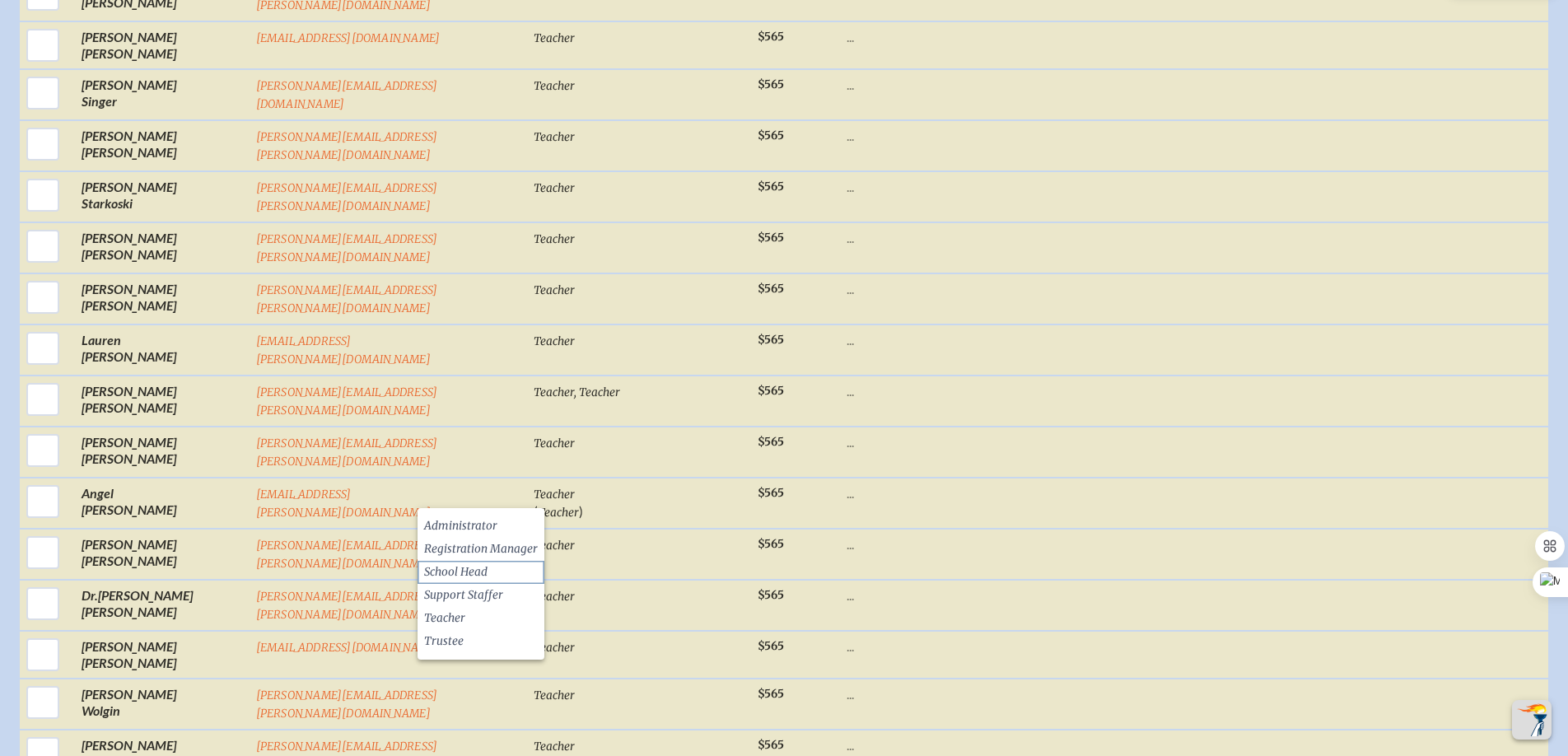
click at [492, 566] on li "School Head" at bounding box center [480, 571] width 126 height 23
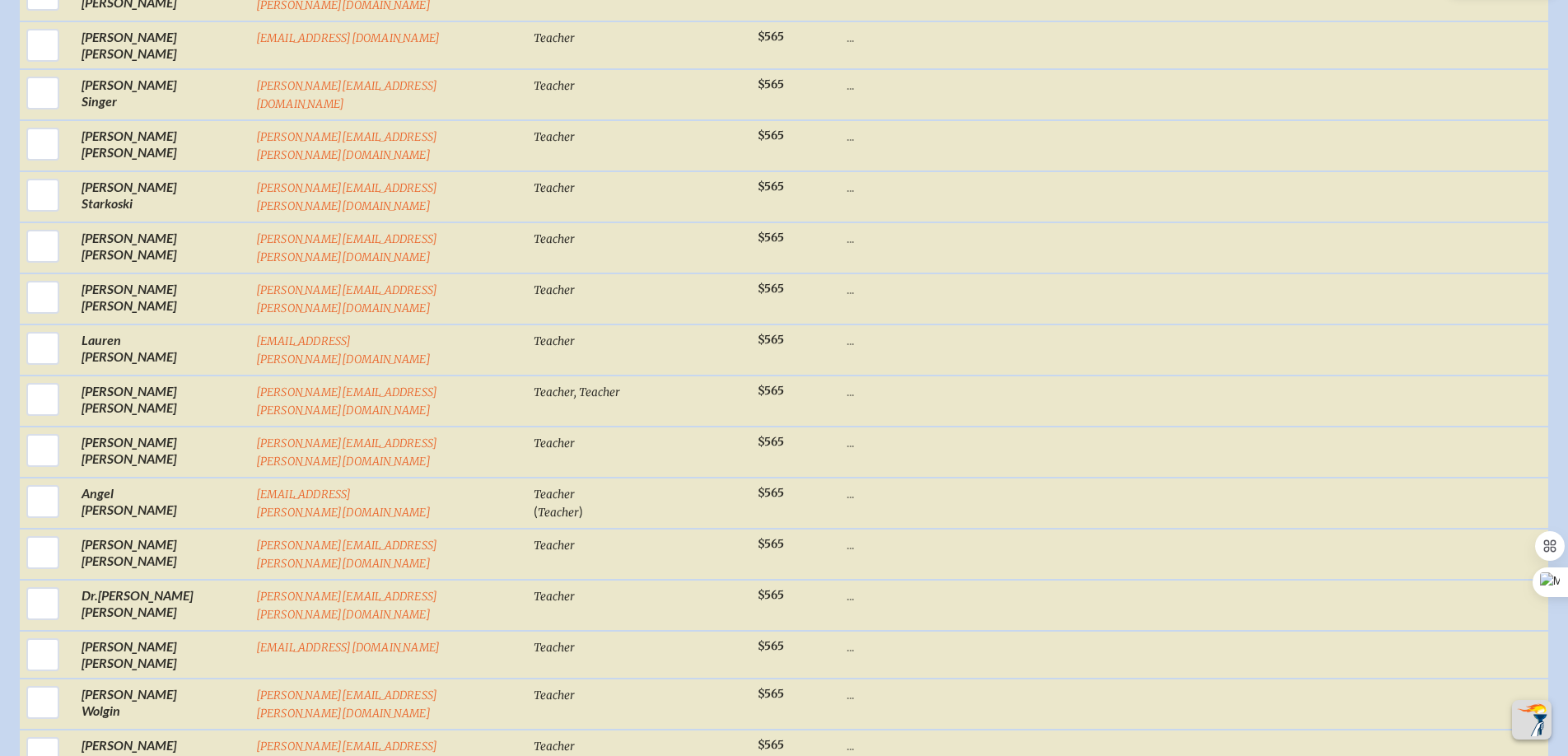
checkbox input "false"
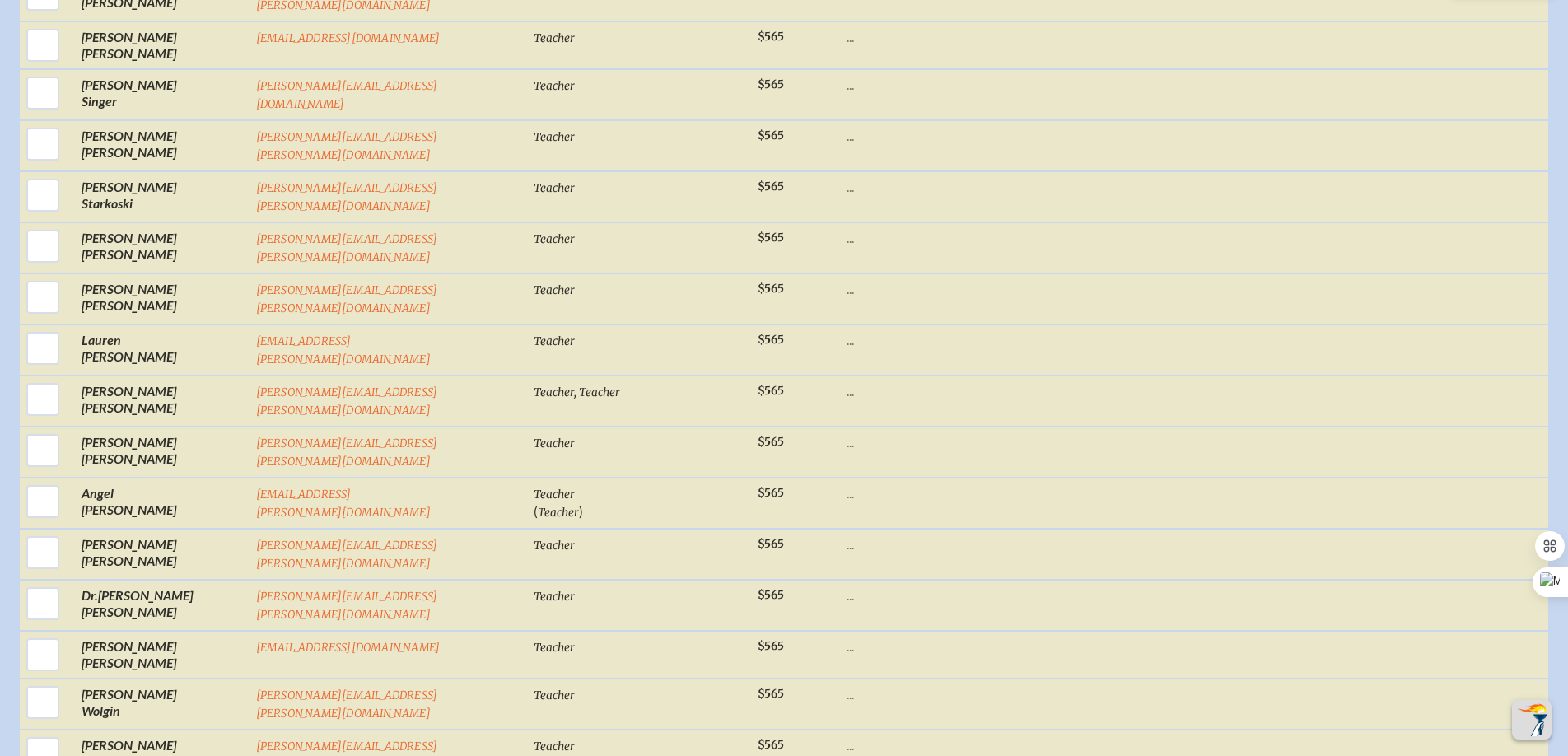
checkbox input "false"
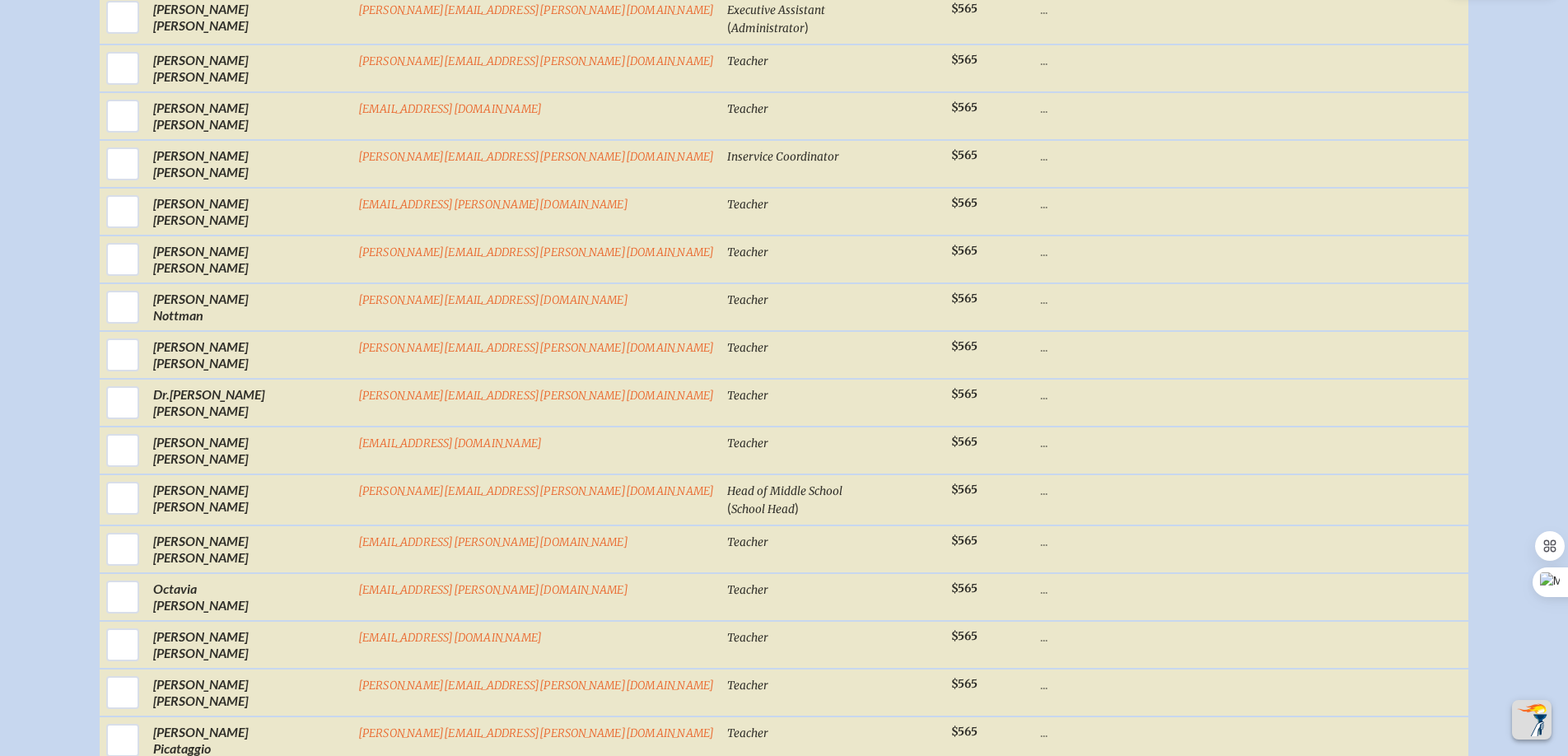
scroll to position [3684, 0]
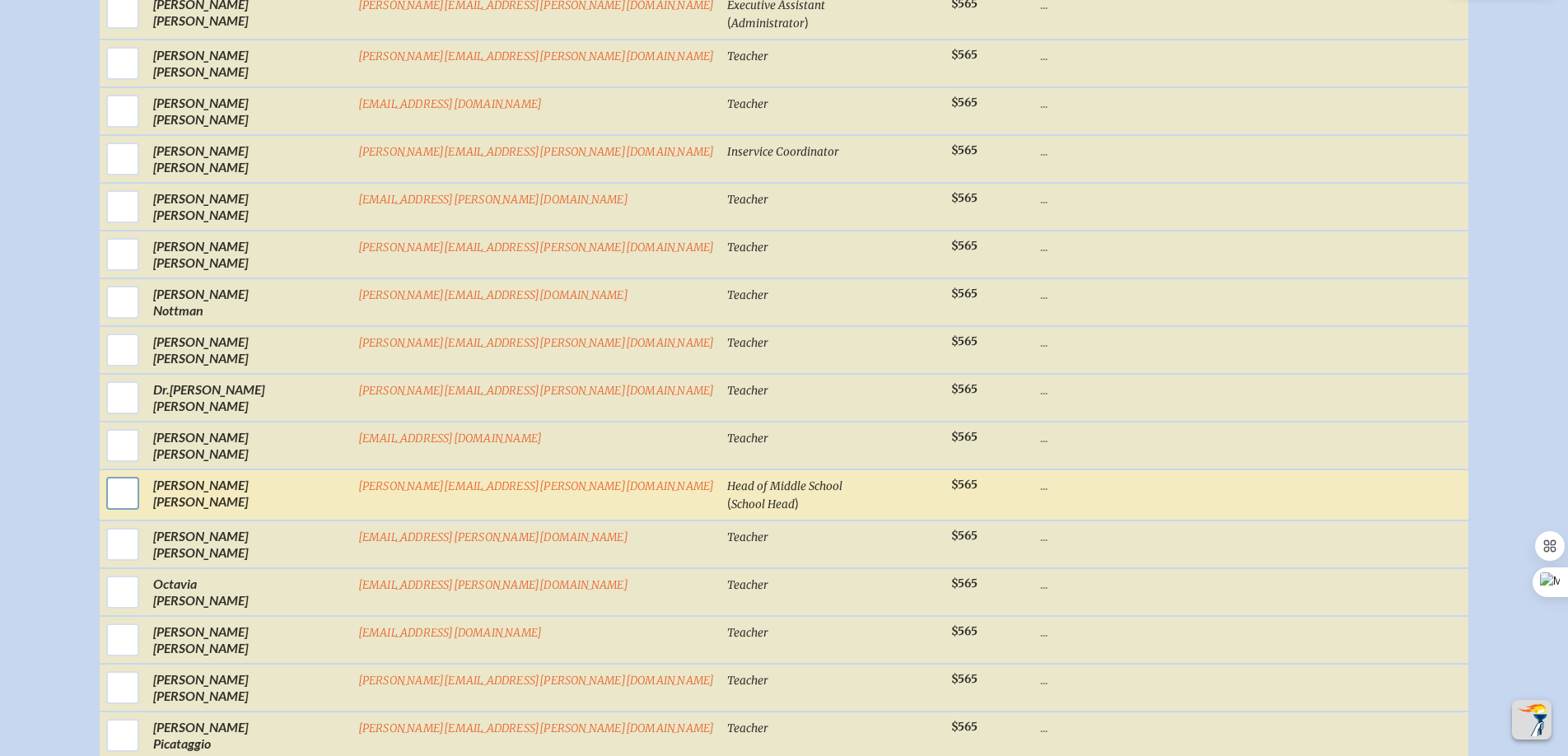
click at [143, 512] on input "checkbox" at bounding box center [122, 493] width 41 height 41
checkbox input "true"
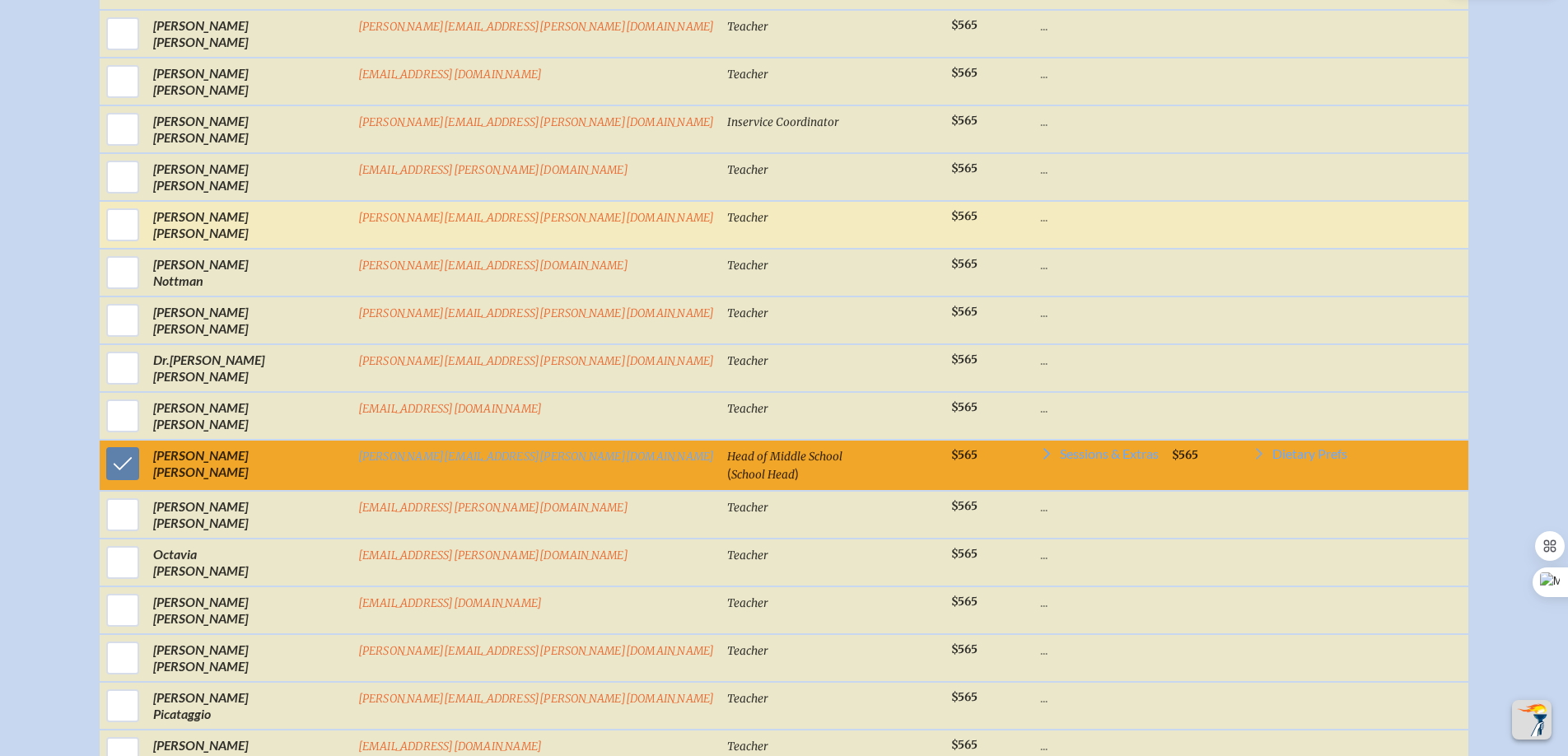
scroll to position [3718, 0]
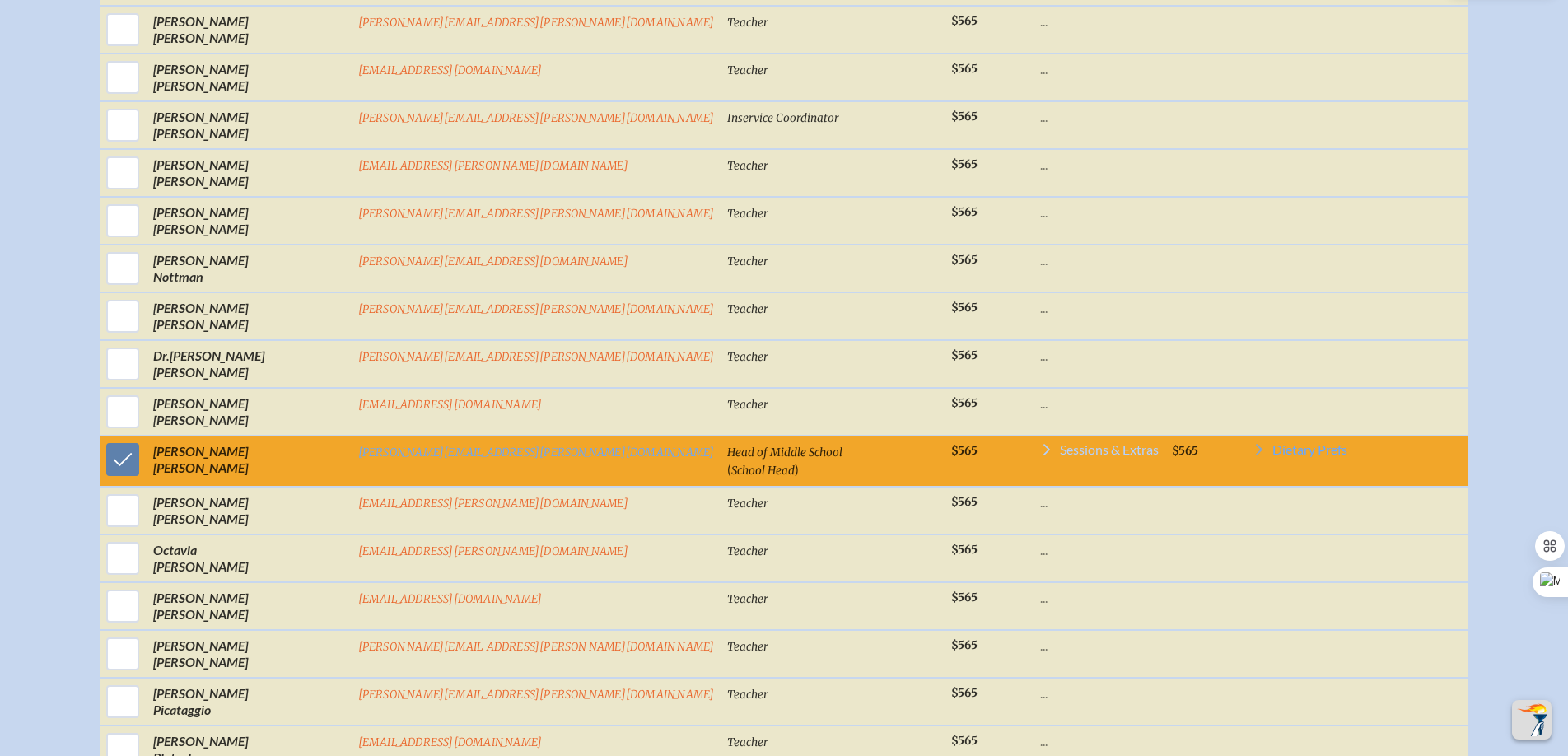
click at [1040, 456] on icon at bounding box center [1046, 450] width 13 height 13
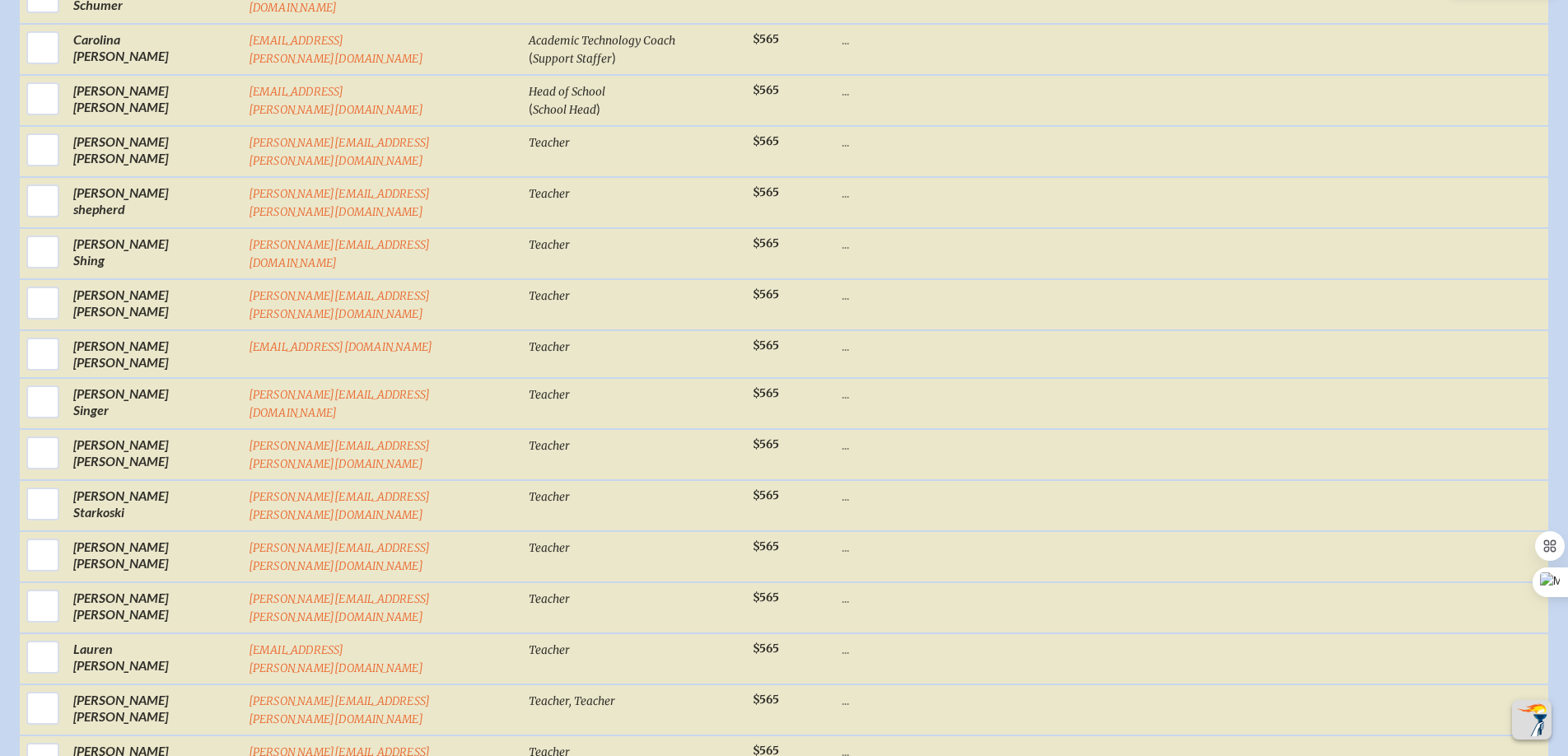
scroll to position [6106, 0]
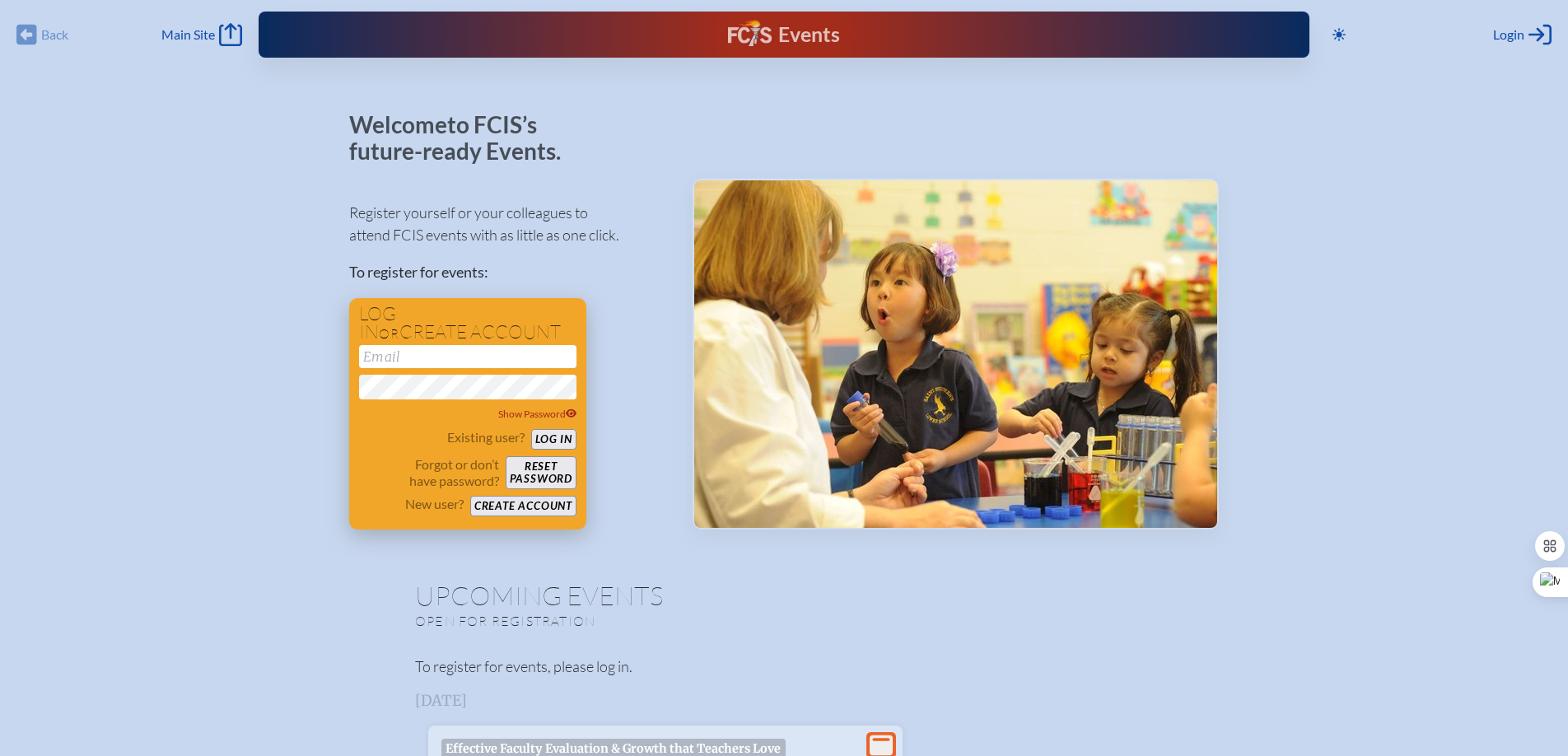
click at [404, 360] on input "email" at bounding box center [468, 356] width 217 height 23
type input "[PERSON_NAME][EMAIL_ADDRESS][PERSON_NAME][DOMAIN_NAME]"
click at [551, 442] on button "Log in" at bounding box center [554, 439] width 45 height 20
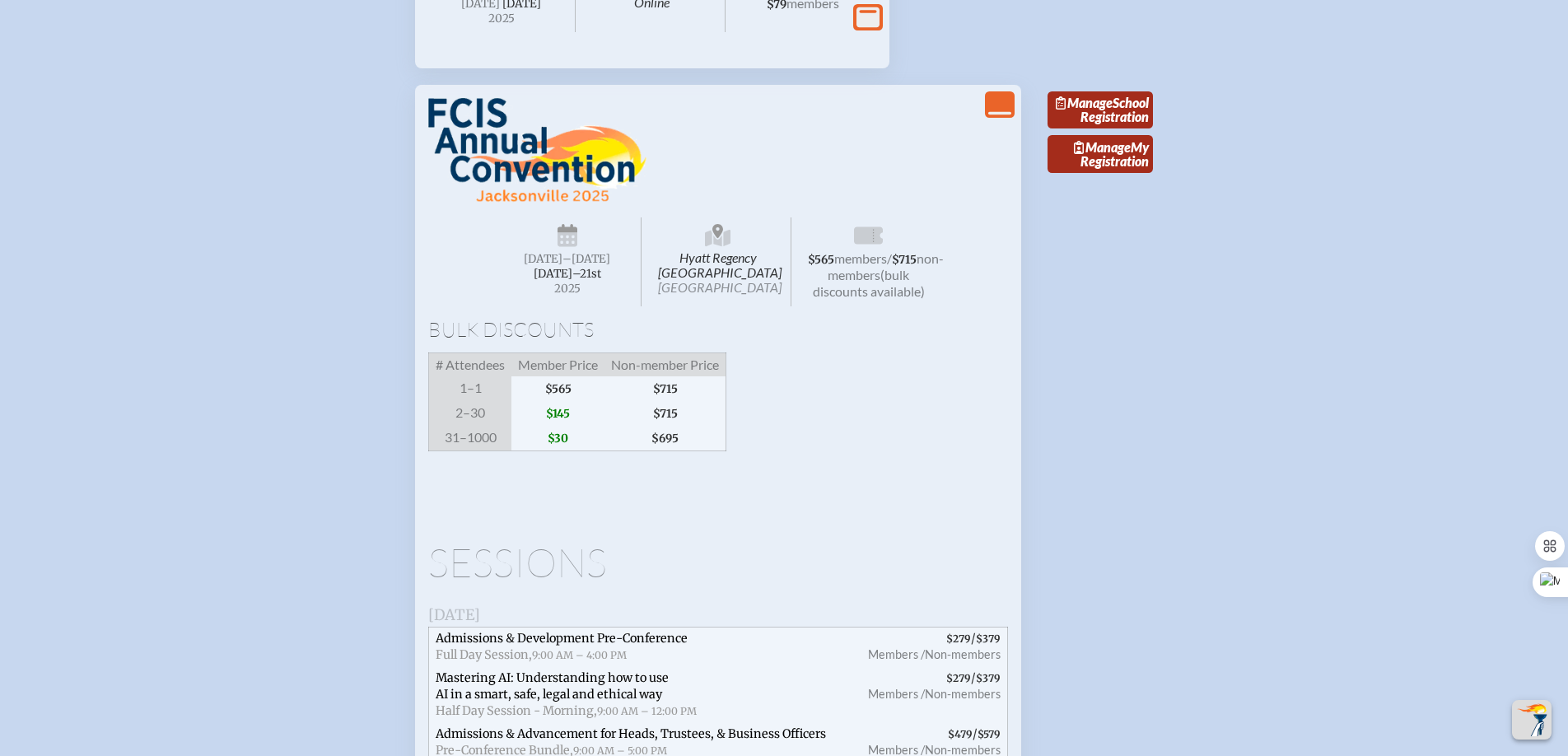
scroll to position [1799, 0]
click at [1115, 130] on link "Manage School Registration" at bounding box center [1100, 110] width 105 height 38
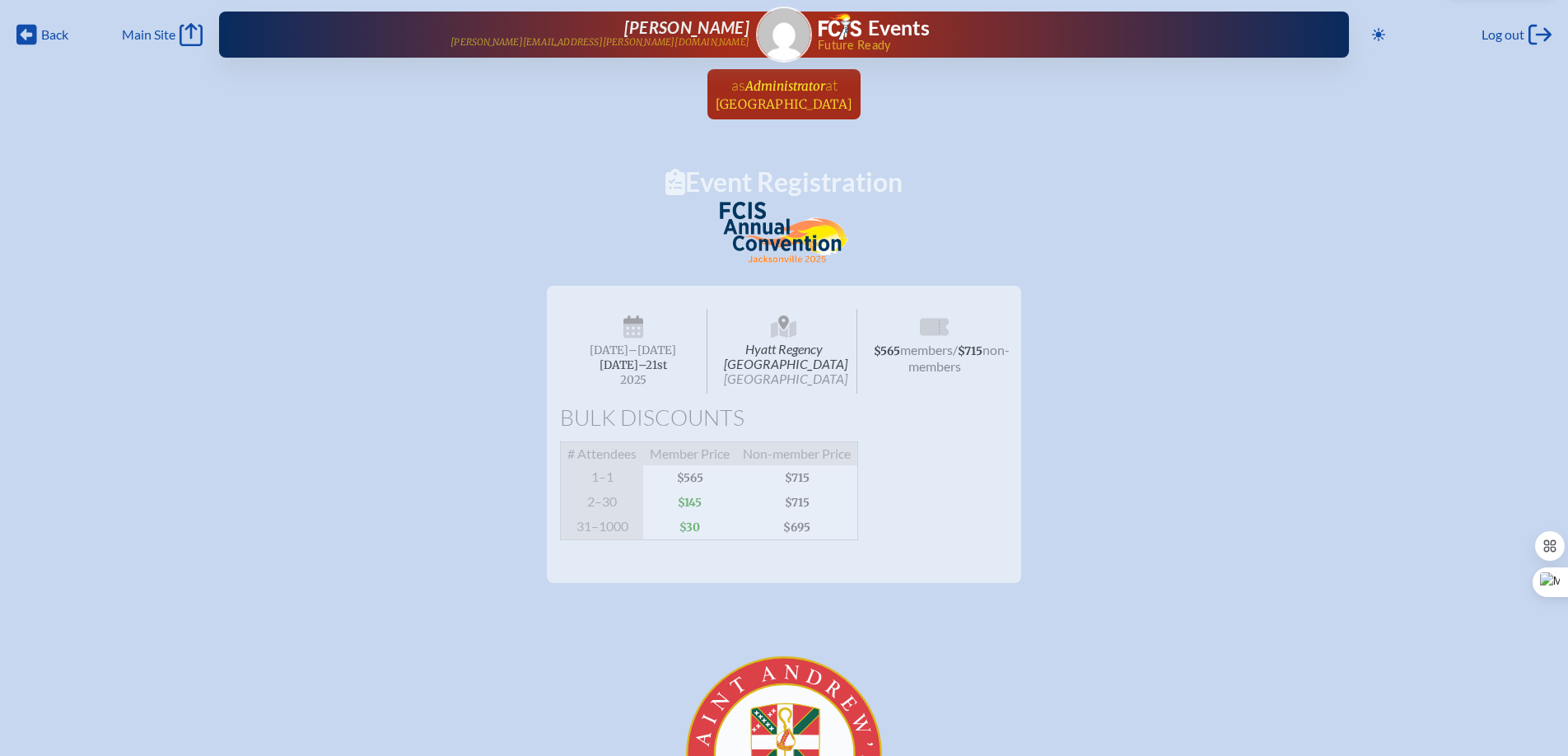
click at [762, 87] on span "Administrator" at bounding box center [784, 86] width 80 height 16
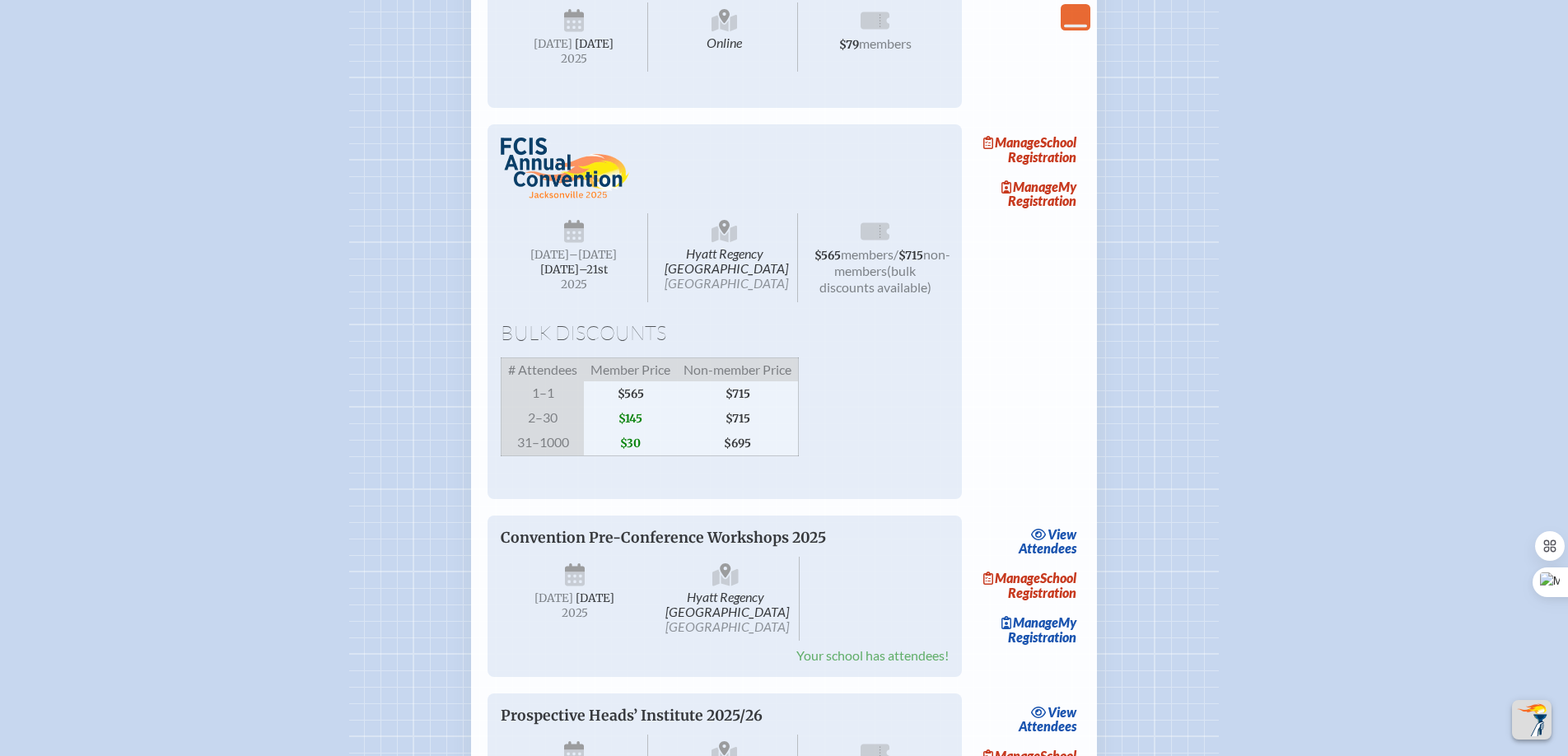
scroll to position [1409, 0]
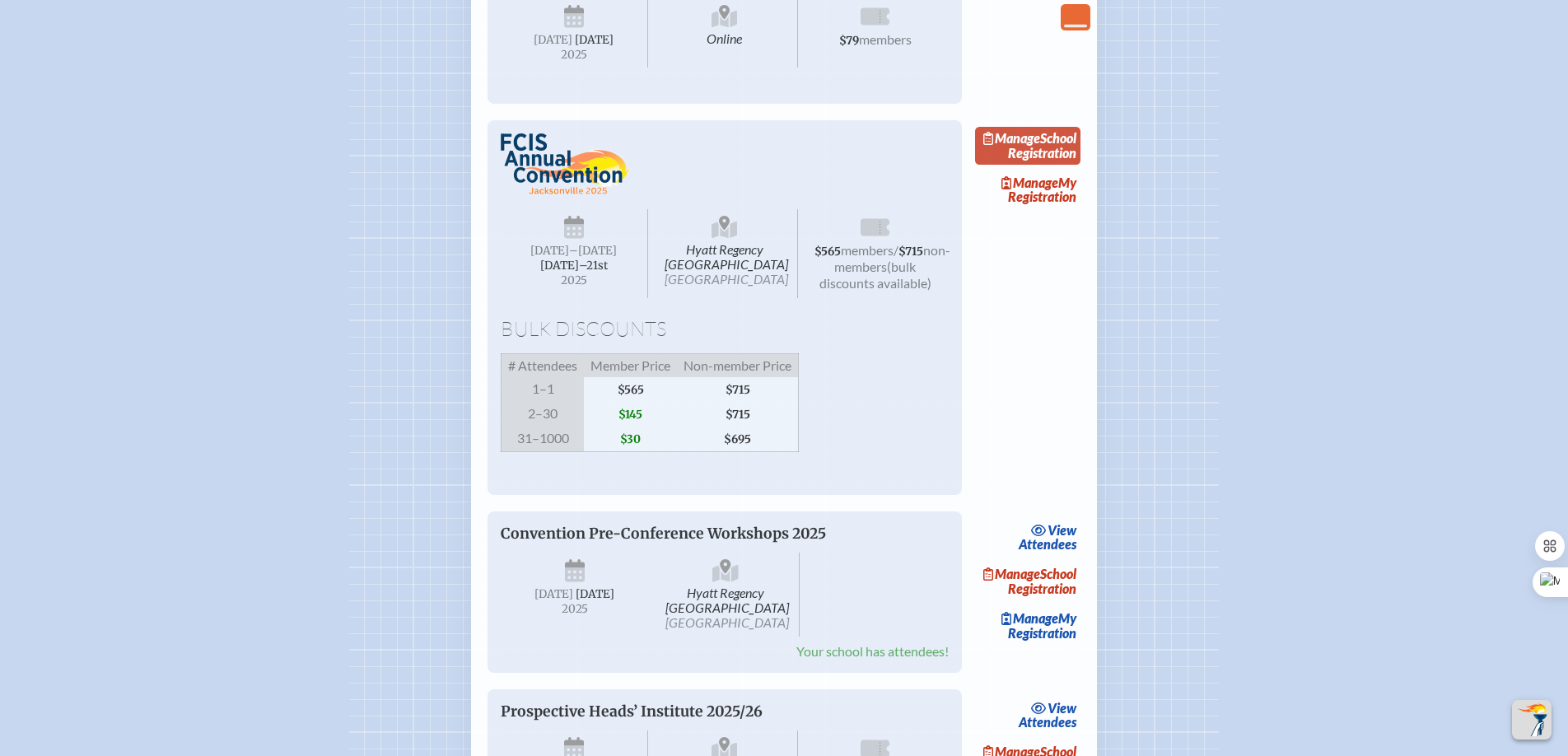
click at [1030, 164] on link "Manage School Registration" at bounding box center [1027, 145] width 105 height 38
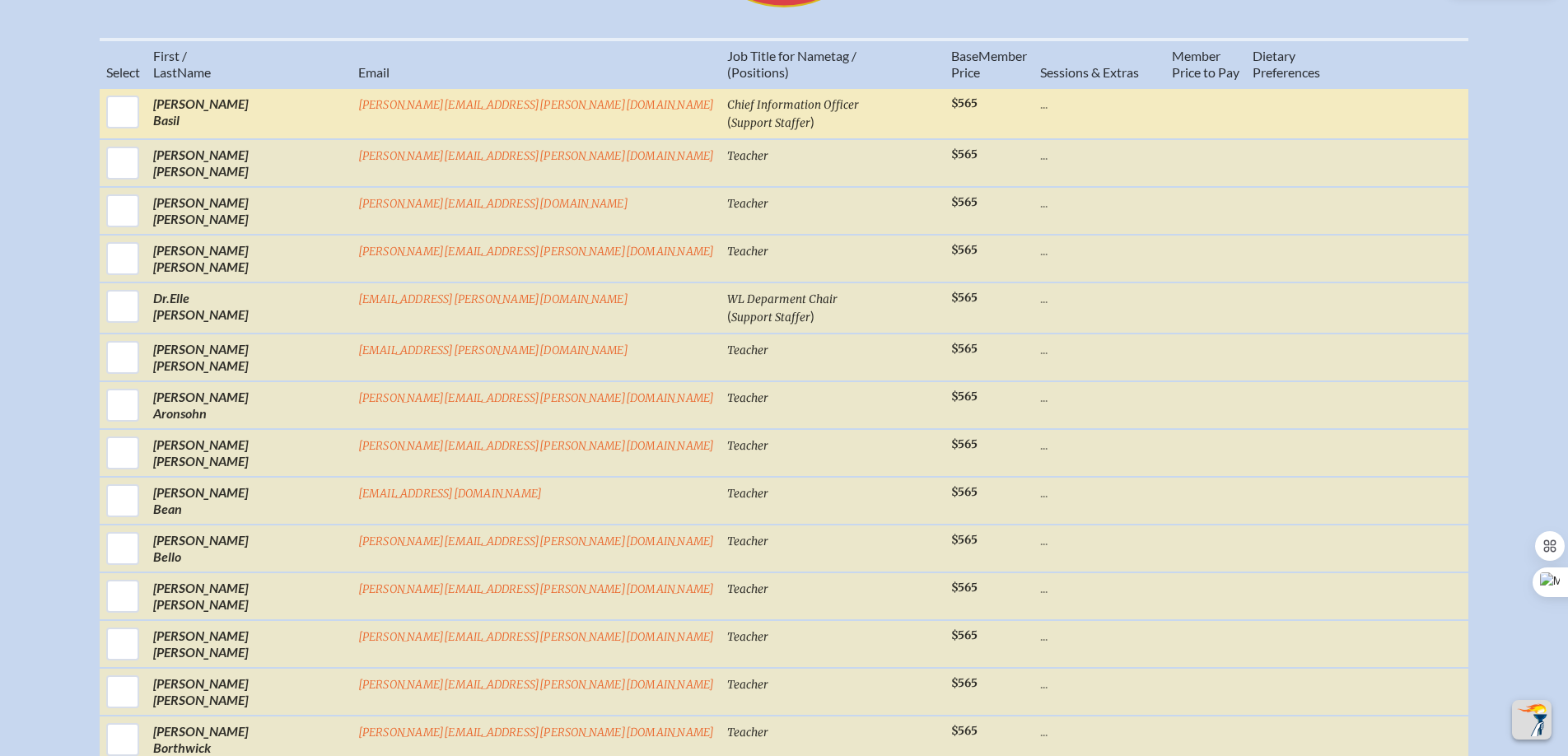
scroll to position [885, 0]
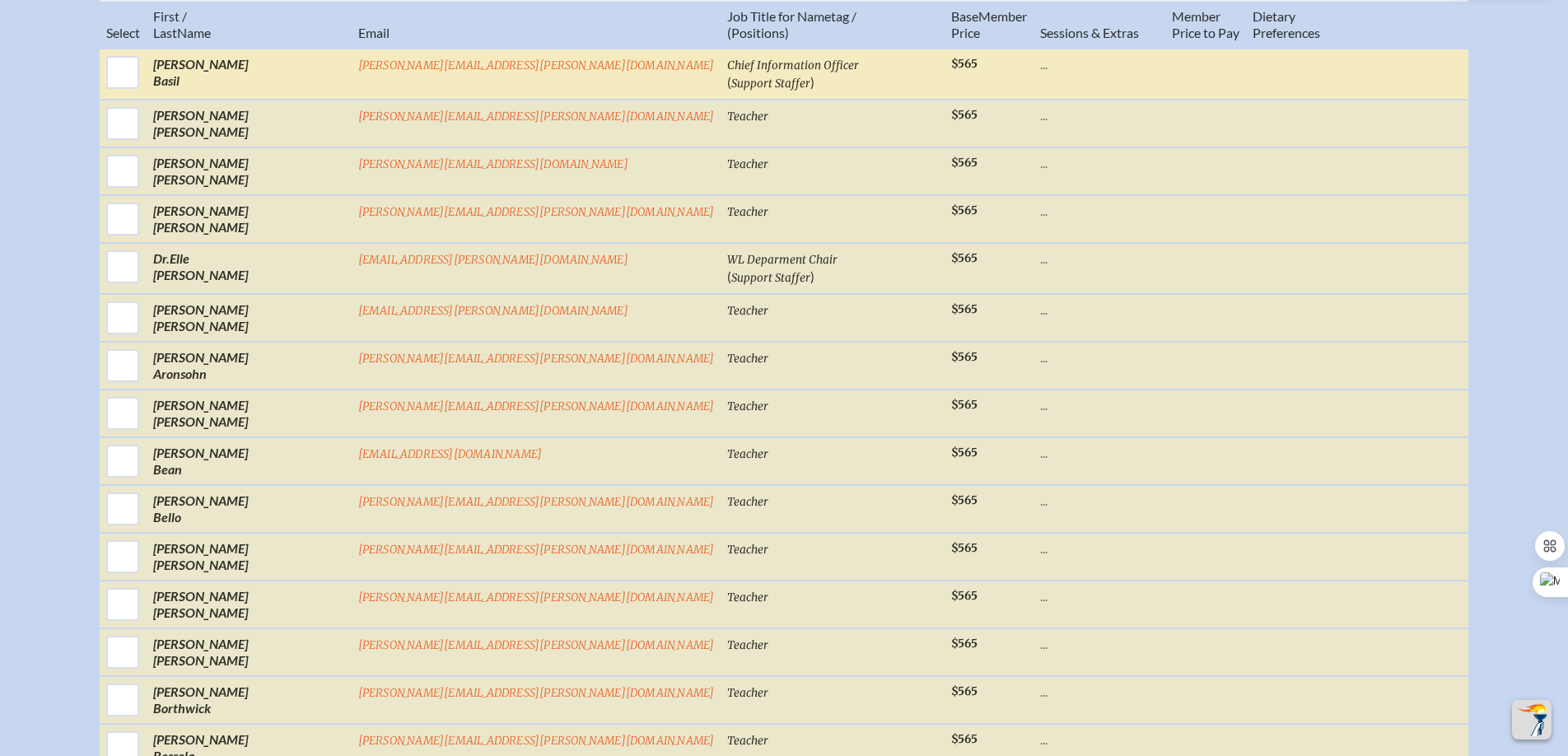
click at [143, 90] on input "checkbox" at bounding box center [122, 72] width 41 height 41
checkbox input "true"
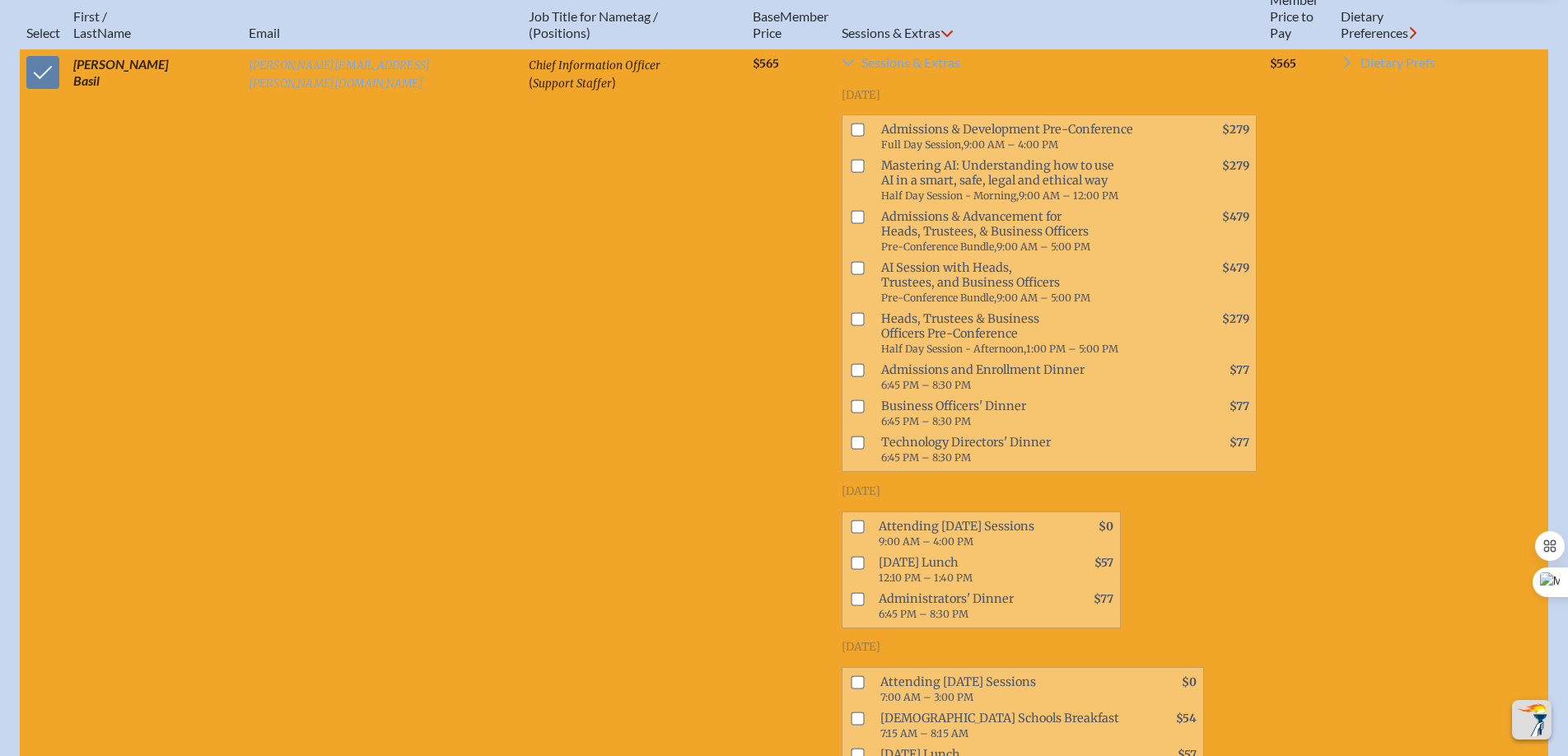
click at [850, 437] on input "checkbox" at bounding box center [857, 443] width 13 height 13
checkbox input "true"
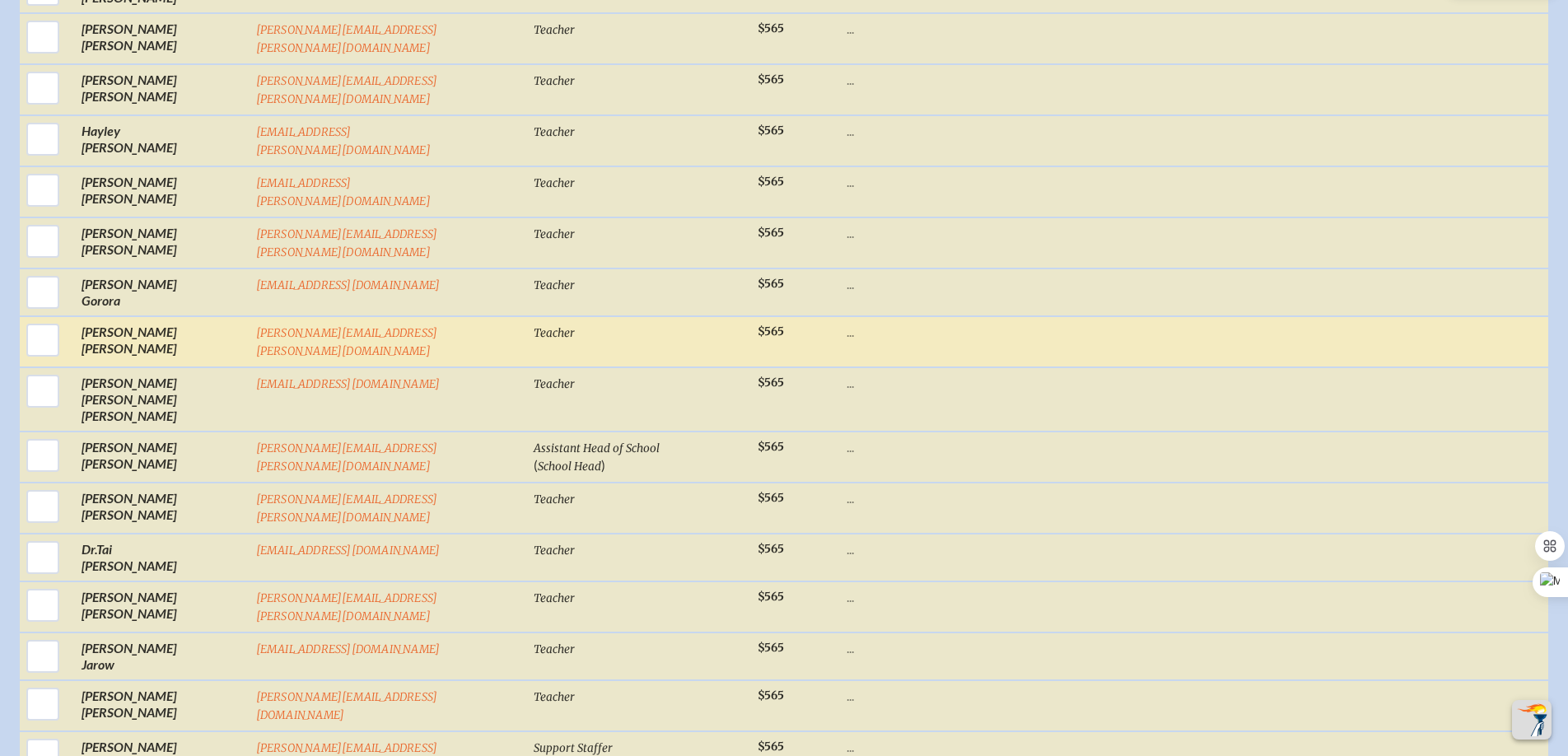
scroll to position [3389, 0]
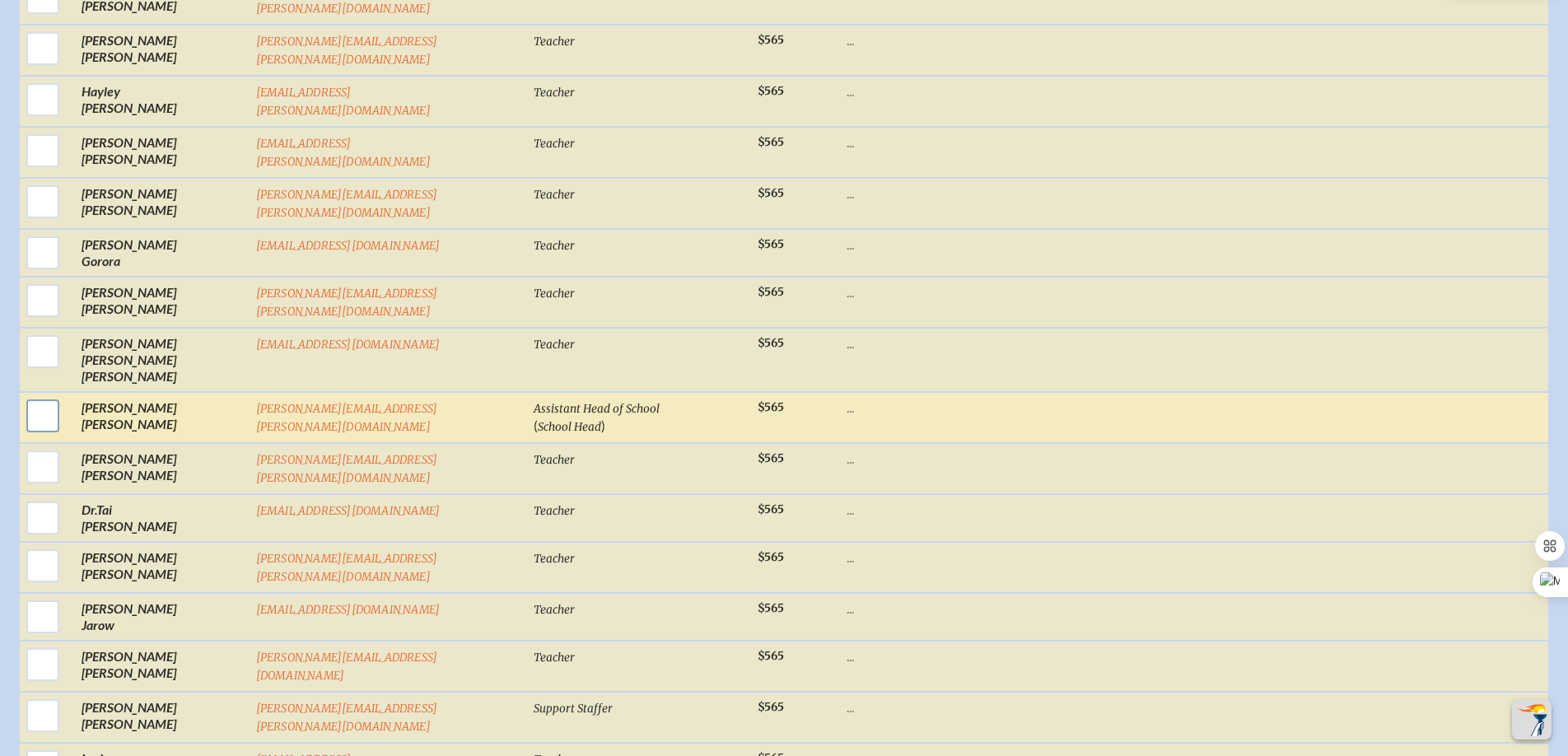
click at [37, 395] on input "checkbox" at bounding box center [42, 416] width 41 height 41
checkbox input "true"
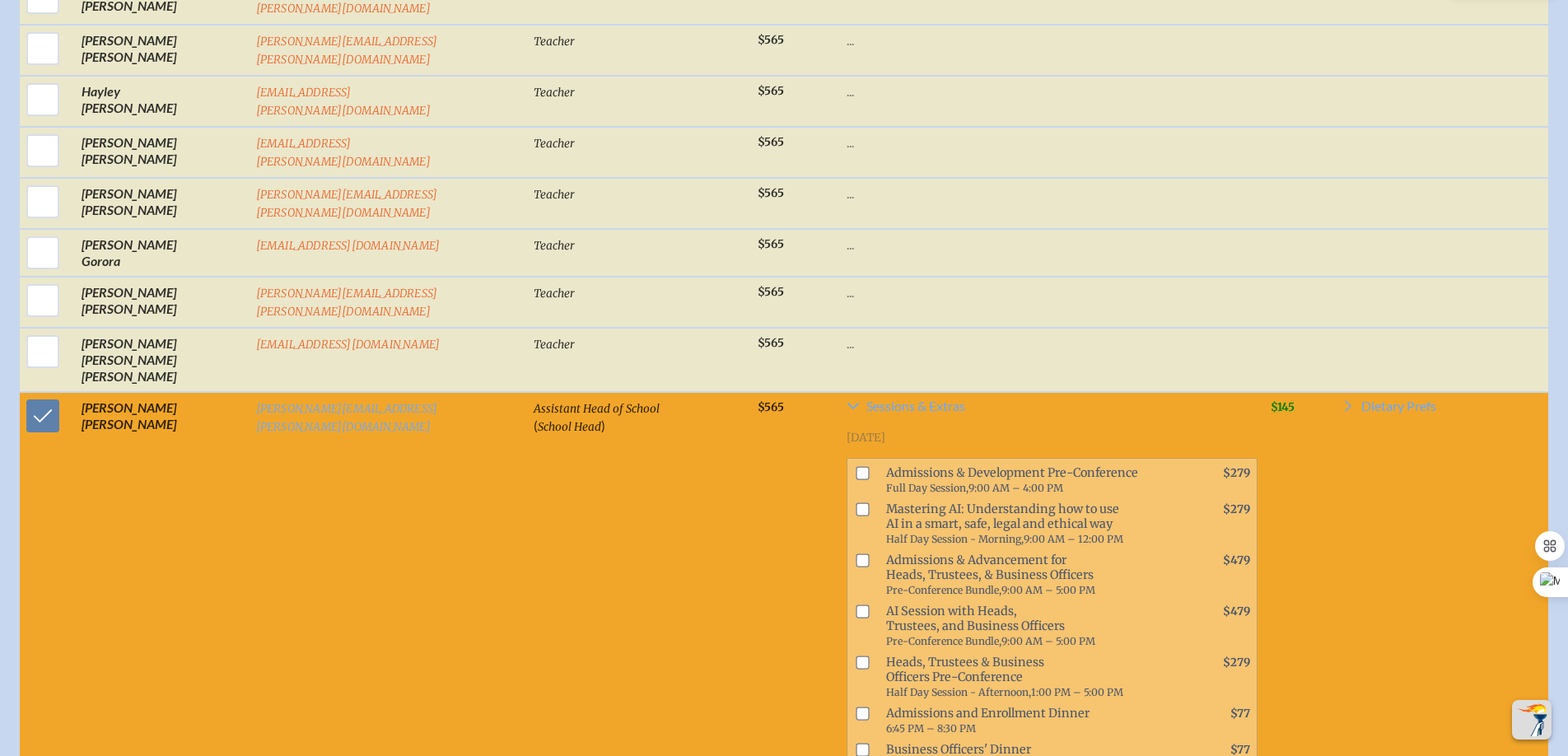
click at [855, 502] on input "checkbox" at bounding box center [862, 509] width 13 height 13
checkbox input "true"
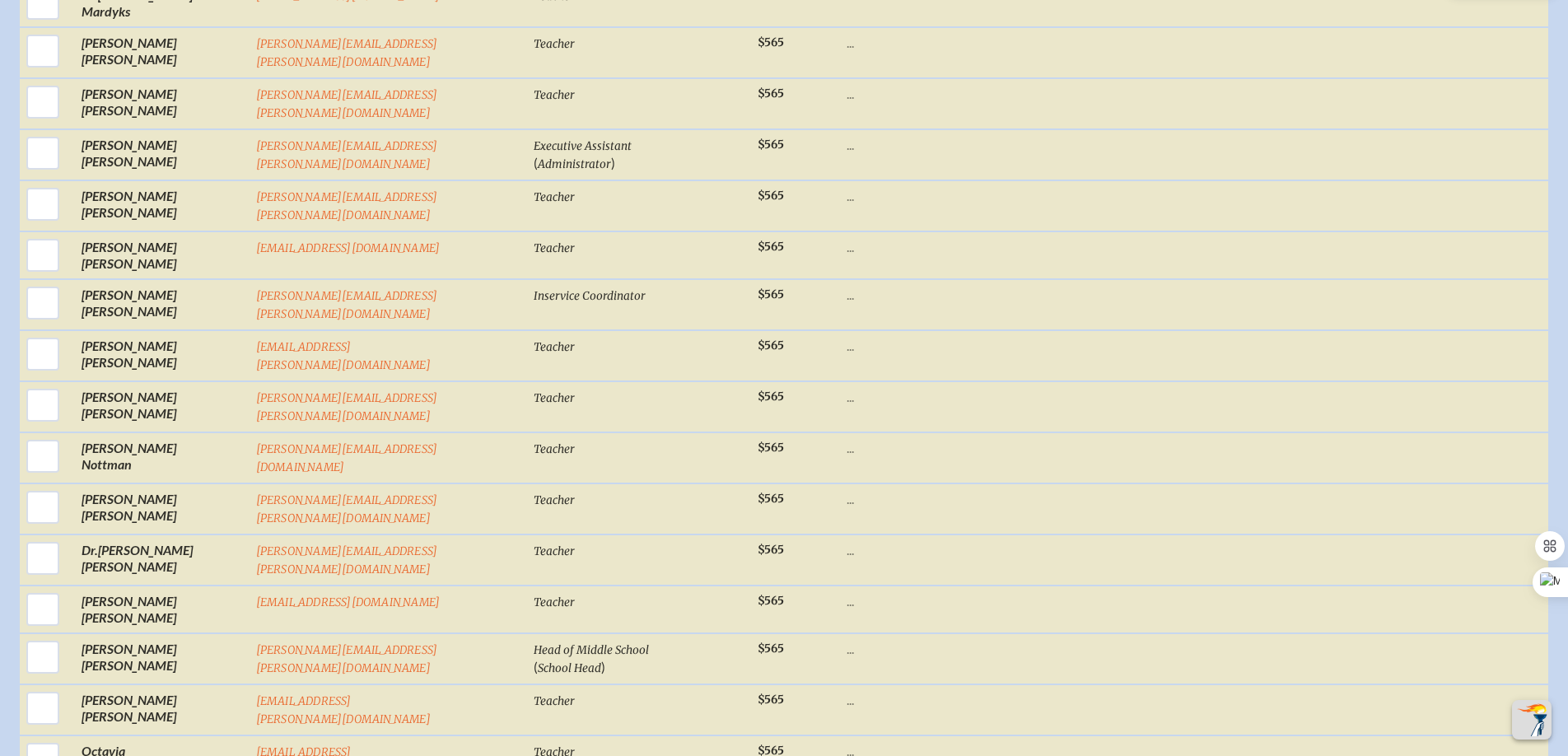
scroll to position [5110, 0]
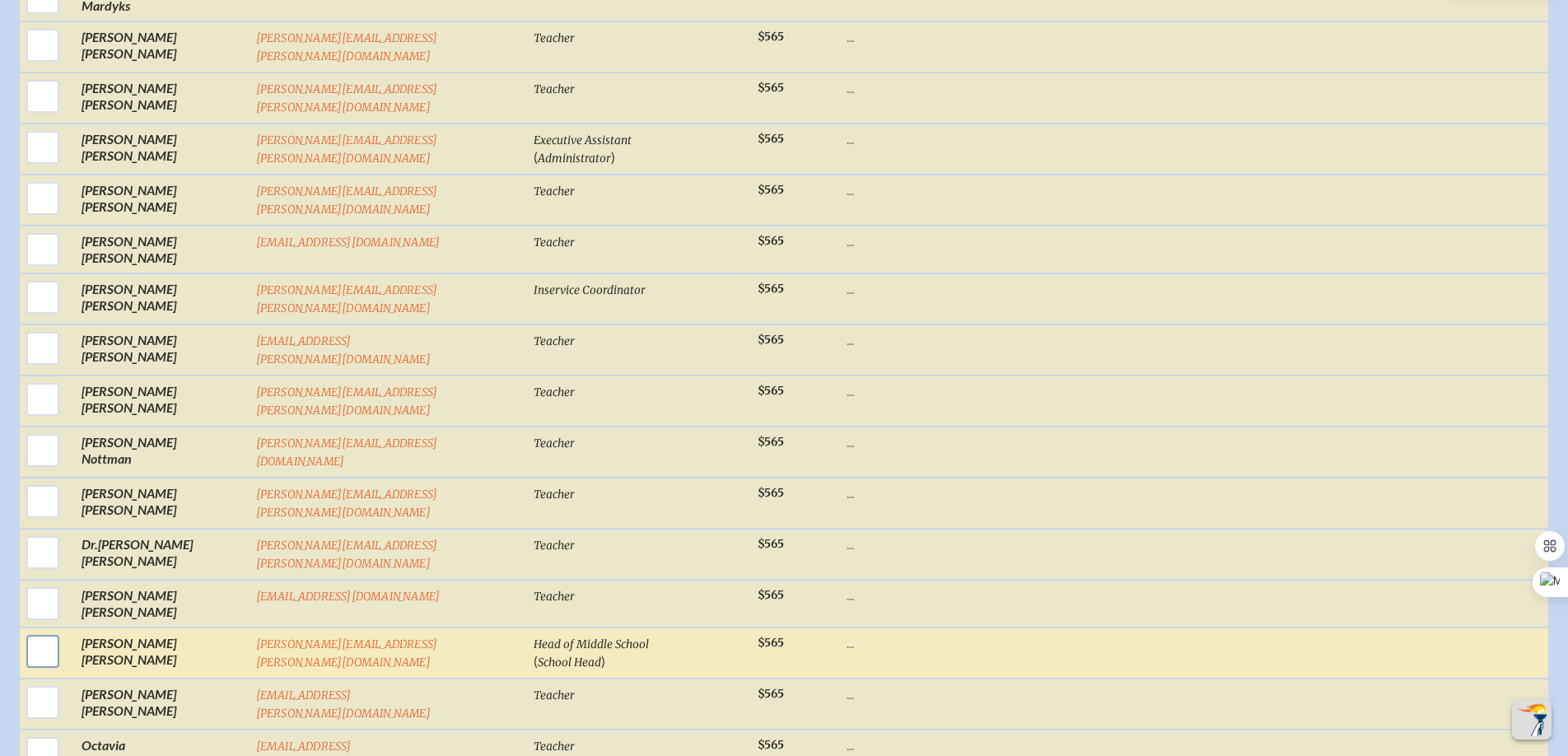
click at [35, 631] on input "checkbox" at bounding box center [42, 651] width 41 height 41
checkbox input "true"
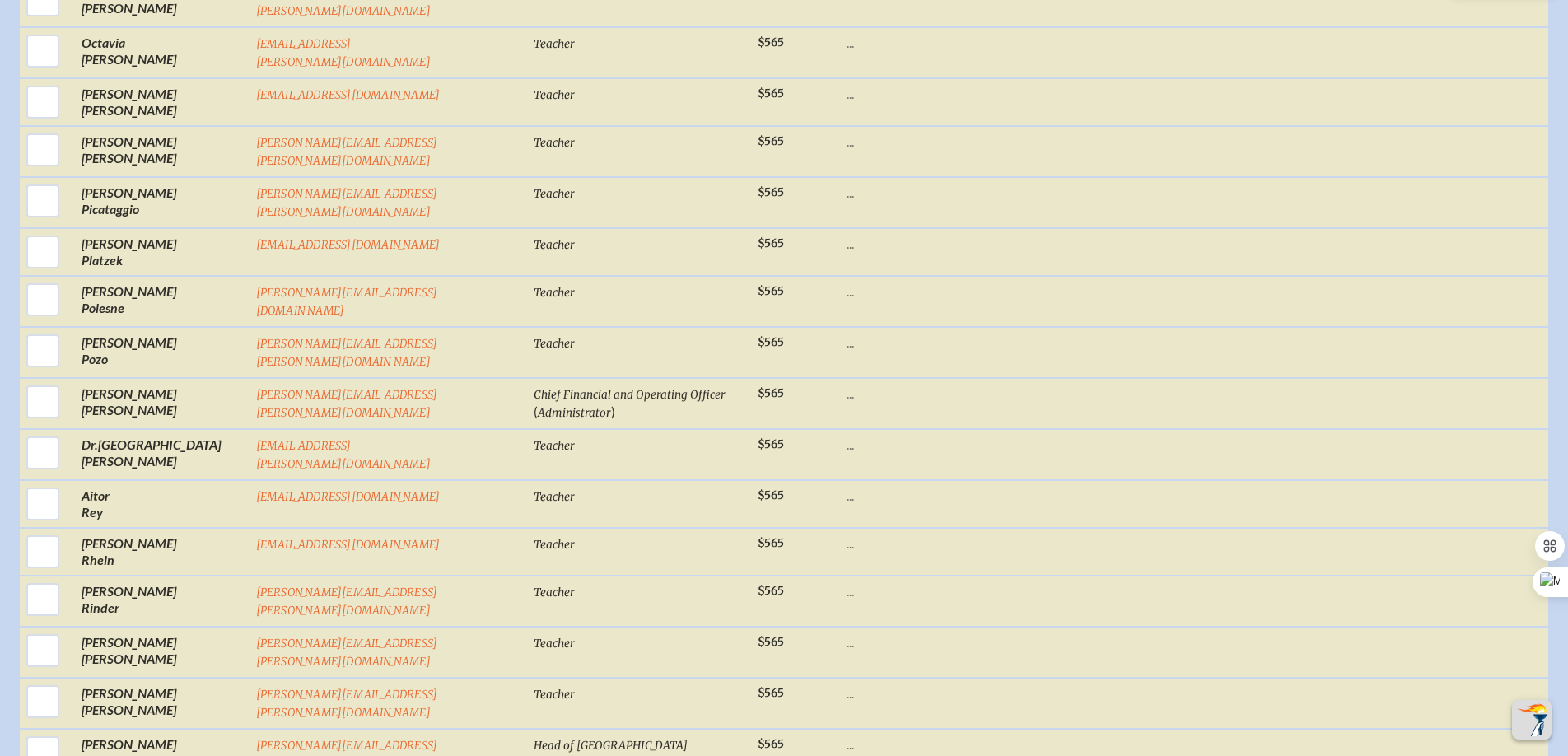
scroll to position [6521, 0]
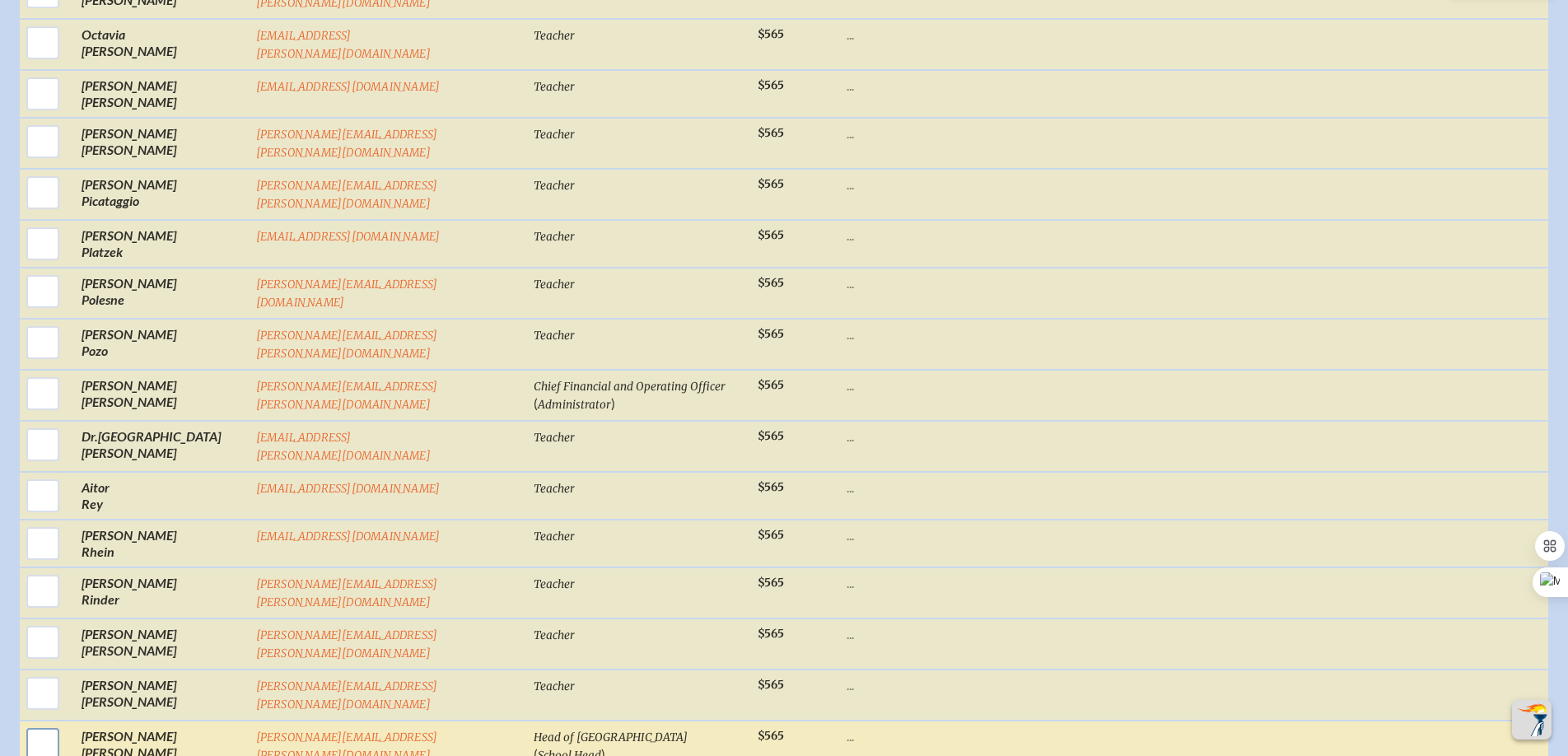
click at [42, 724] on input "checkbox" at bounding box center [42, 744] width 41 height 41
checkbox input "true"
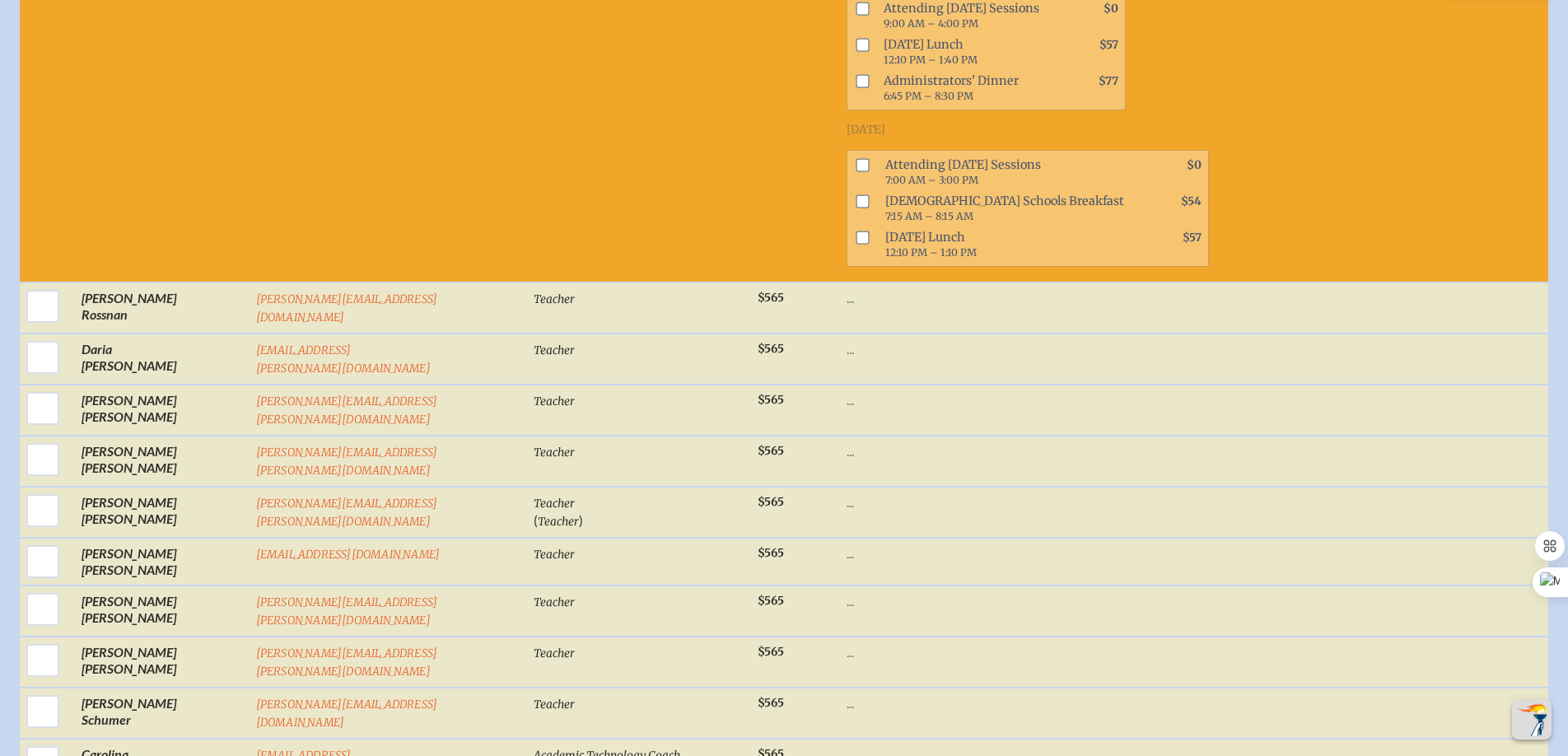
scroll to position [7712, 0]
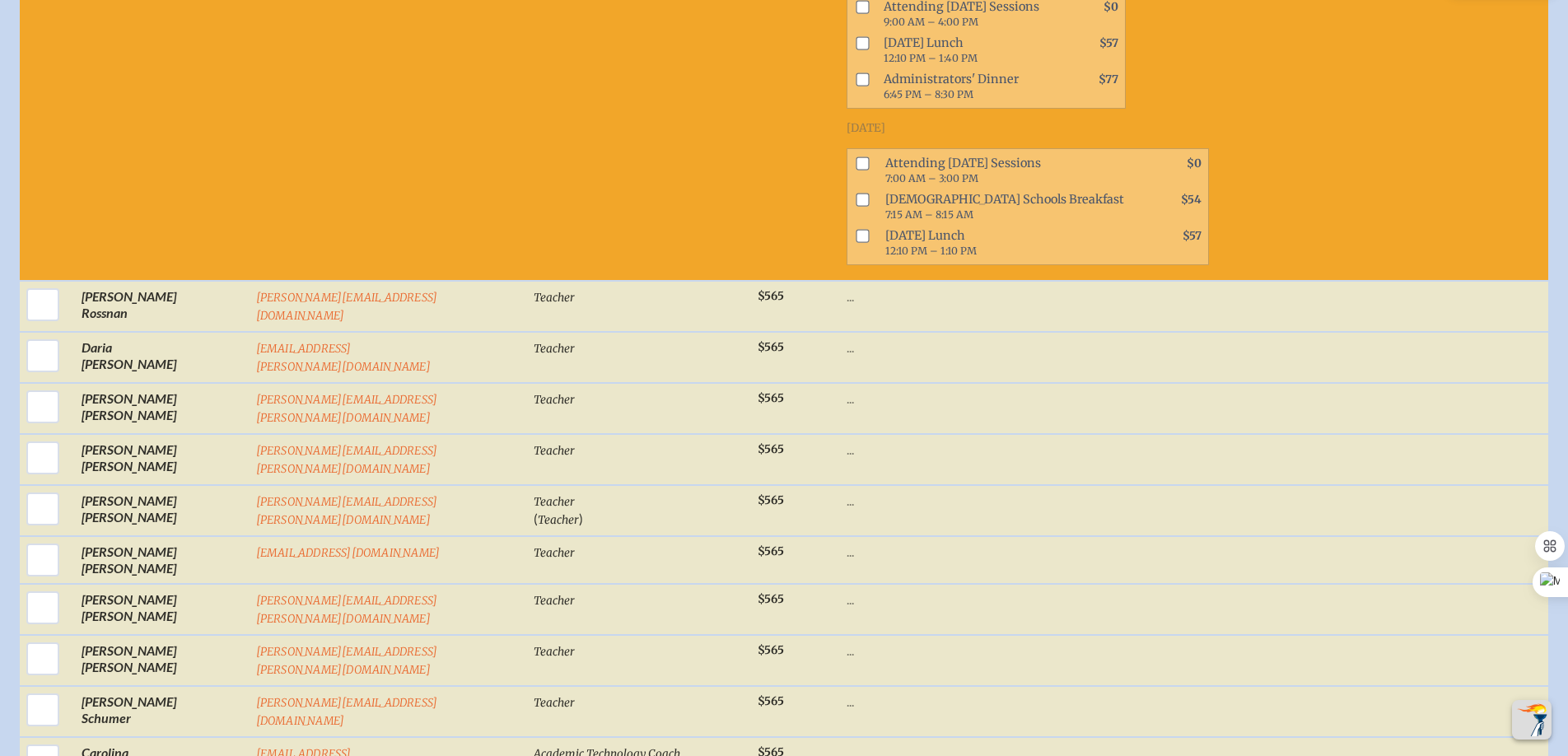
checkbox input "true"
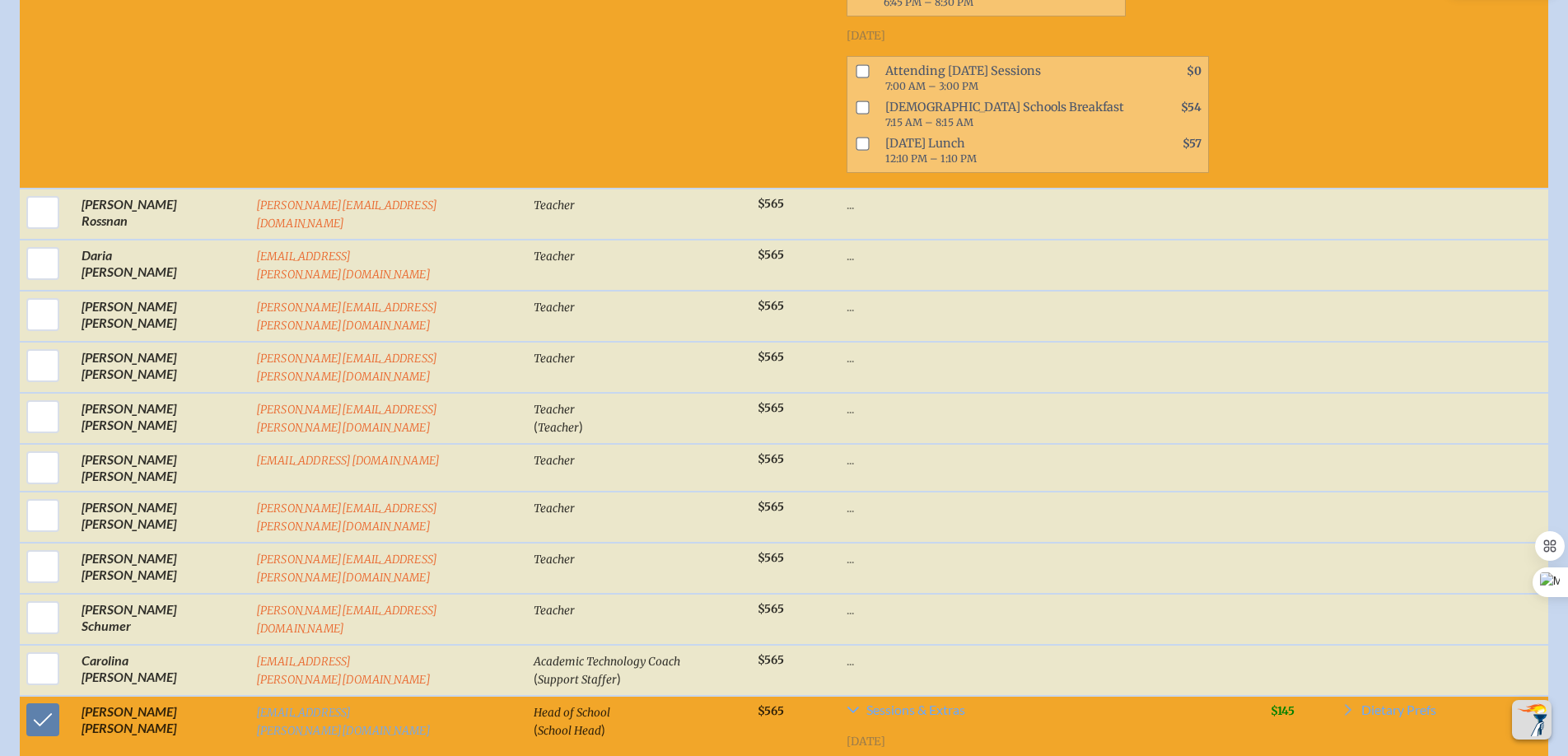
scroll to position [7679, 0]
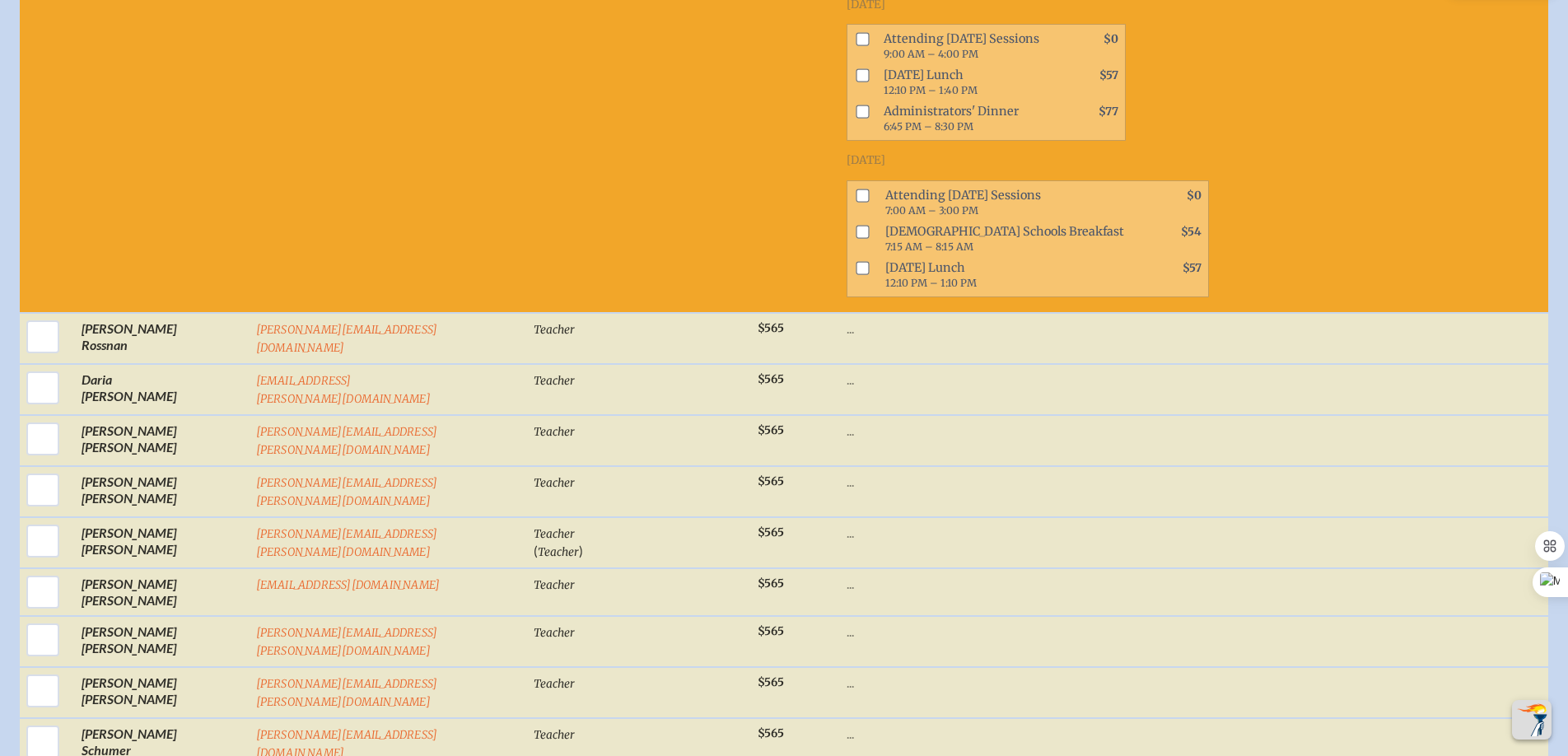
checkbox input "true"
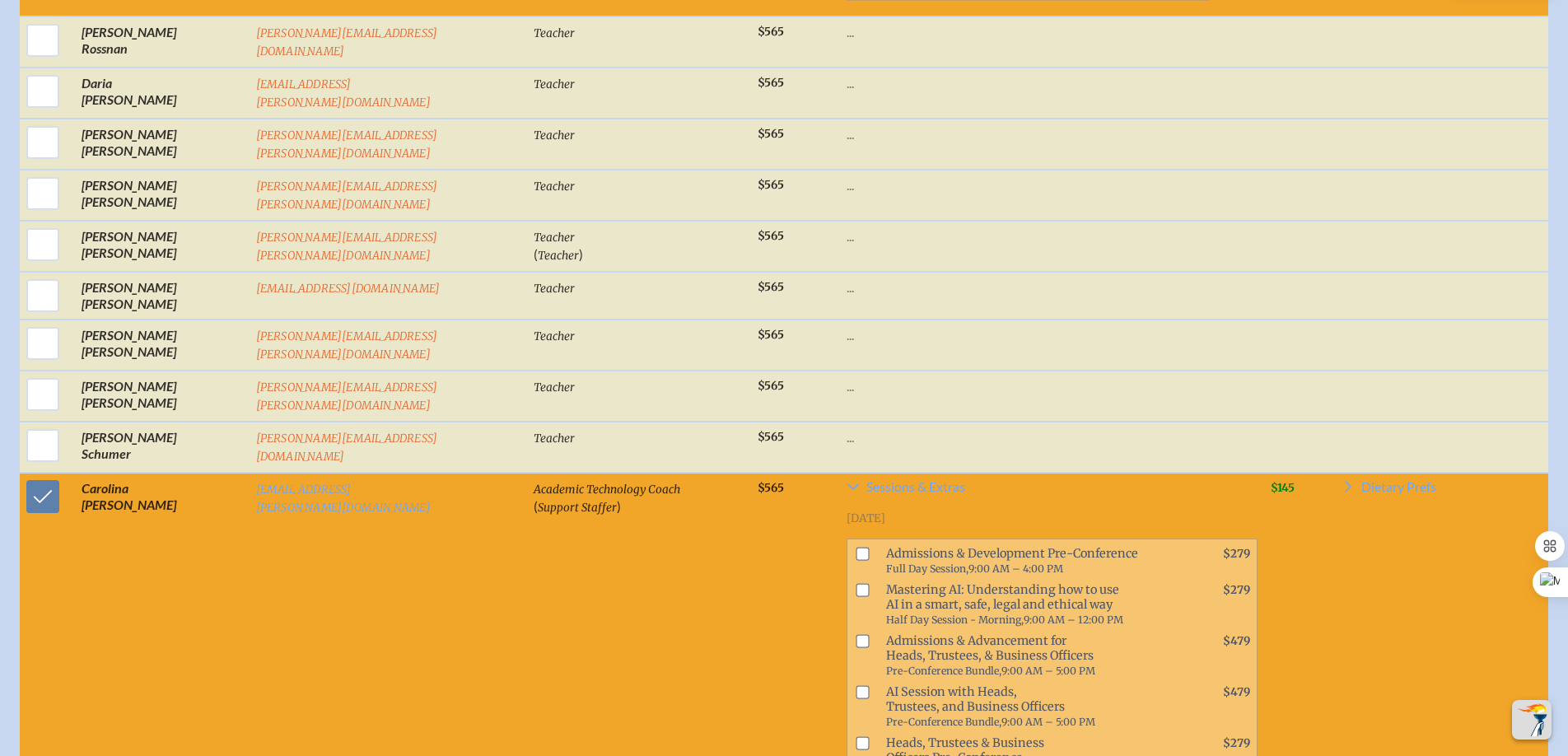
scroll to position [8012, 0]
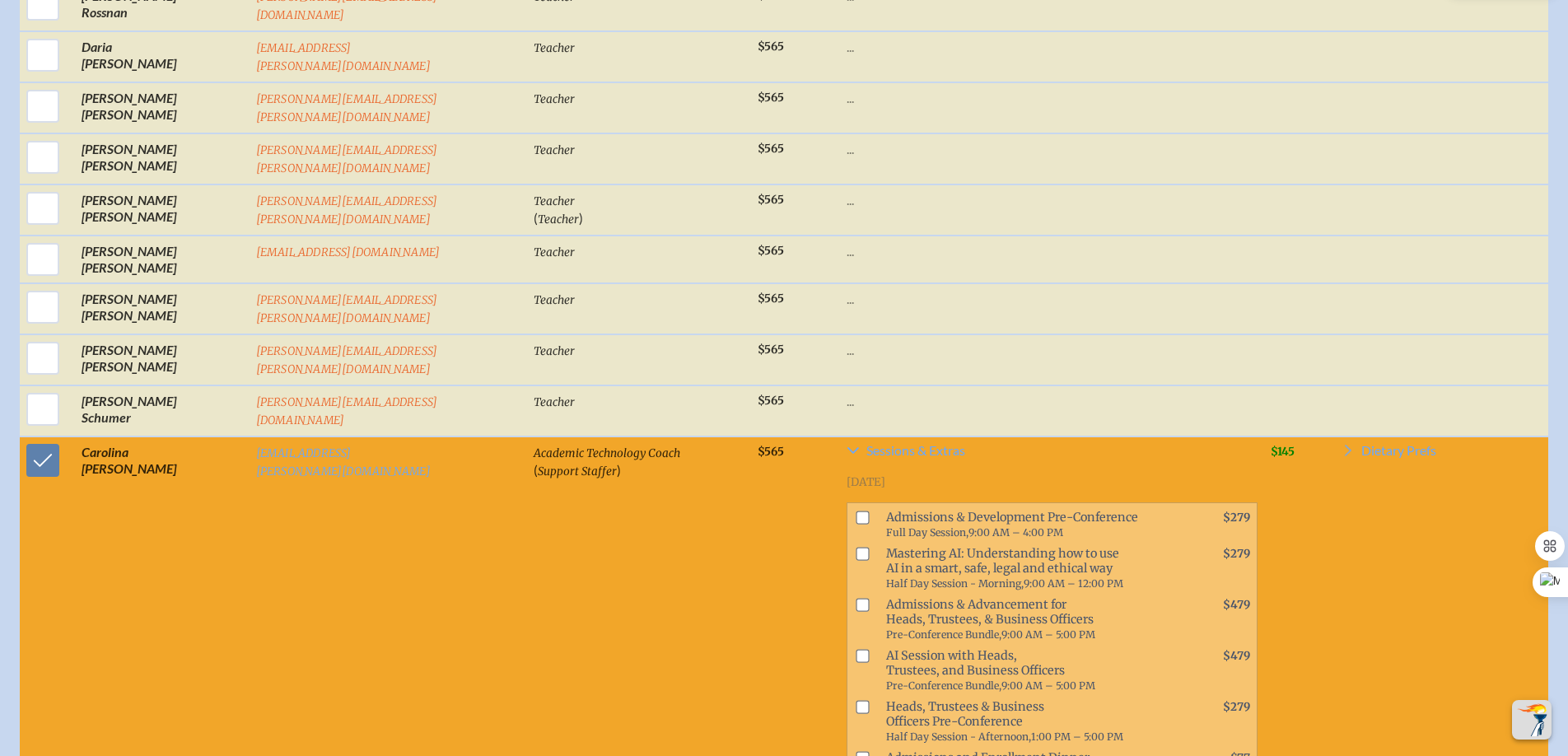
checkbox input "true"
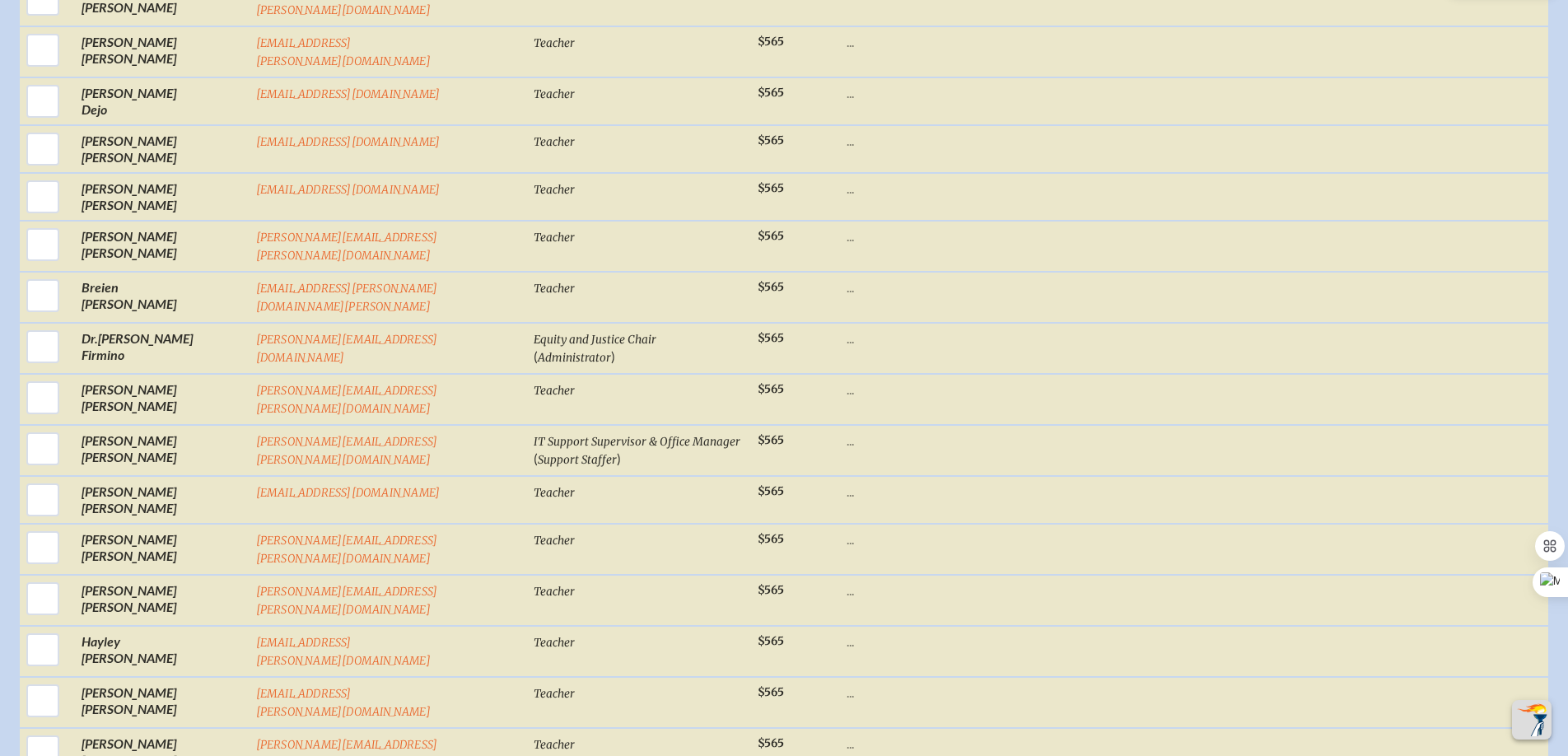
scroll to position [2824, 0]
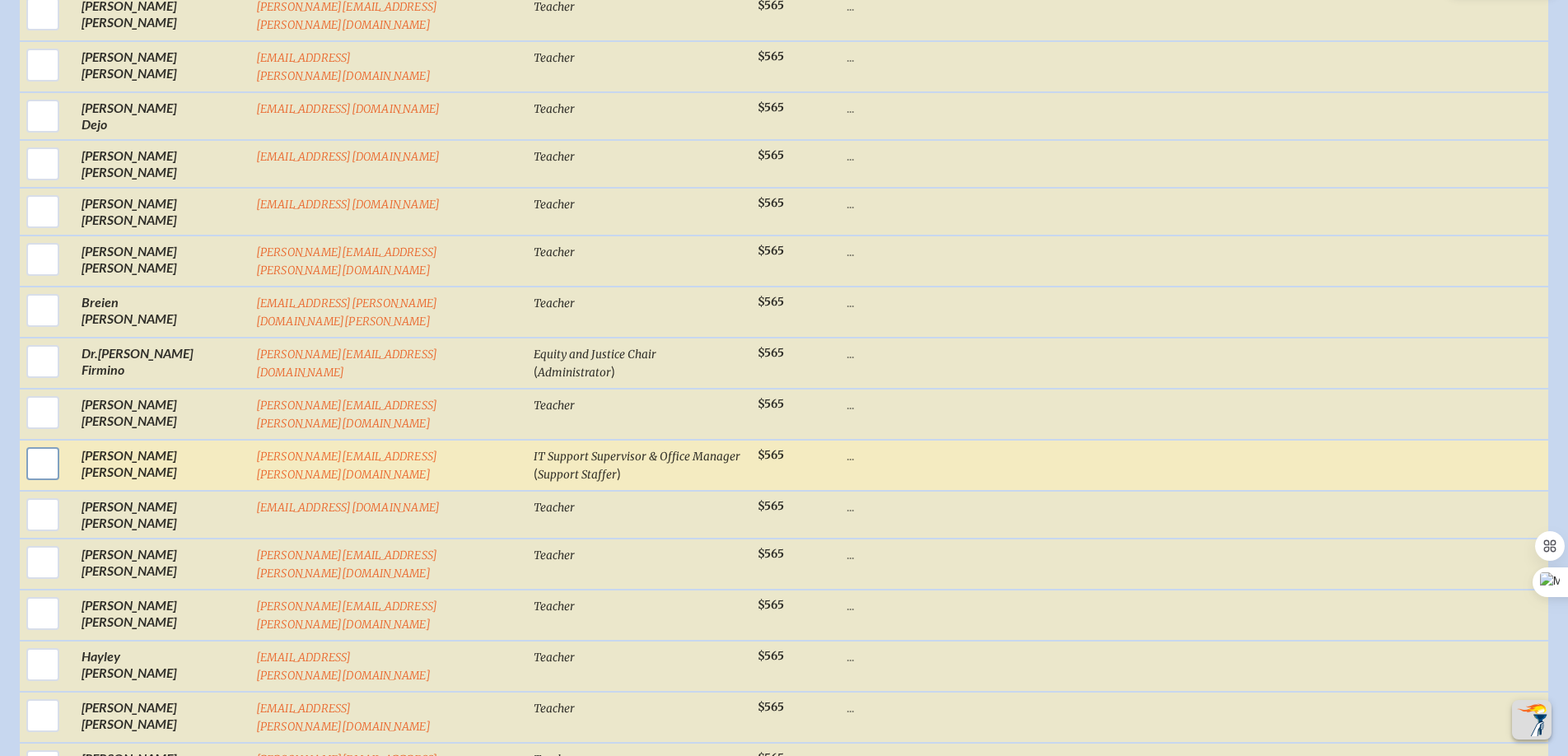
click at [54, 443] on input "checkbox" at bounding box center [42, 464] width 41 height 41
checkbox input "true"
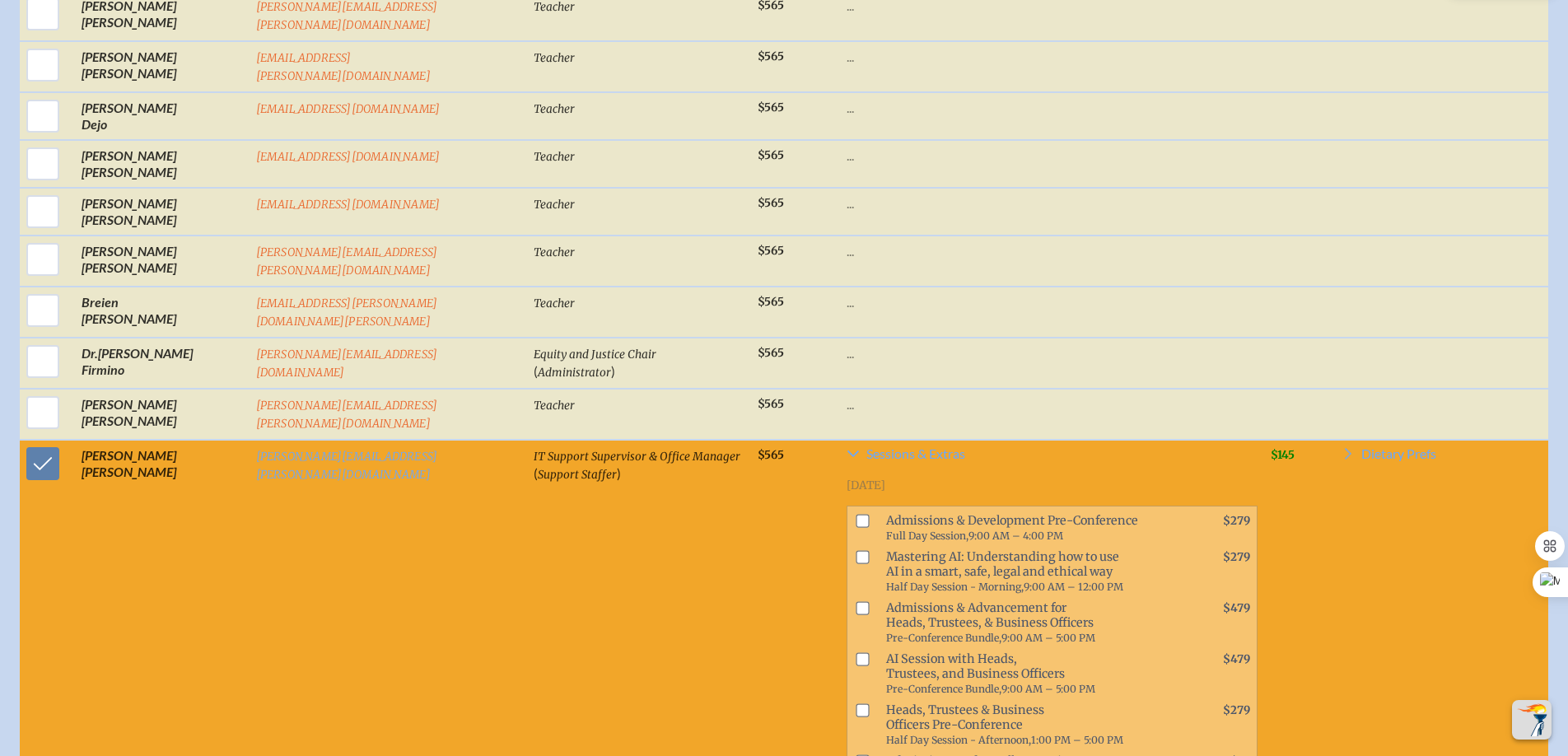
checkbox input "true"
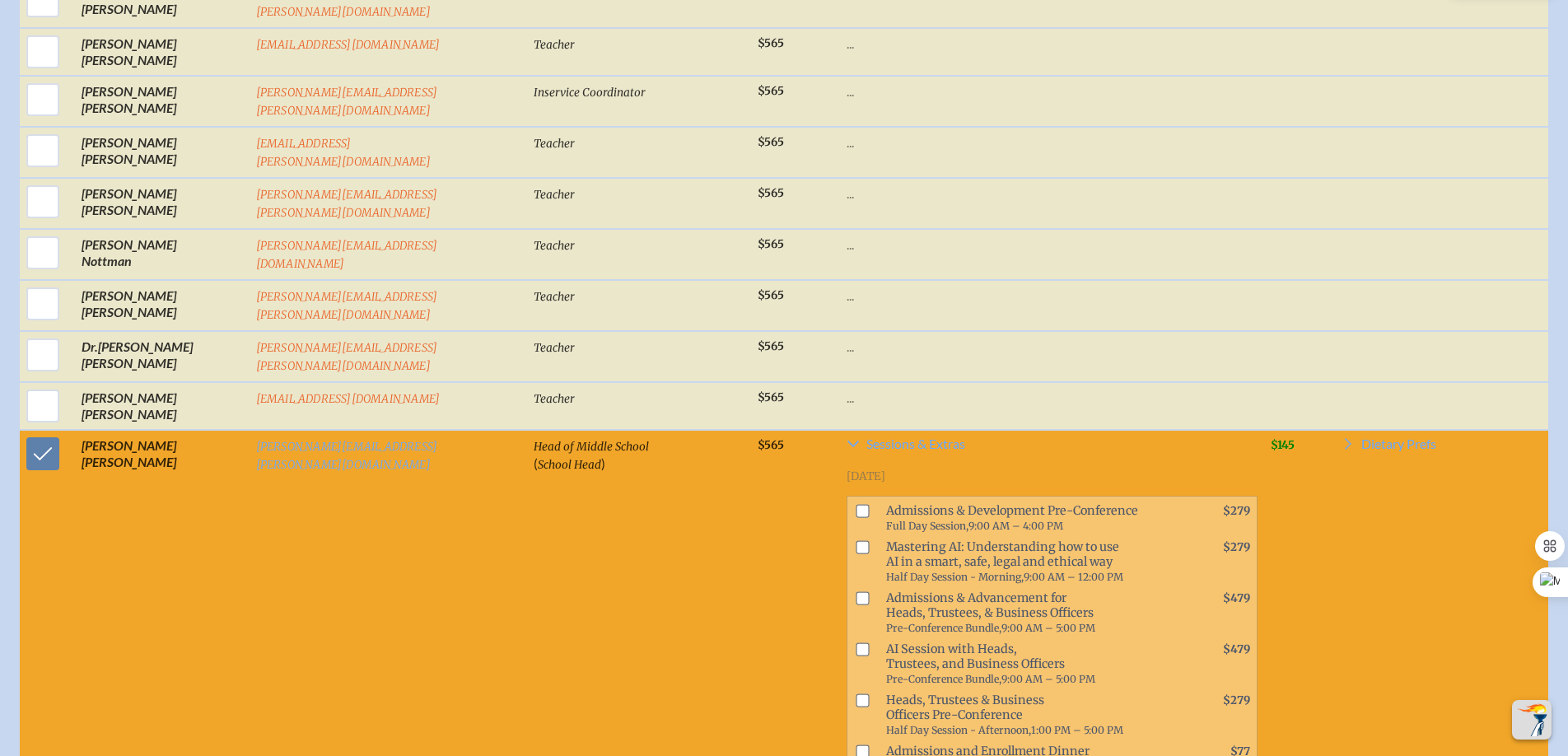
scroll to position [6008, 0]
click at [42, 432] on input "checkbox" at bounding box center [42, 453] width 41 height 41
checkbox input "false"
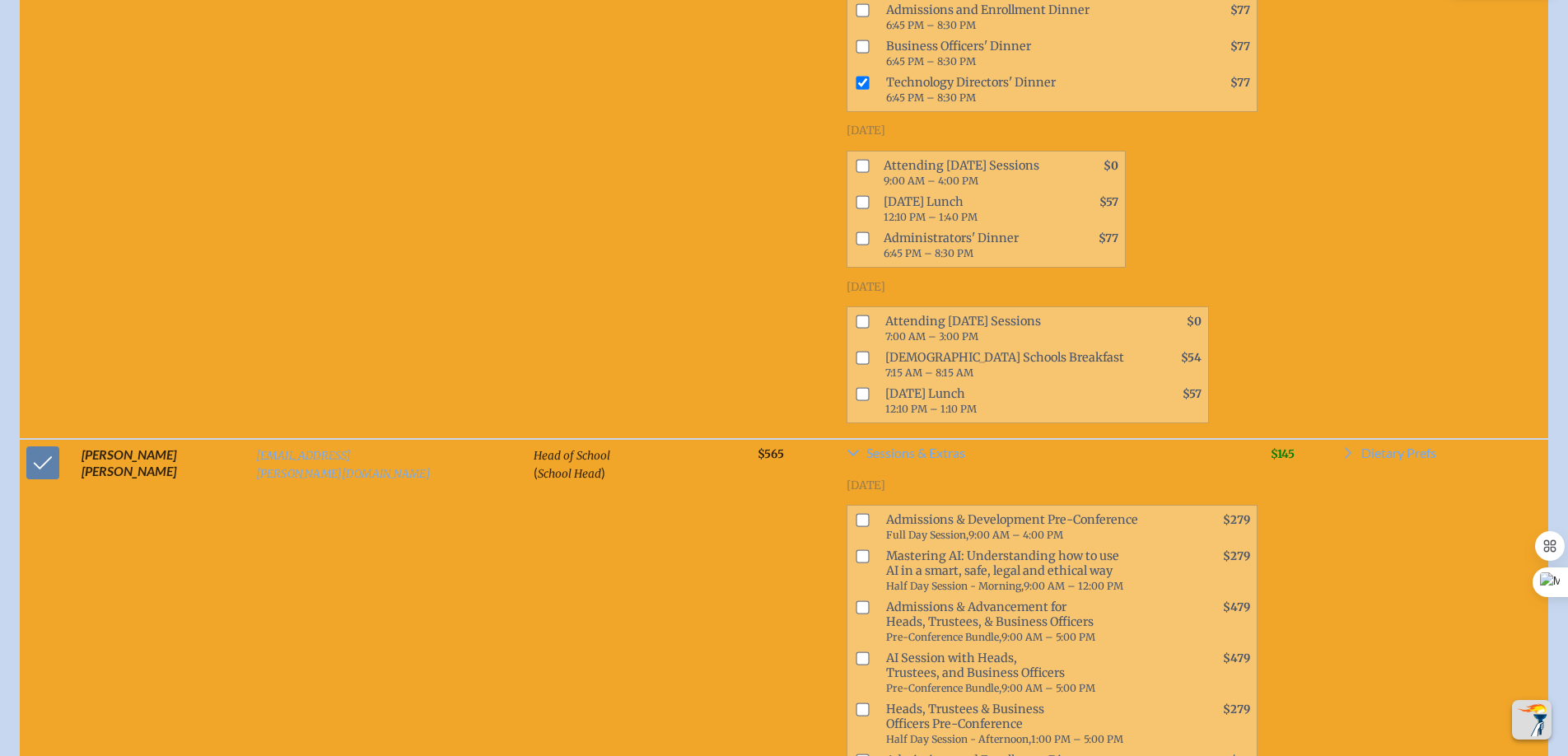
scroll to position [8763, 0]
